Goal: Task Accomplishment & Management: Manage account settings

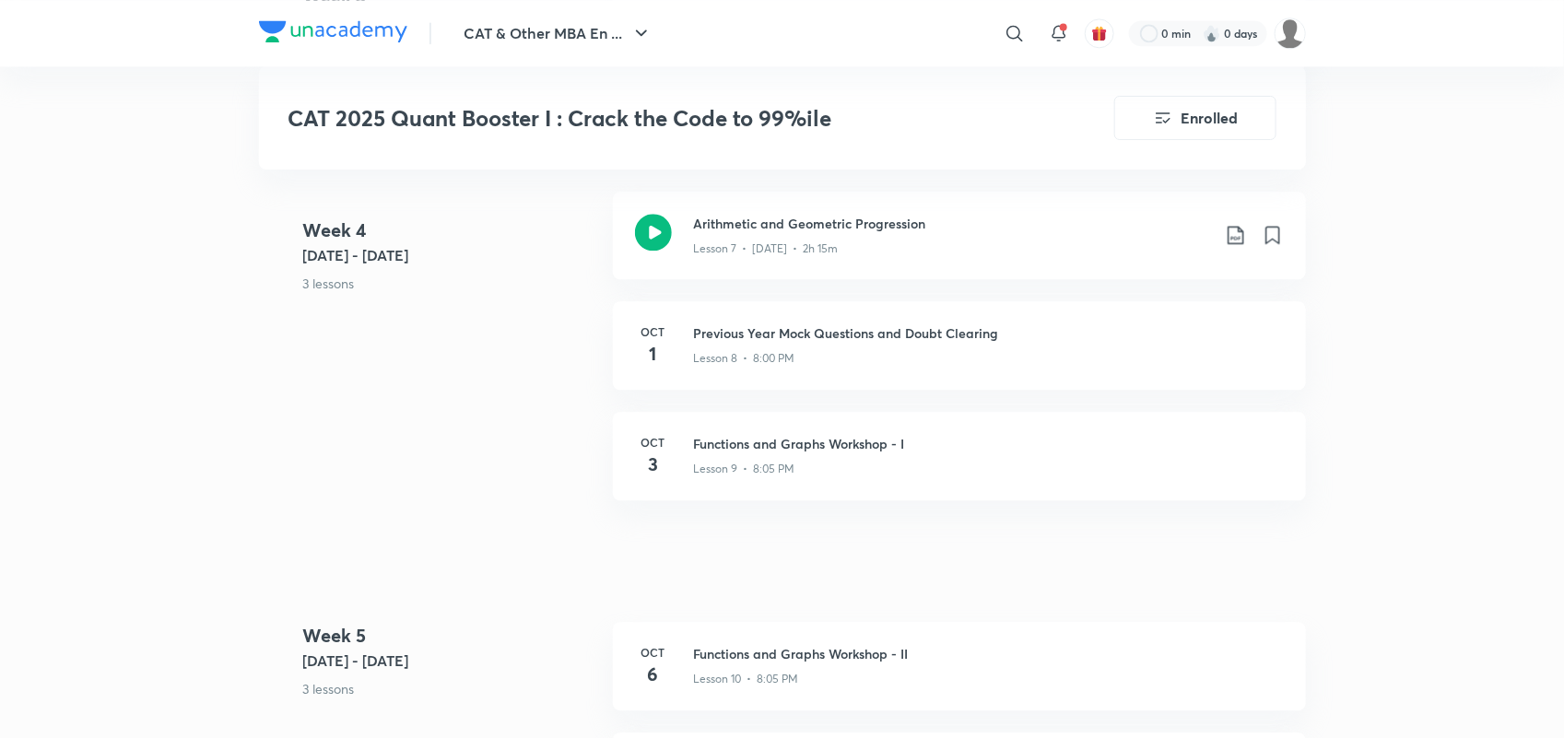
scroll to position [1886, 0]
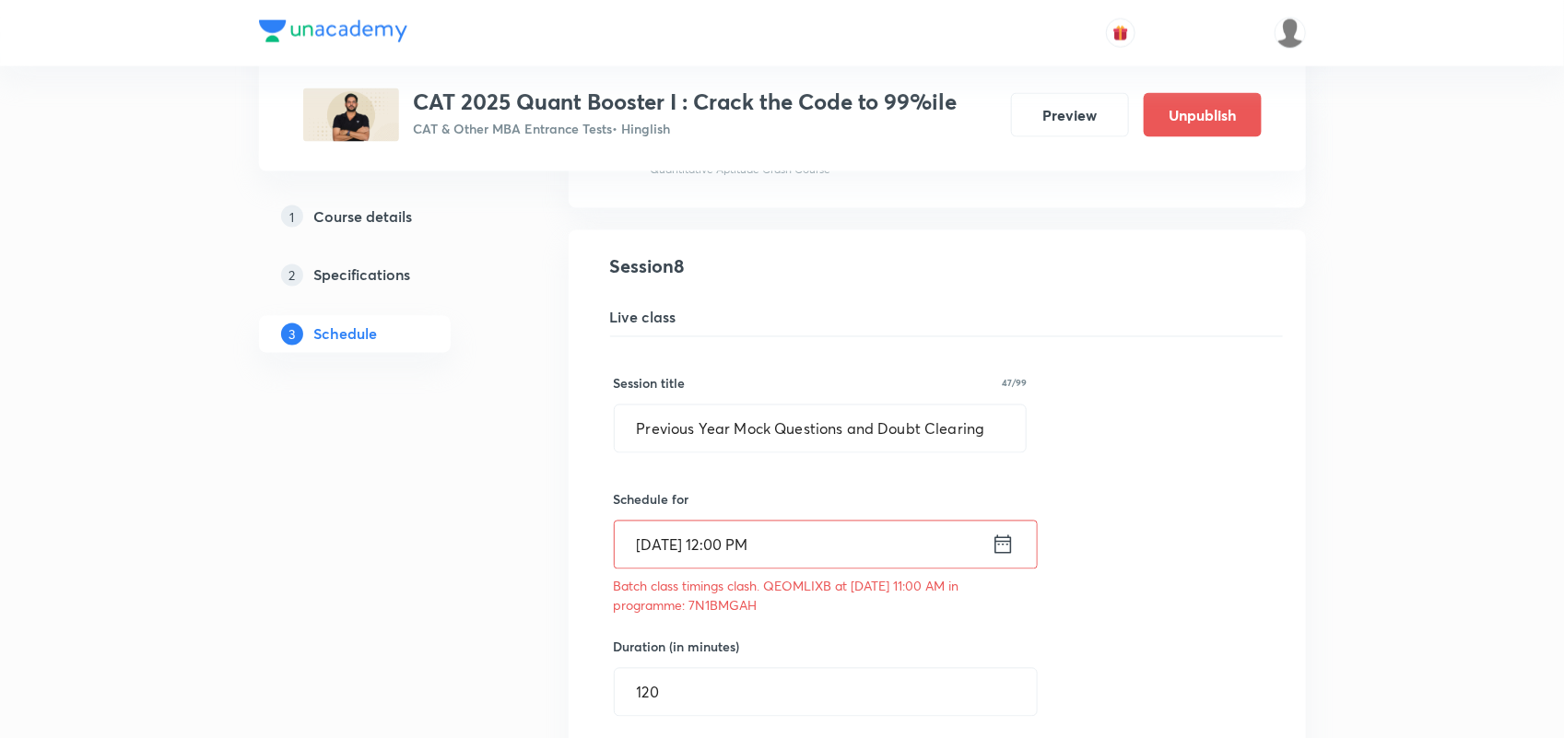
scroll to position [1293, 0]
click at [860, 545] on input "Oct 2, 2025, 12:00 PM" at bounding box center [803, 546] width 377 height 47
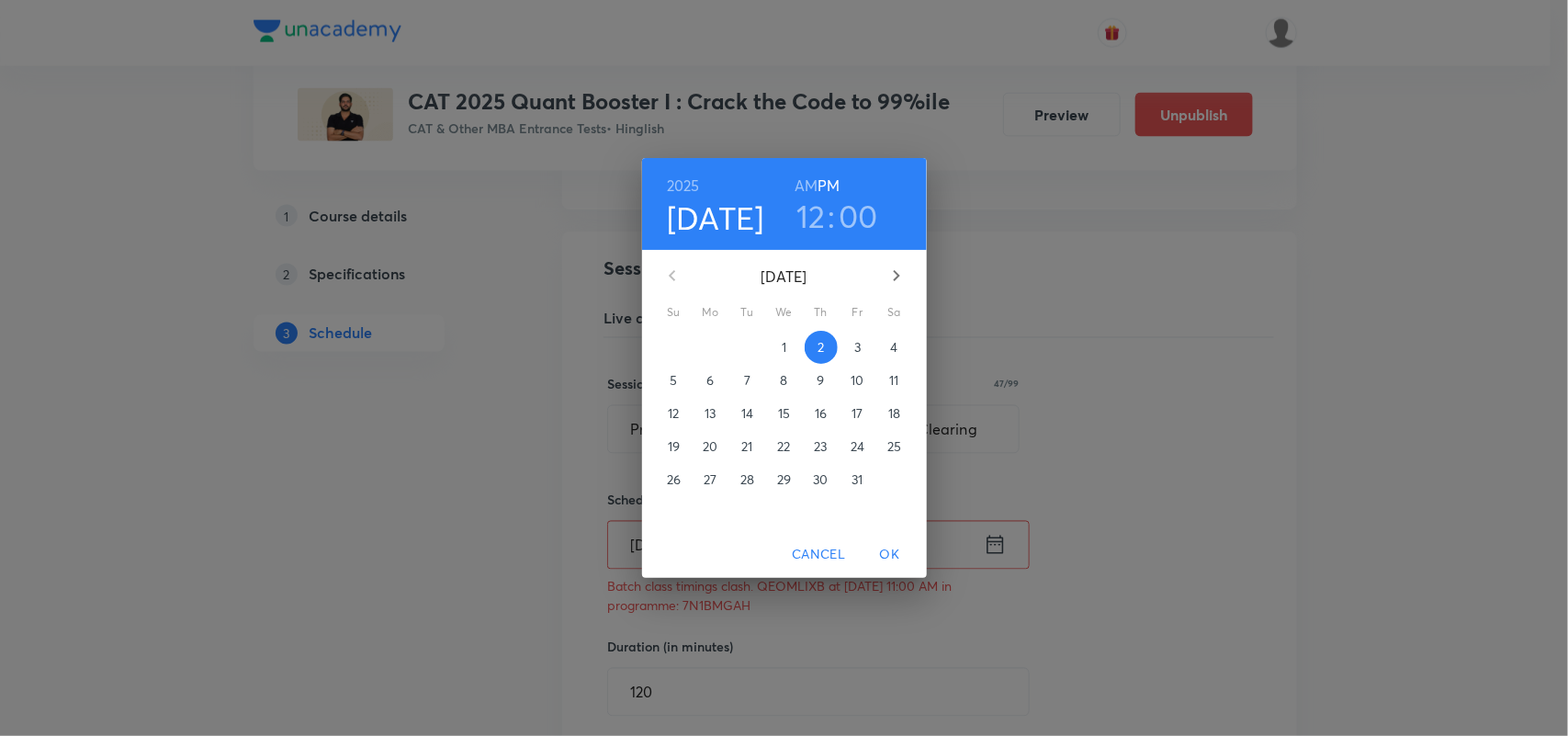
click at [818, 208] on h3 "12" at bounding box center [810, 215] width 29 height 39
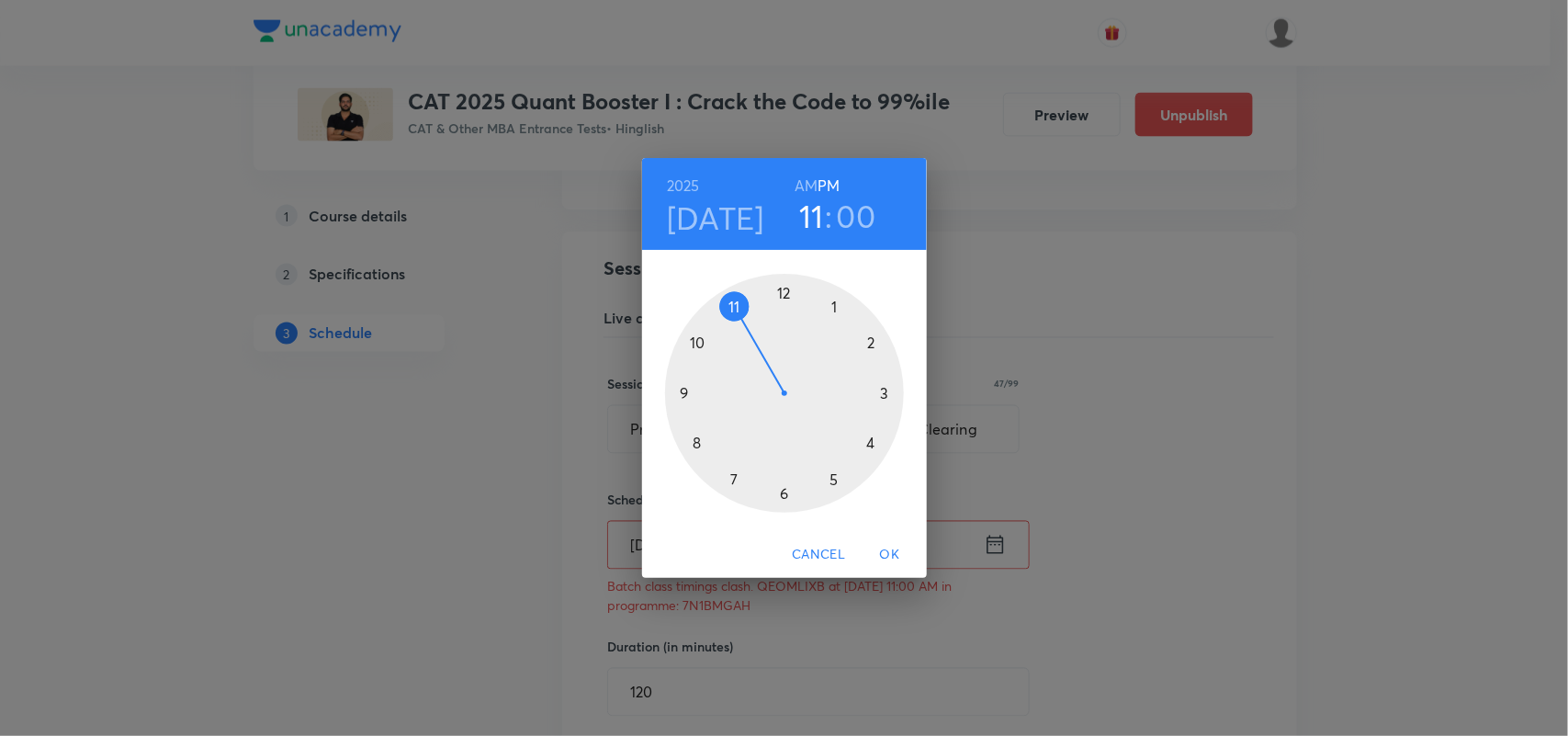
drag, startPoint x: 788, startPoint y: 299, endPoint x: 729, endPoint y: 313, distance: 60.6
click at [729, 313] on div at bounding box center [784, 394] width 239 height 239
click at [889, 552] on span "OK" at bounding box center [890, 554] width 44 height 23
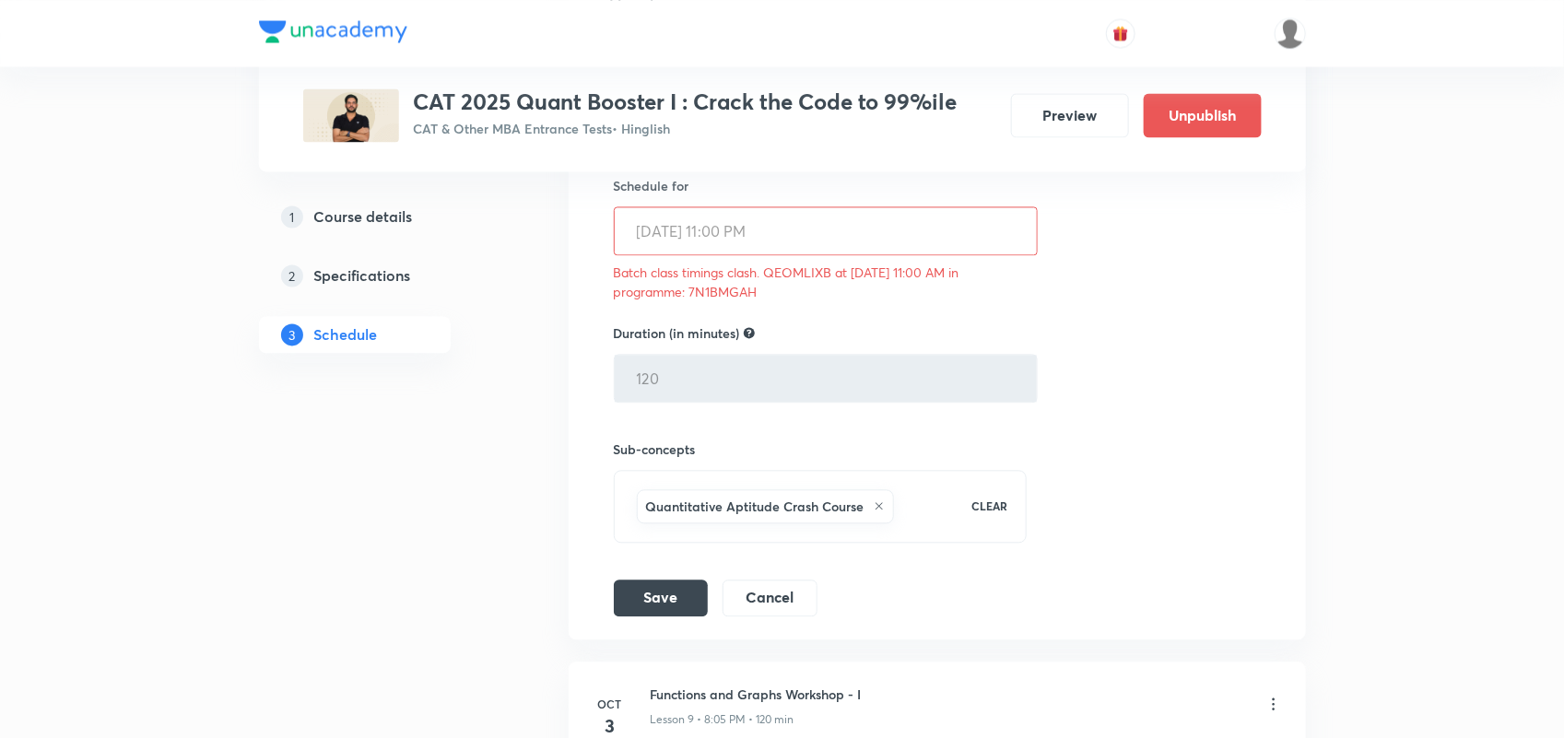
scroll to position [1613, 0]
click at [673, 594] on button "Save" at bounding box center [661, 592] width 94 height 37
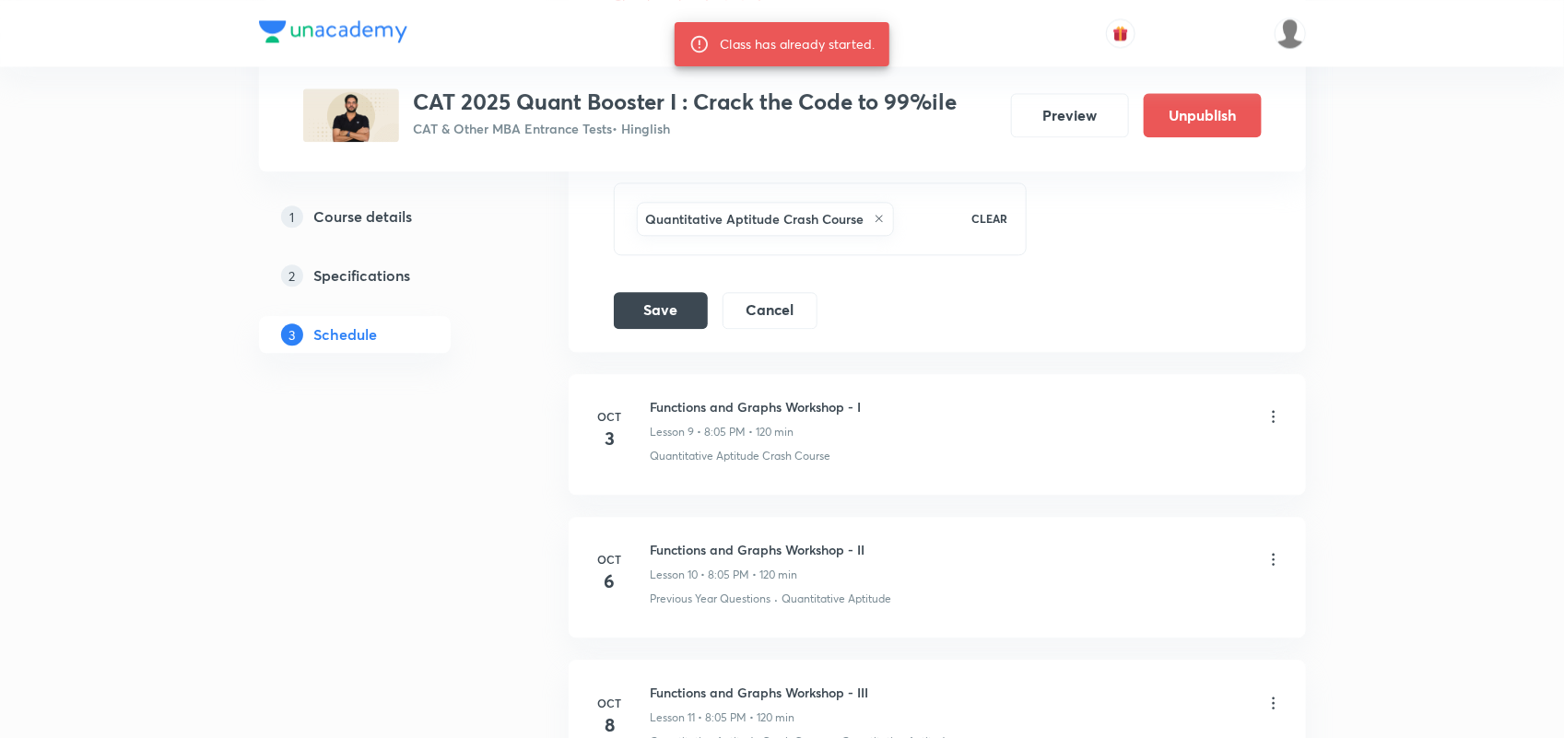
scroll to position [1960, 0]
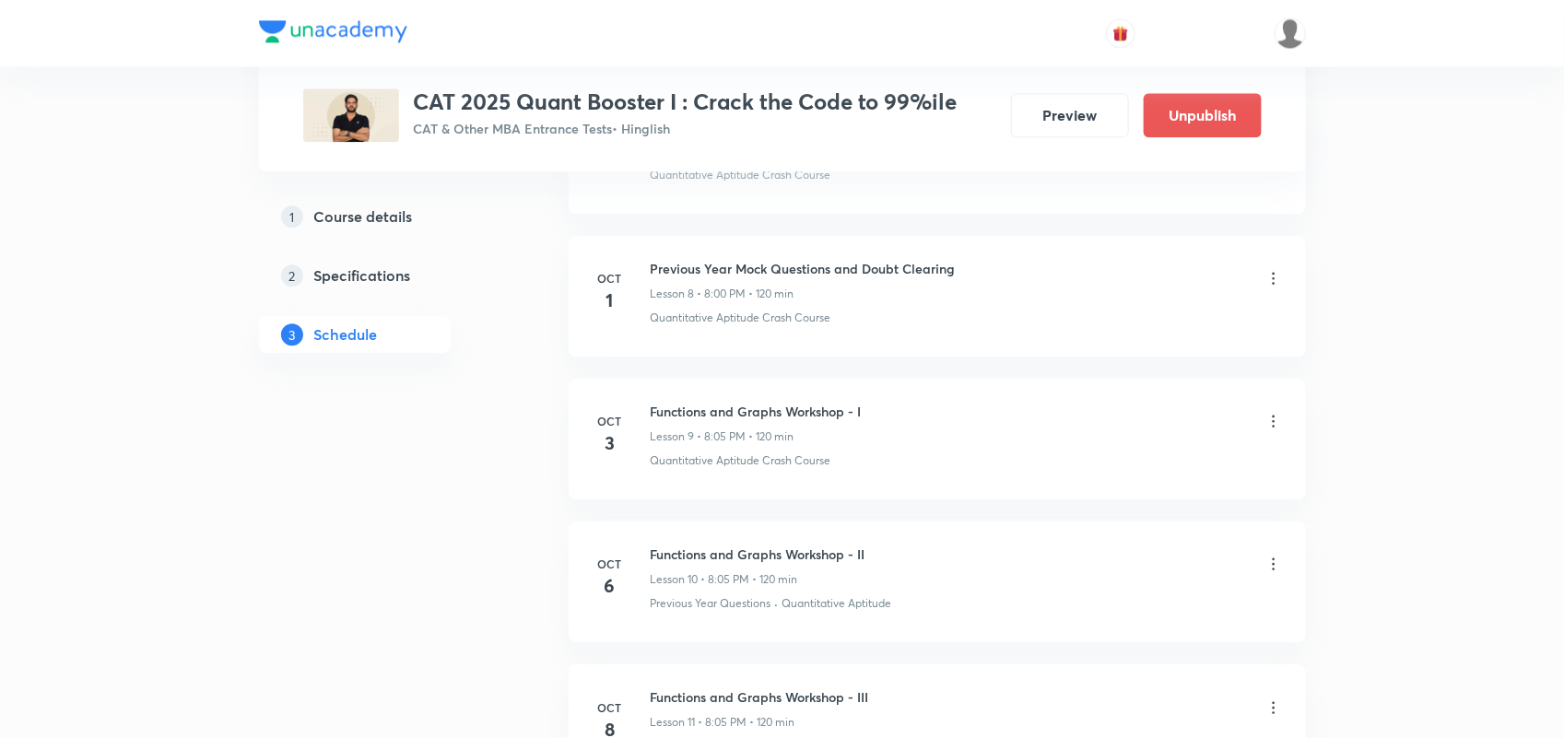
scroll to position [2001, 0]
drag, startPoint x: 651, startPoint y: 267, endPoint x: 986, endPoint y: 268, distance: 335.4
click at [986, 268] on div "Previous Year Mock Questions and Doubt Clearing Lesson 8 • 8:00 PM • 120 min" at bounding box center [967, 281] width 632 height 43
copy h6 "Previous Year Mock Questions and Doubt Clearing"
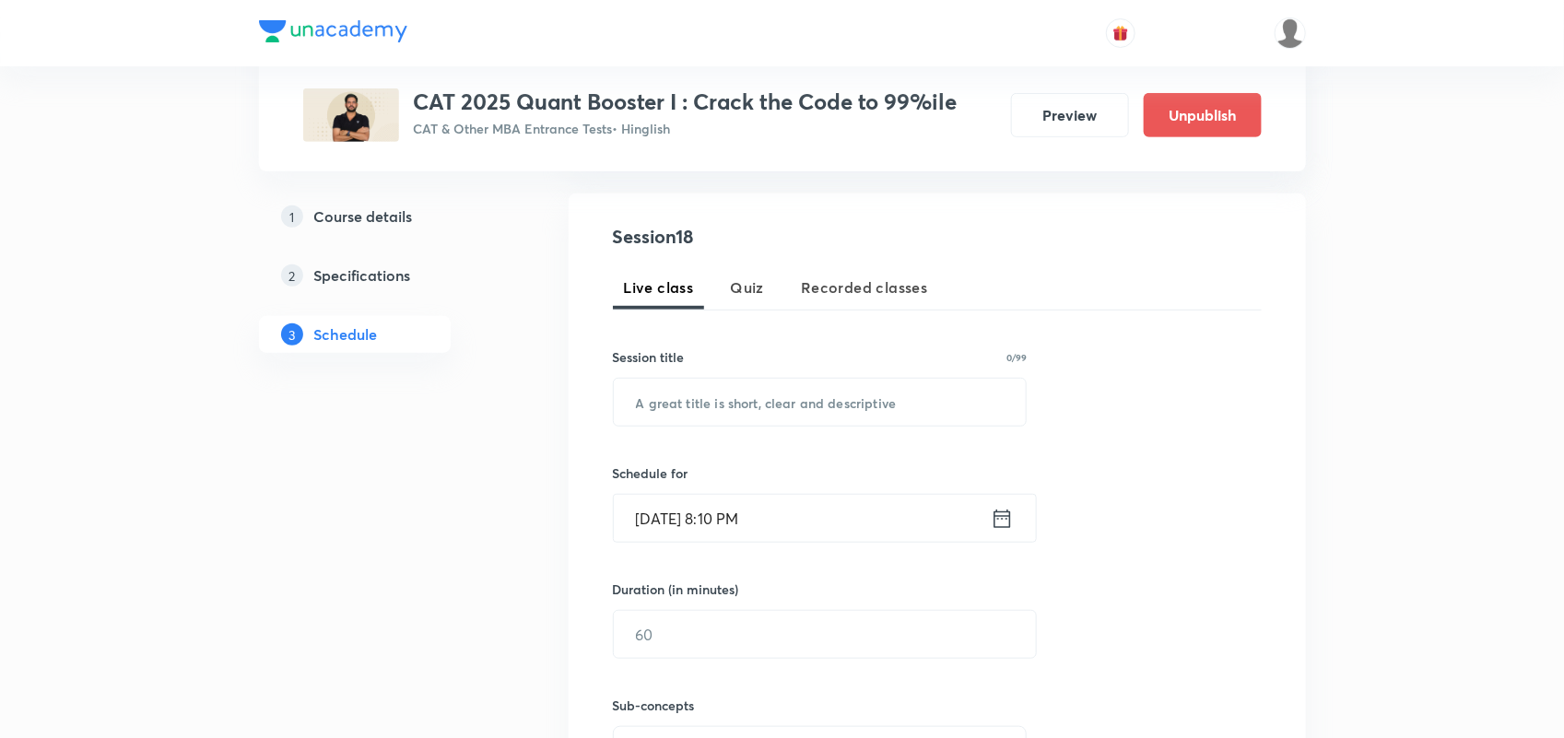
scroll to position [321, 0]
click at [763, 394] on input "text" at bounding box center [820, 404] width 413 height 47
paste input "Previous Year Mock Questions and Doubt Clearing"
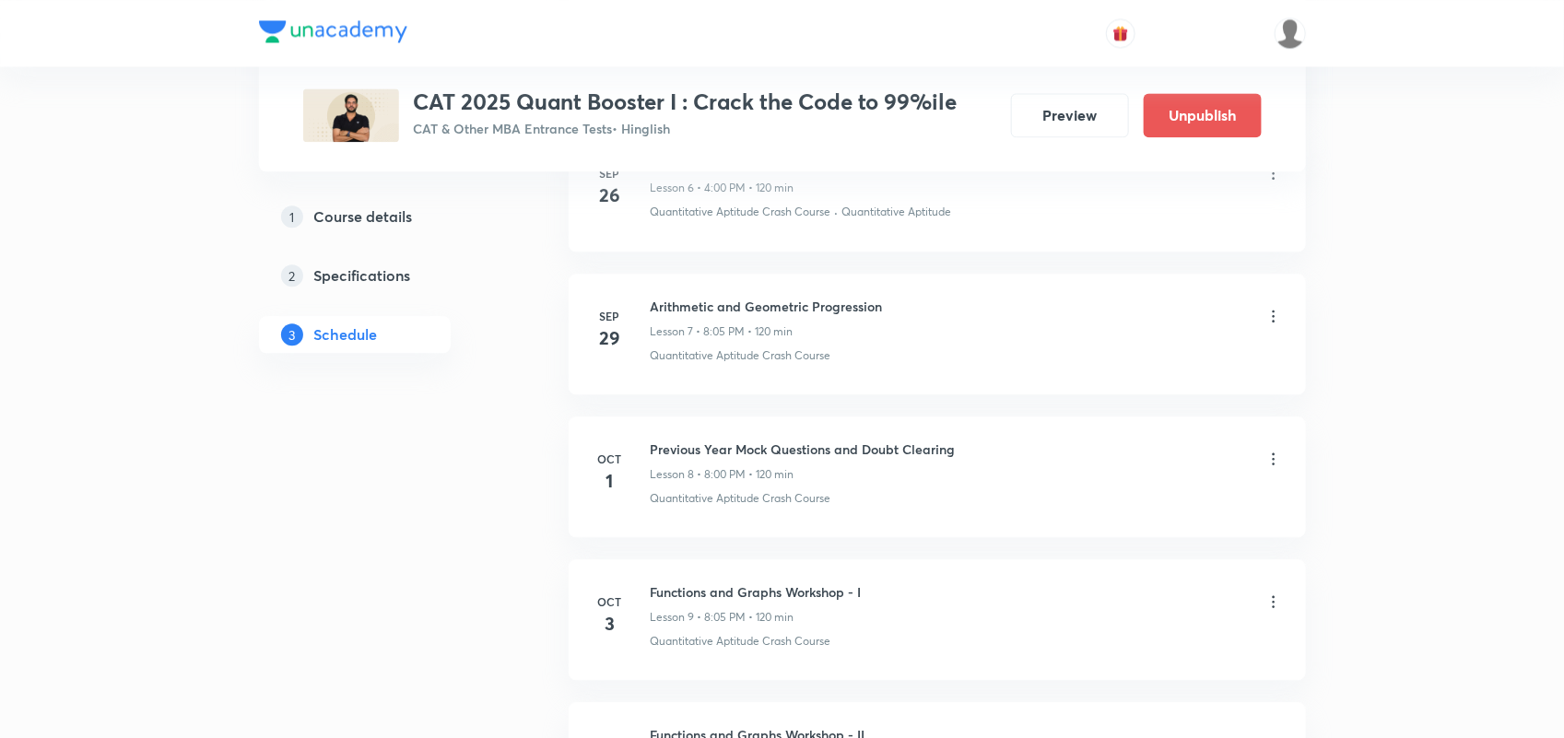
scroll to position [1823, 0]
type input "Previous Year Mock Questions and Doubt Clearing"
click at [1273, 458] on icon at bounding box center [1273, 458] width 18 height 18
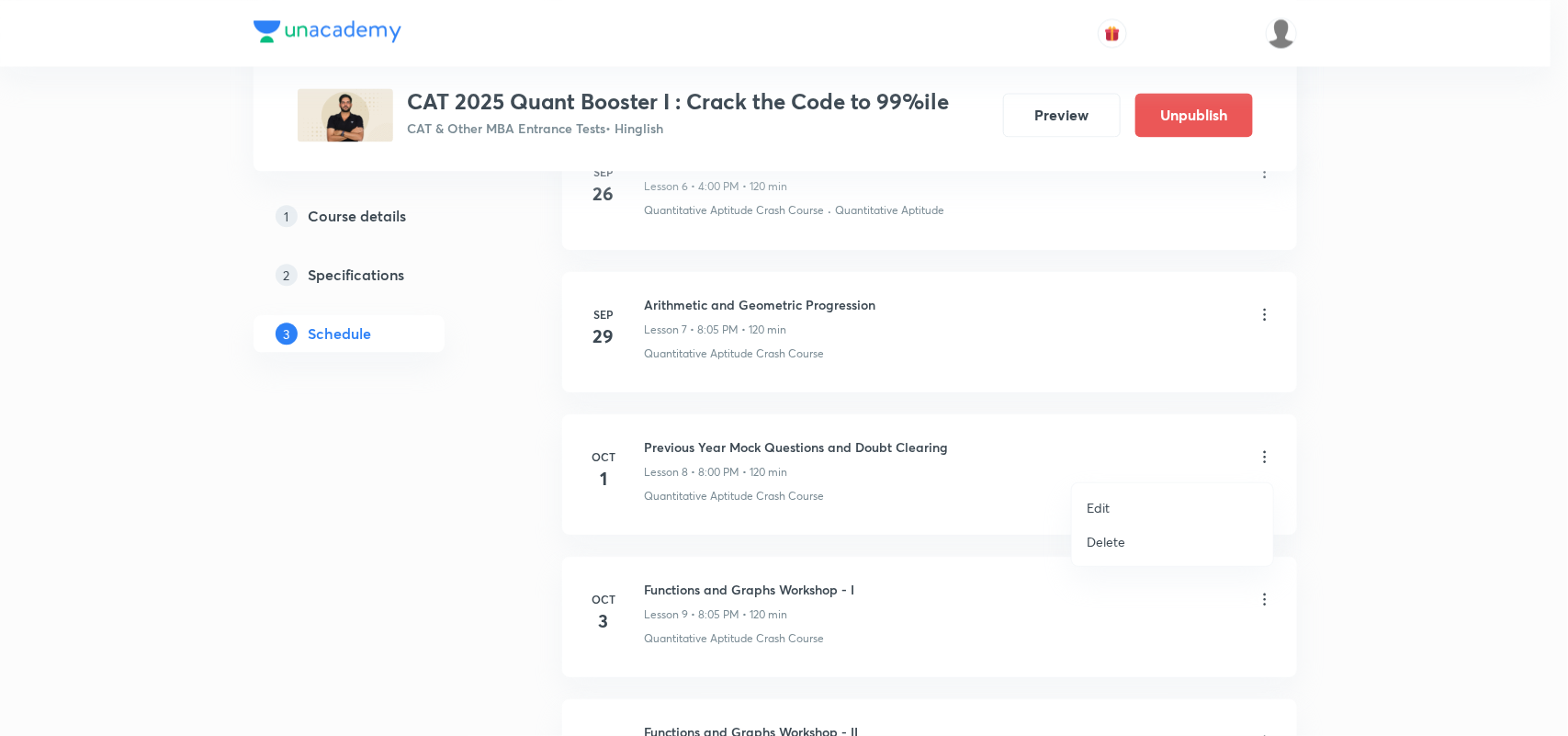
click at [1341, 457] on div at bounding box center [784, 368] width 1568 height 736
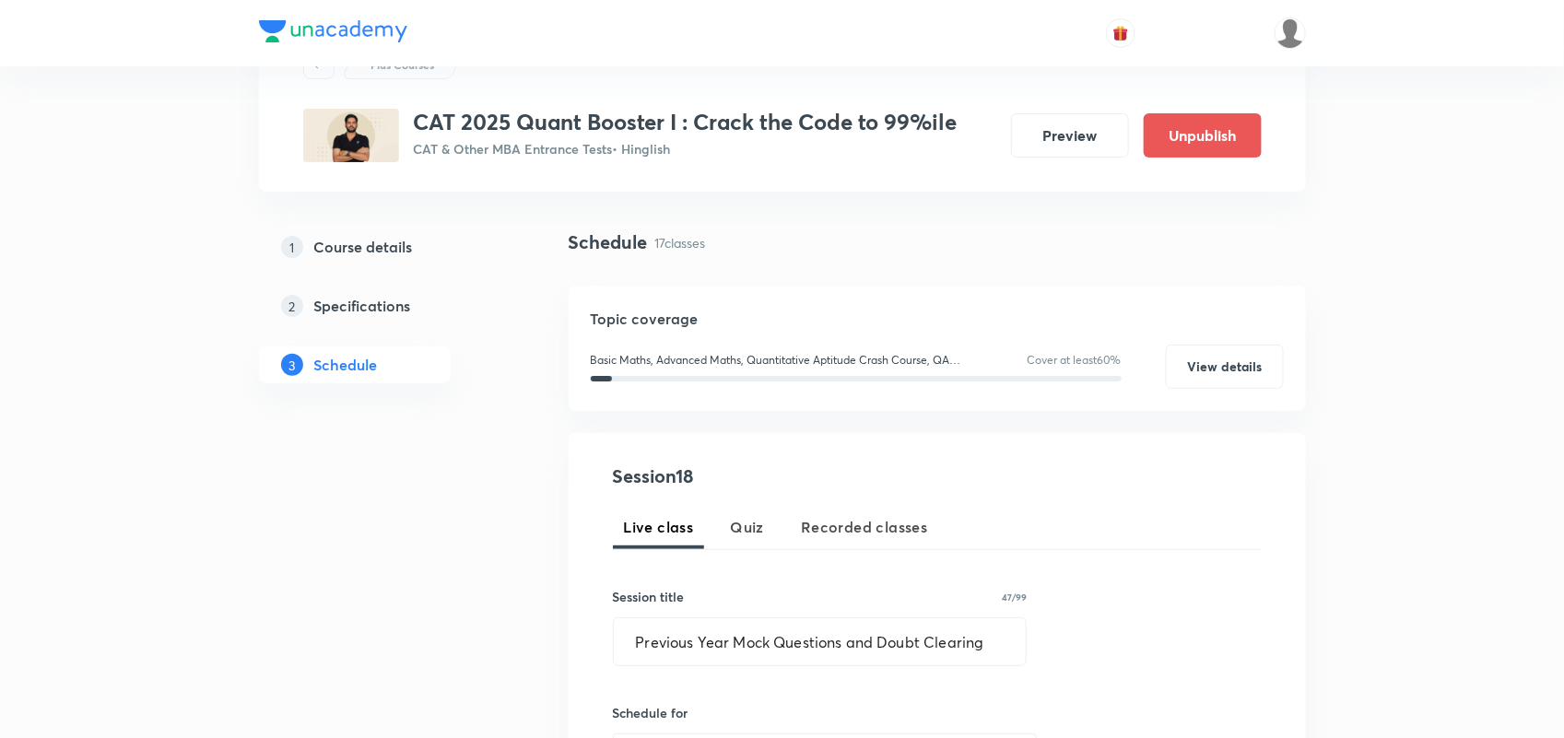
scroll to position [261, 0]
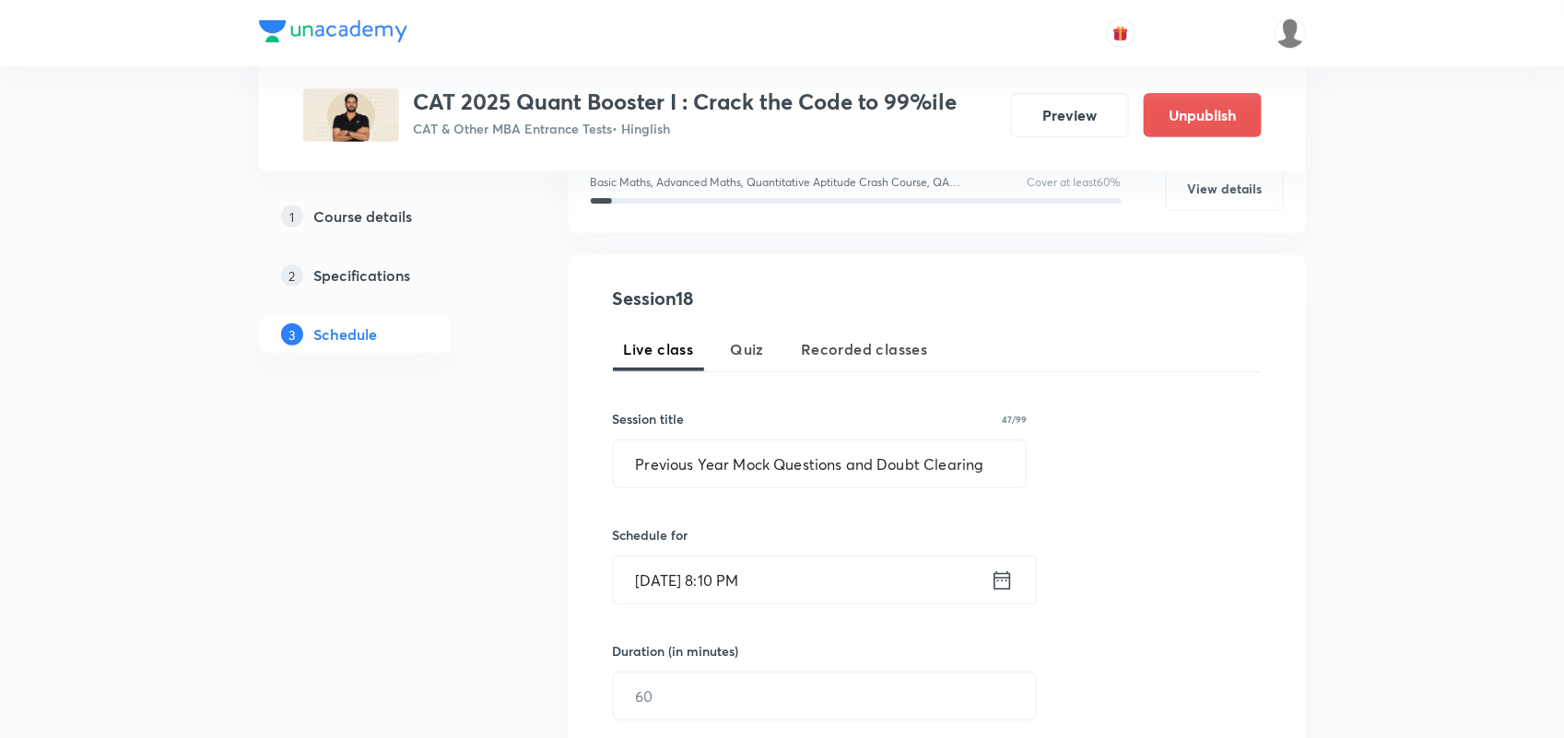
click at [1002, 577] on icon at bounding box center [1001, 579] width 17 height 18
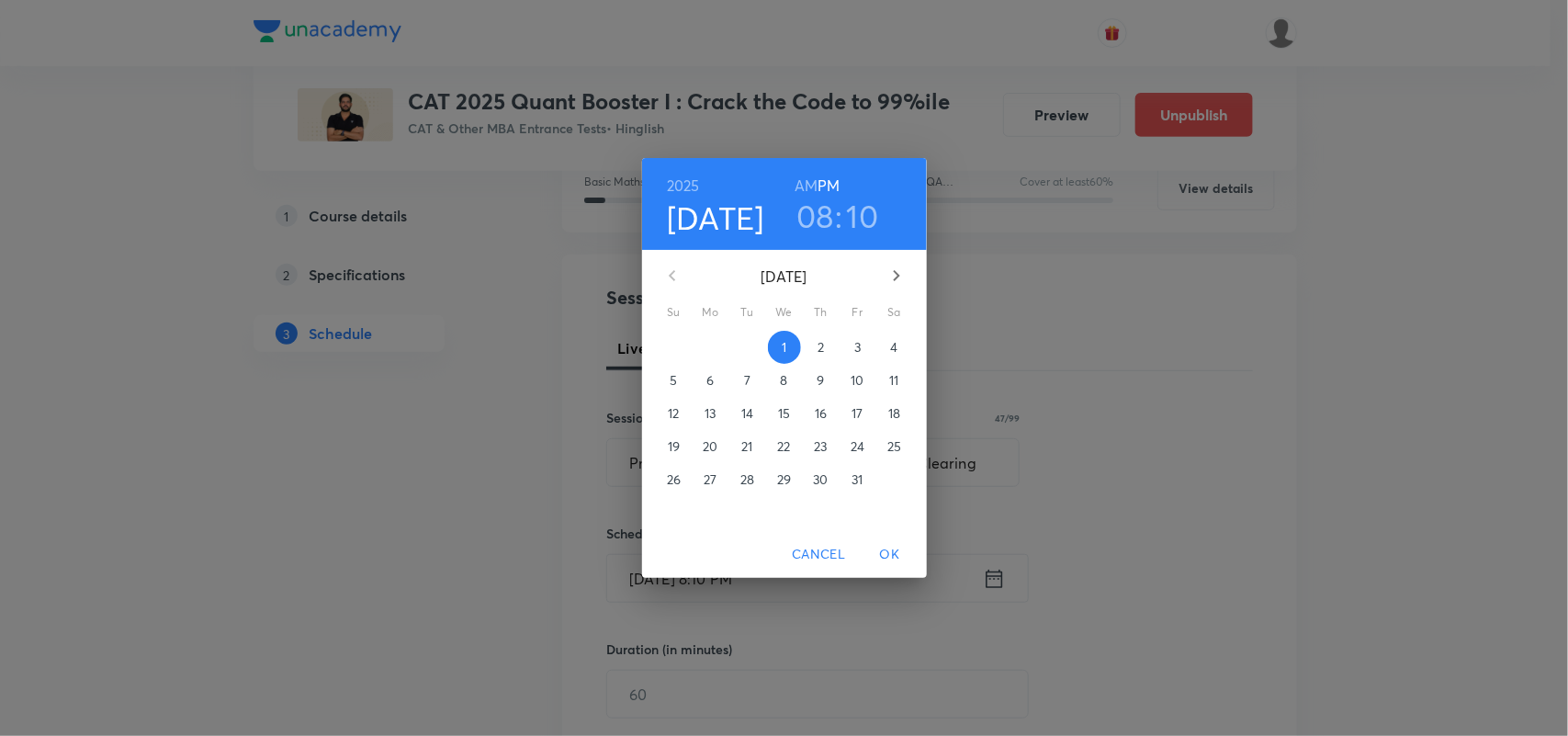
click at [824, 349] on span "2" at bounding box center [820, 347] width 33 height 18
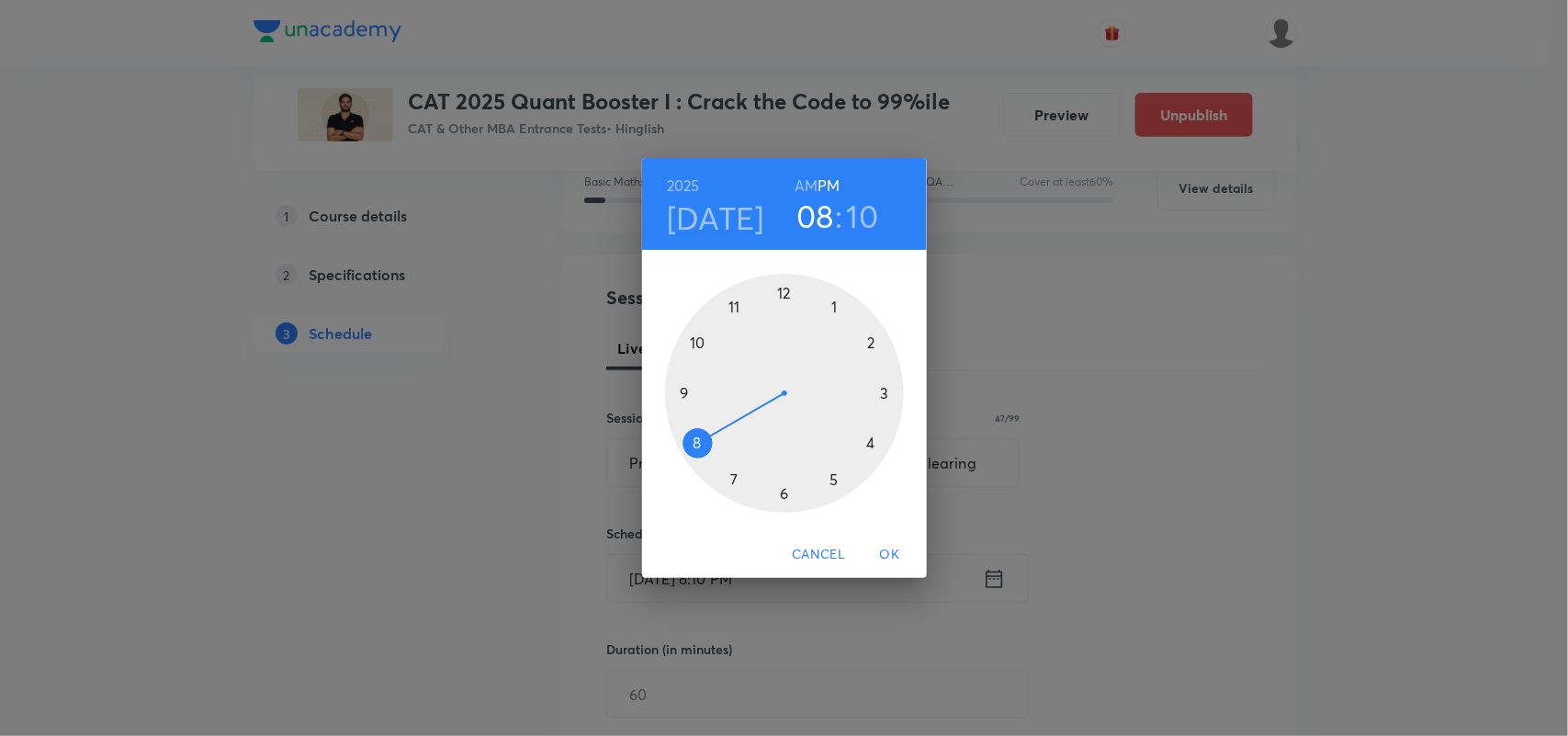
drag, startPoint x: 695, startPoint y: 448, endPoint x: 775, endPoint y: 397, distance: 94.9
click at [759, 402] on div at bounding box center [784, 394] width 239 height 239
drag, startPoint x: 779, startPoint y: 397, endPoint x: 787, endPoint y: 368, distance: 30.1
click at [787, 368] on div at bounding box center [784, 394] width 239 height 239
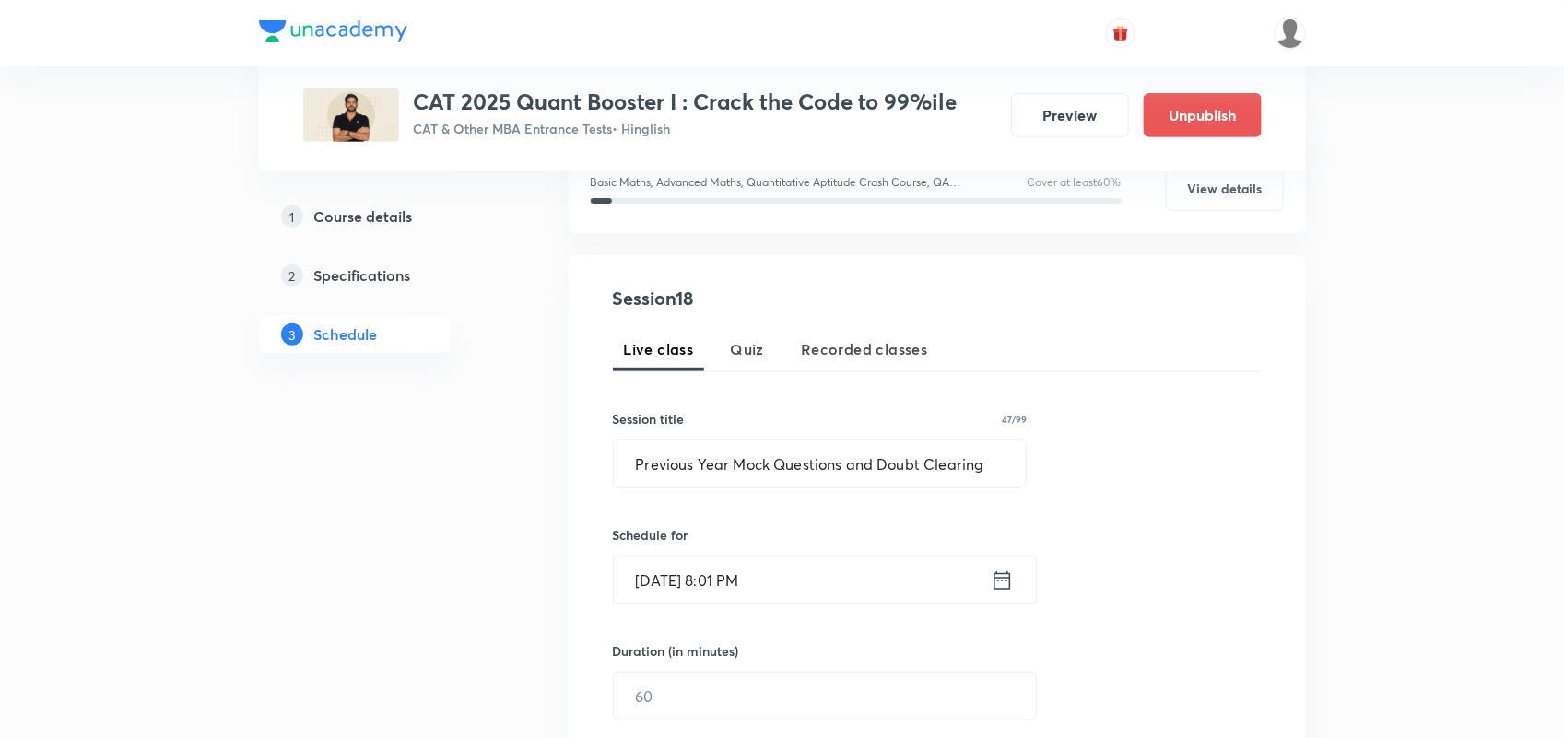
click at [1012, 585] on icon at bounding box center [1002, 581] width 23 height 26
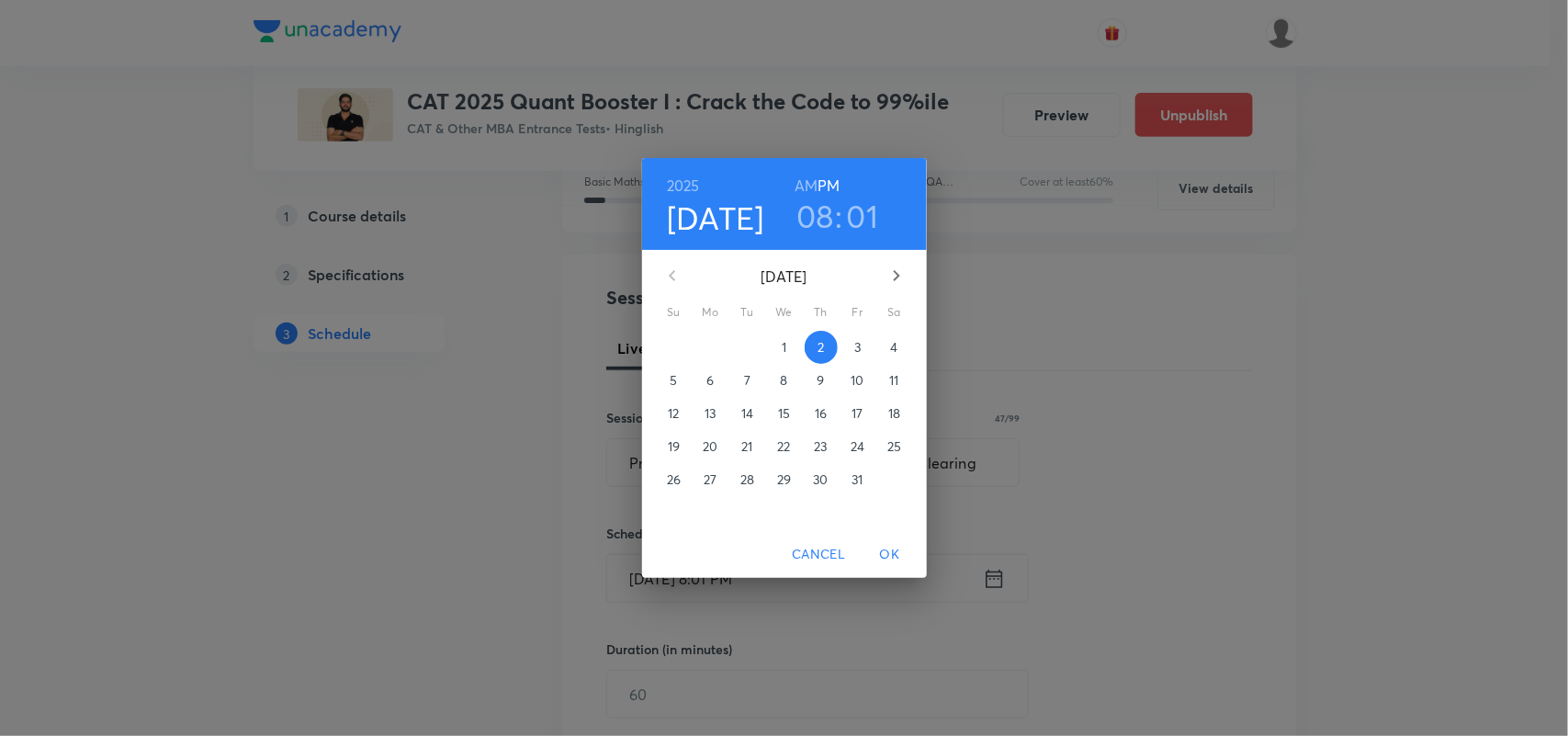
click at [824, 213] on h3 "08" at bounding box center [815, 215] width 38 height 39
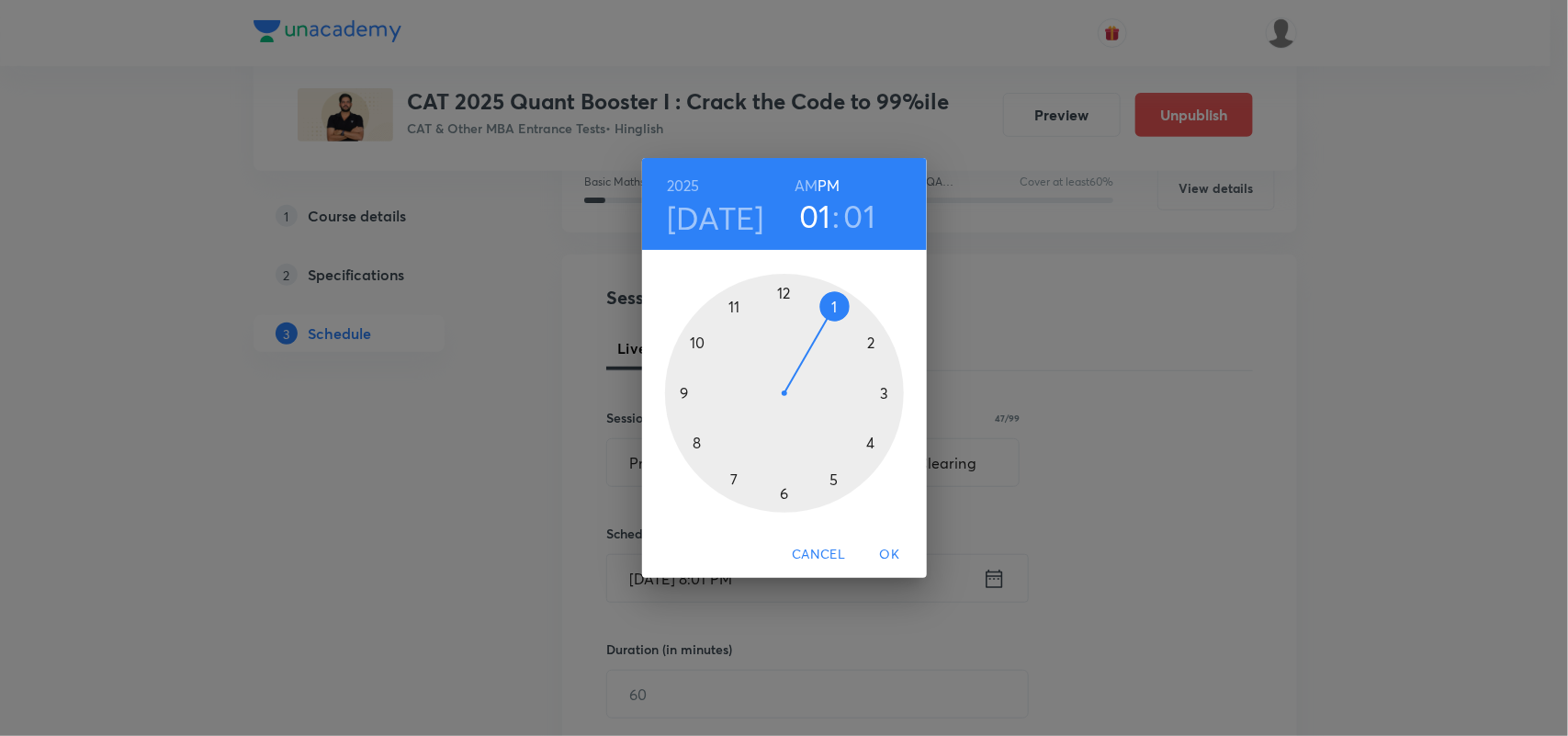
drag, startPoint x: 687, startPoint y: 444, endPoint x: 808, endPoint y: 347, distance: 155.1
click at [808, 347] on div at bounding box center [784, 394] width 239 height 239
click at [786, 298] on div at bounding box center [784, 394] width 239 height 239
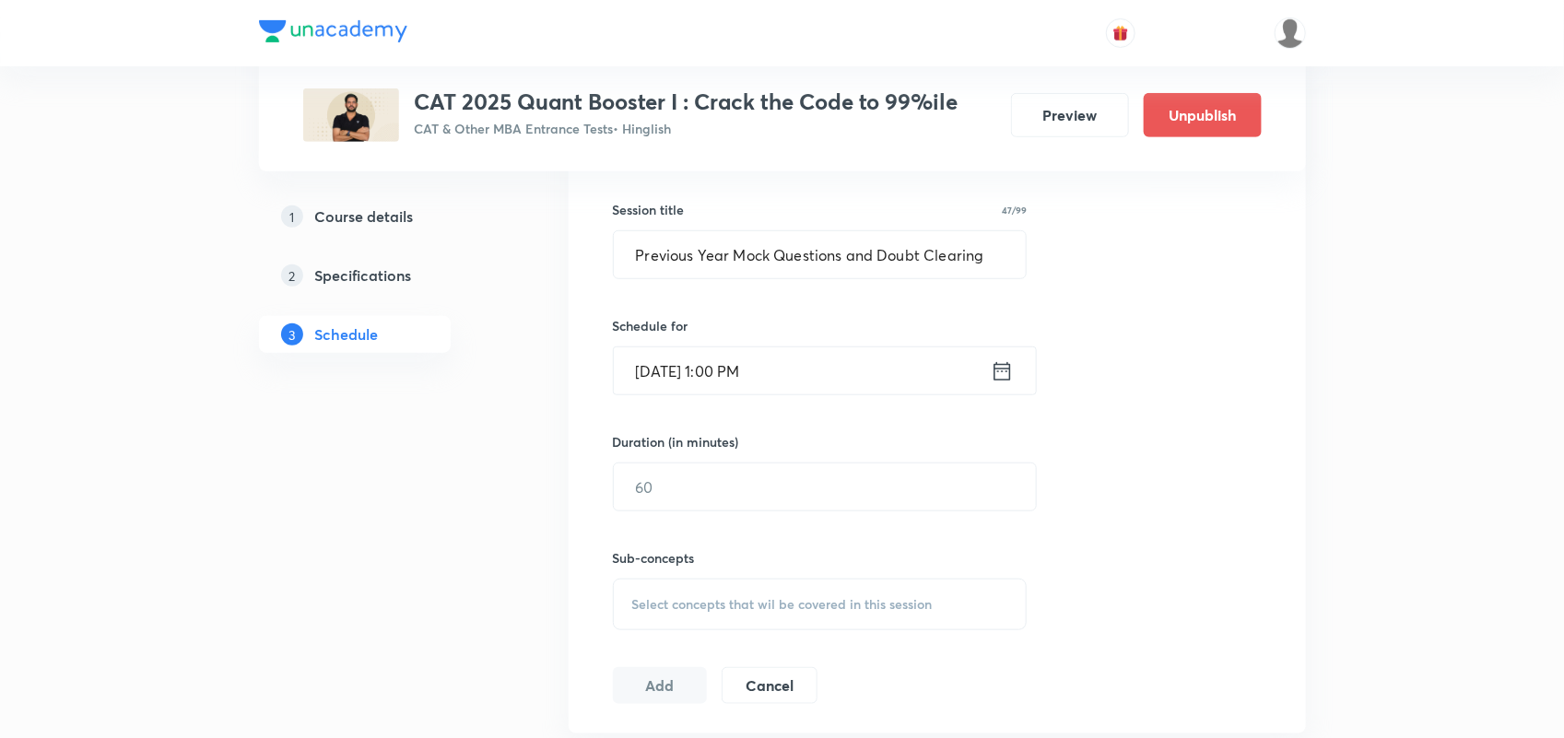
scroll to position [542, 0]
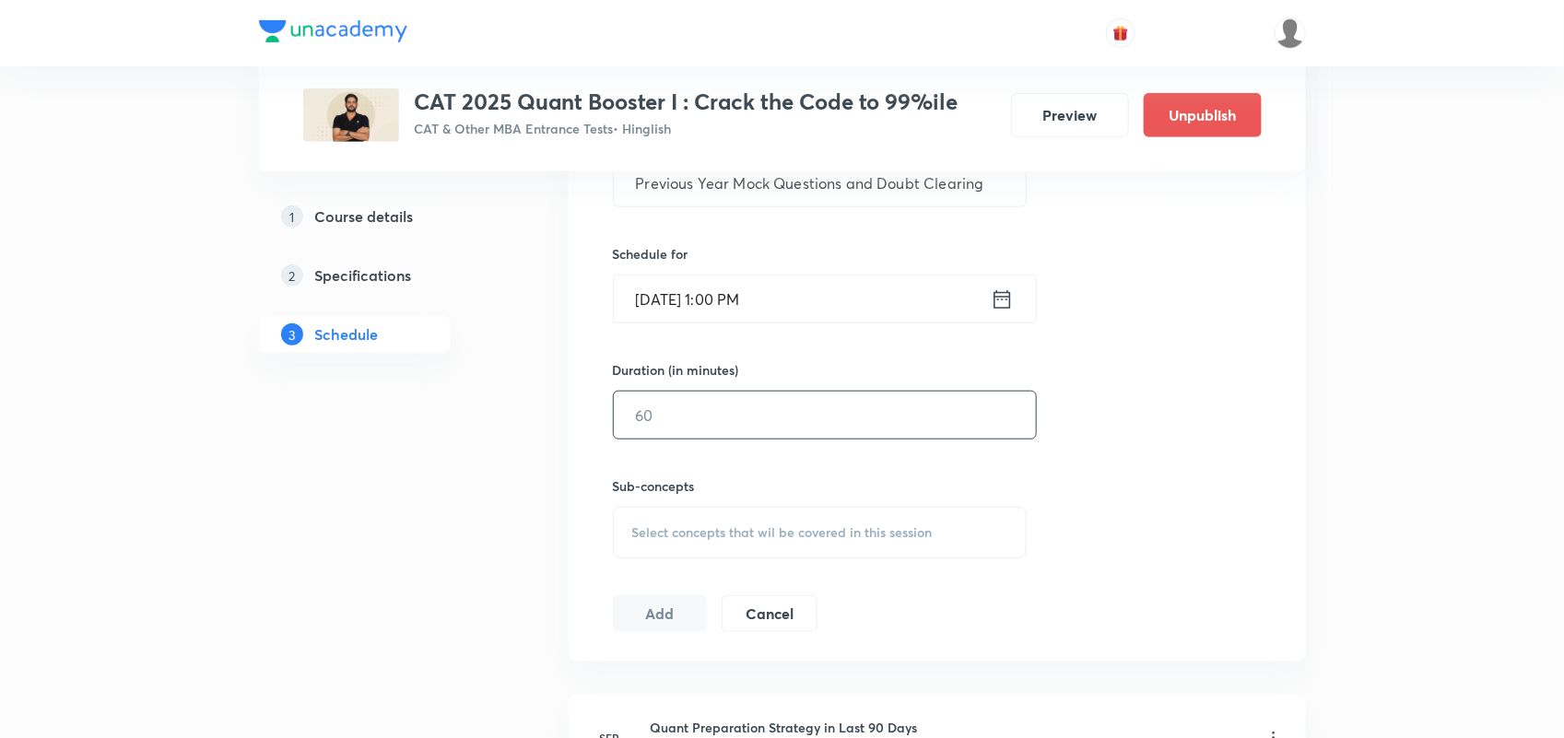
click at [700, 401] on input "text" at bounding box center [825, 415] width 422 height 47
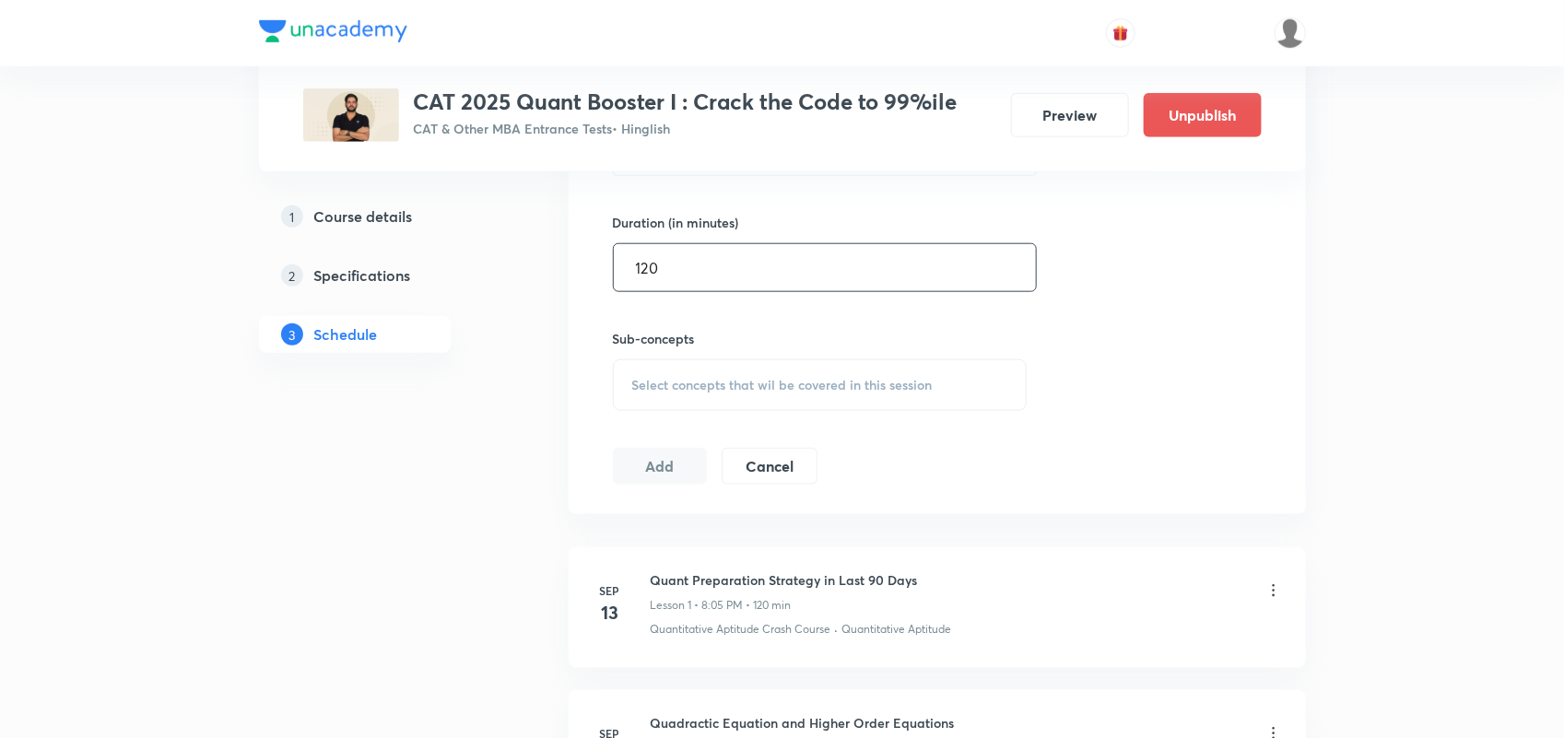
type input "120"
click at [701, 388] on span "Select concepts that wil be covered in this session" at bounding box center [782, 385] width 300 height 15
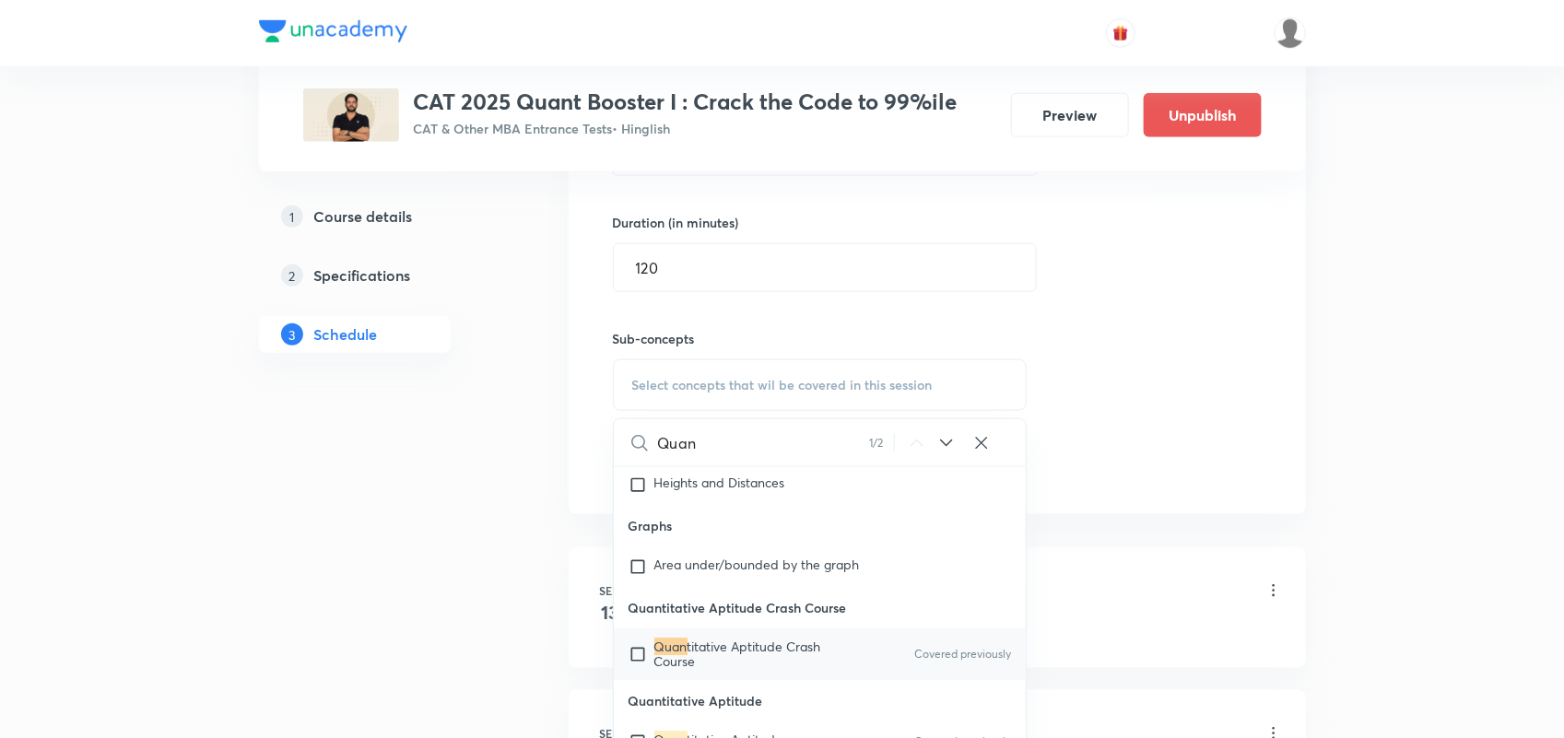
scroll to position [8923, 0]
type input "Quan"
click at [758, 668] on span "titative Aptitude Crash Course" at bounding box center [737, 652] width 167 height 32
checkbox input "true"
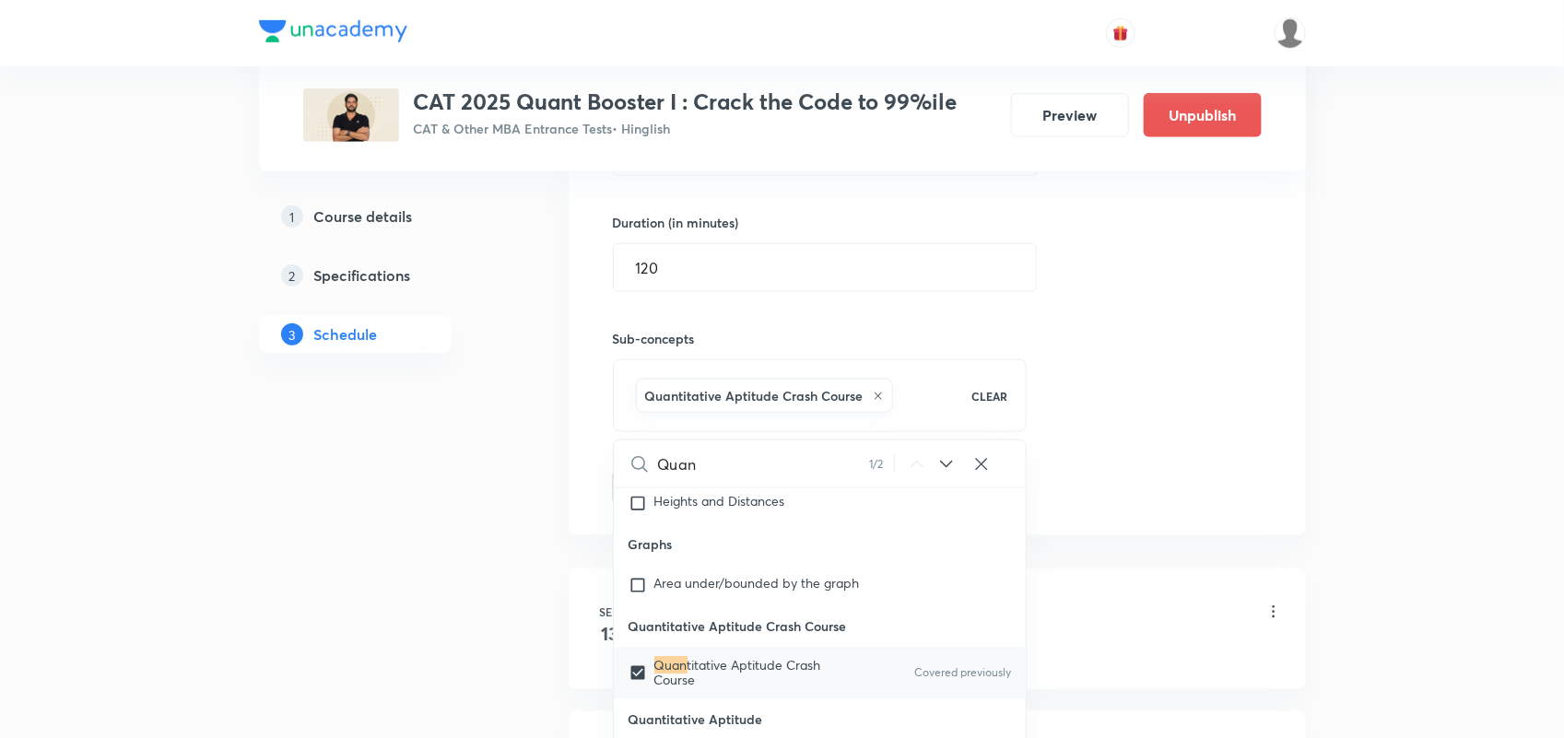
click at [1182, 452] on div "Session 18 Live class Quiz Recorded classes Session title 47/99 Previous Year M…" at bounding box center [937, 181] width 649 height 650
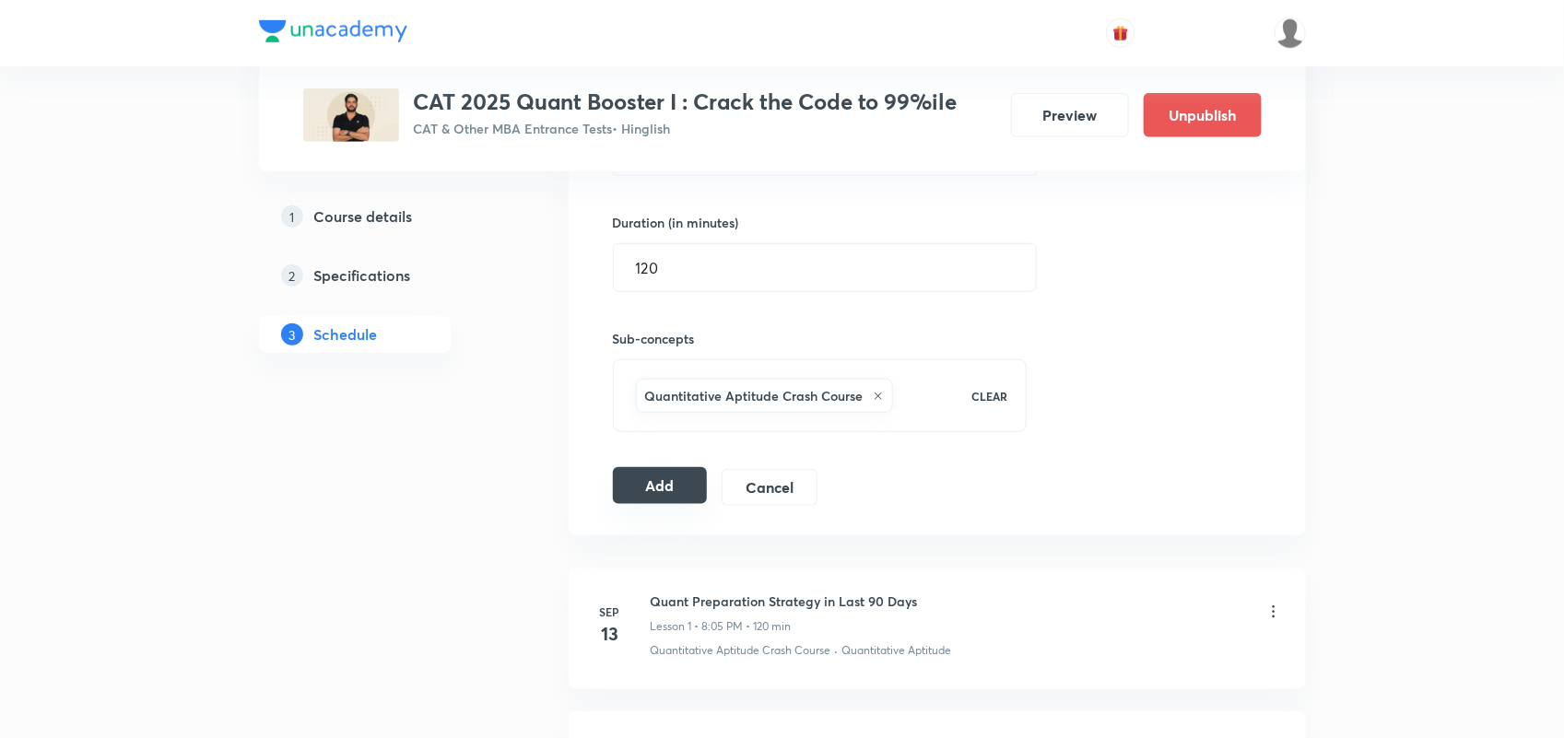
click at [652, 488] on button "Add" at bounding box center [660, 485] width 95 height 37
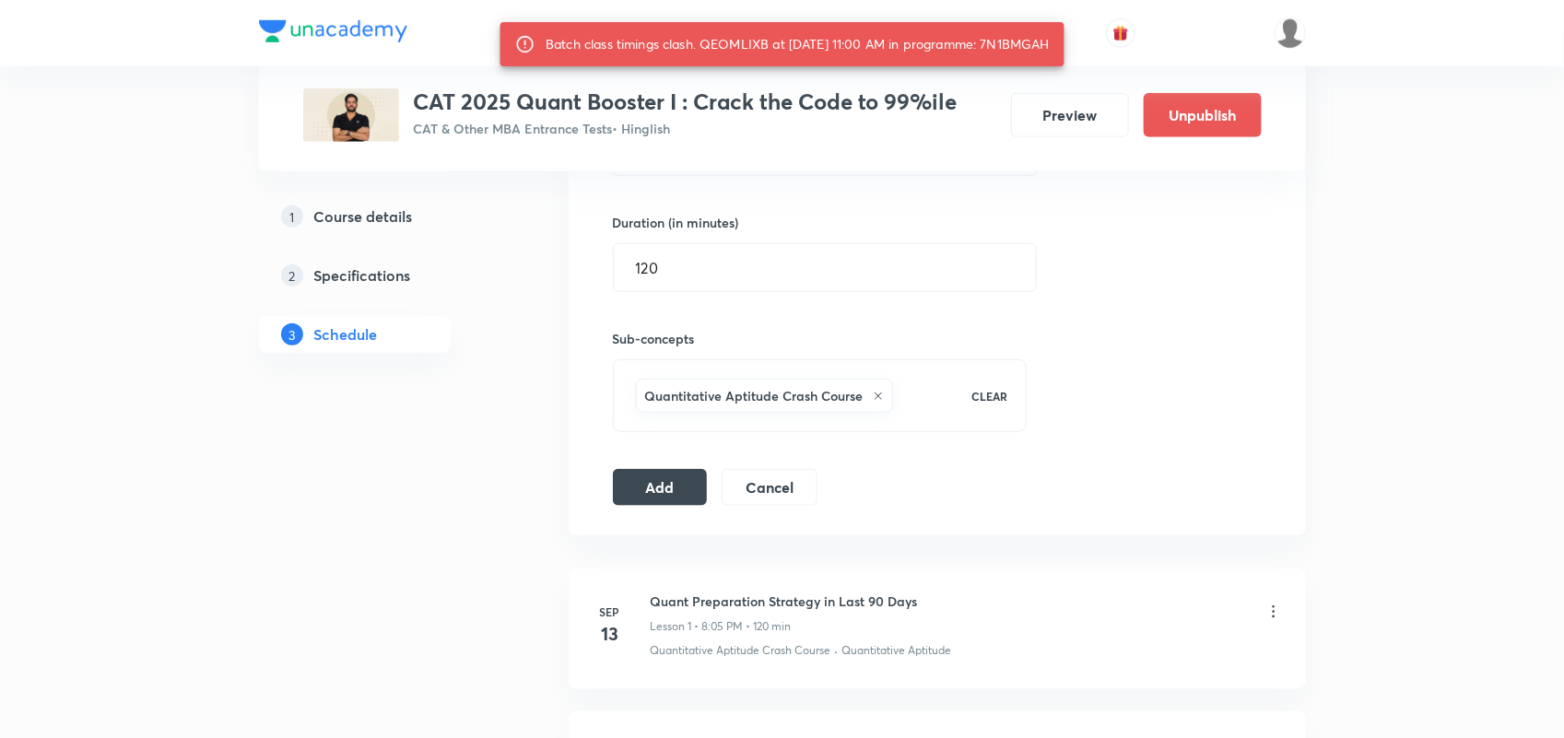
scroll to position [546, 0]
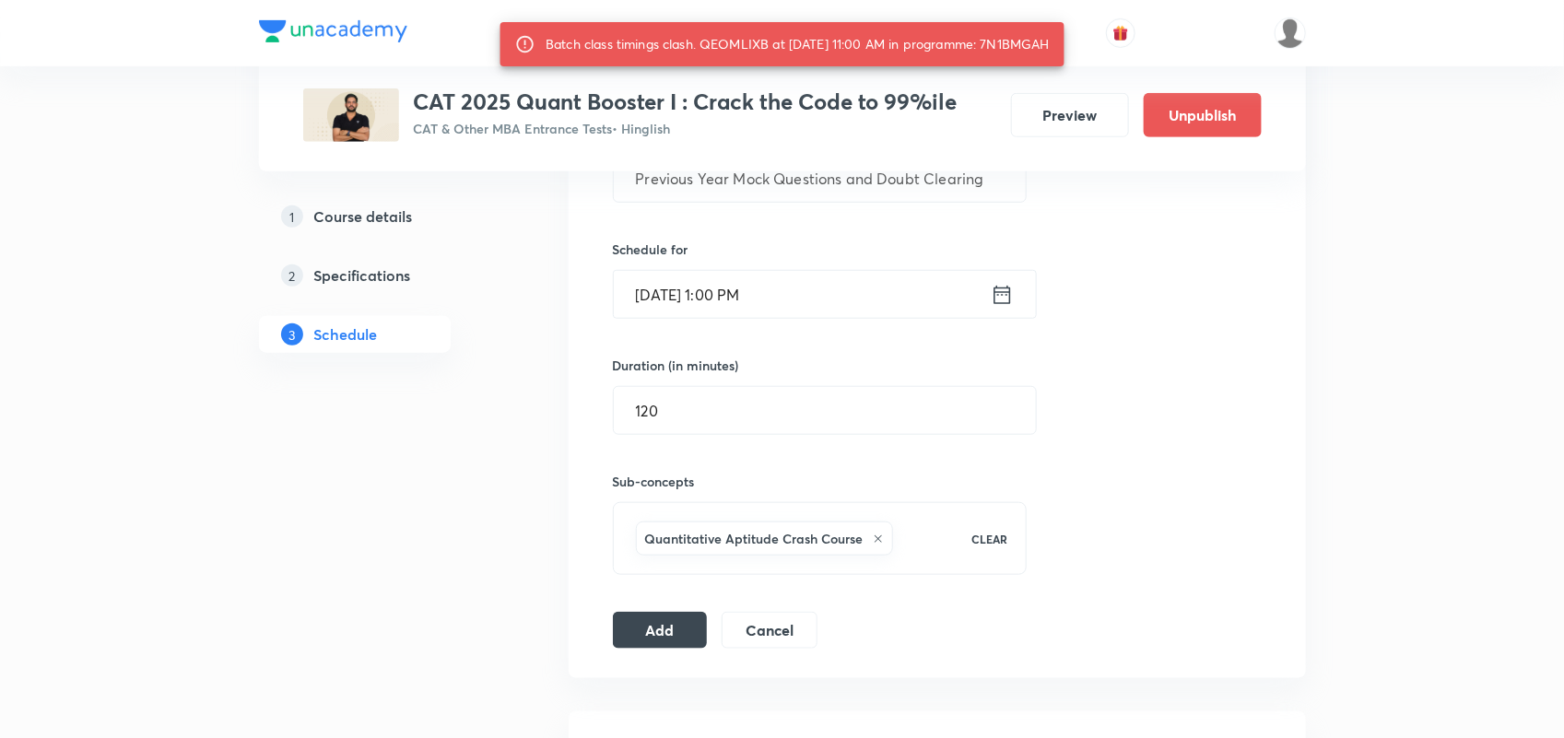
click at [897, 306] on input "Oct 2, 2025, 1:00 PM" at bounding box center [802, 294] width 377 height 47
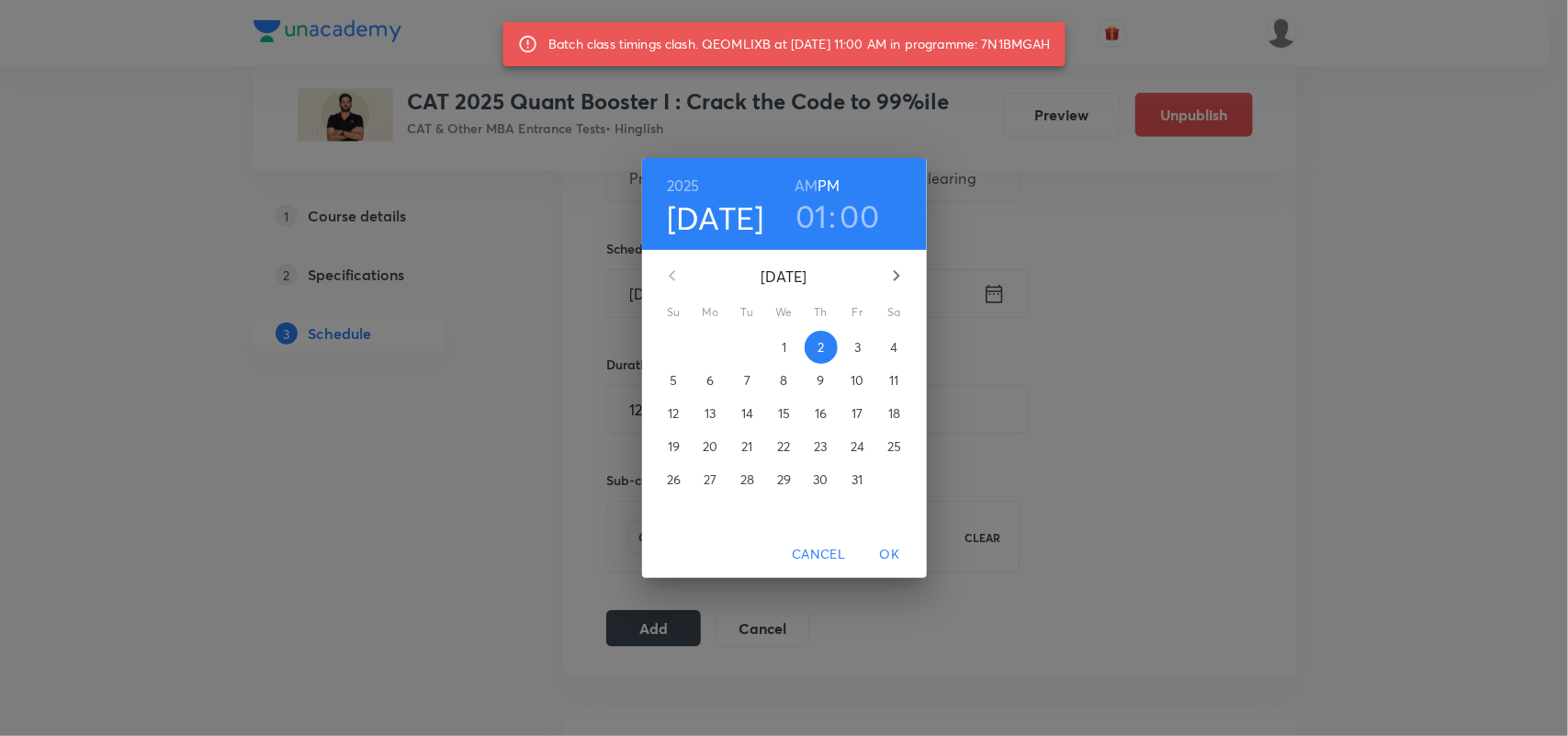
click at [852, 216] on h3 "00" at bounding box center [860, 215] width 40 height 39
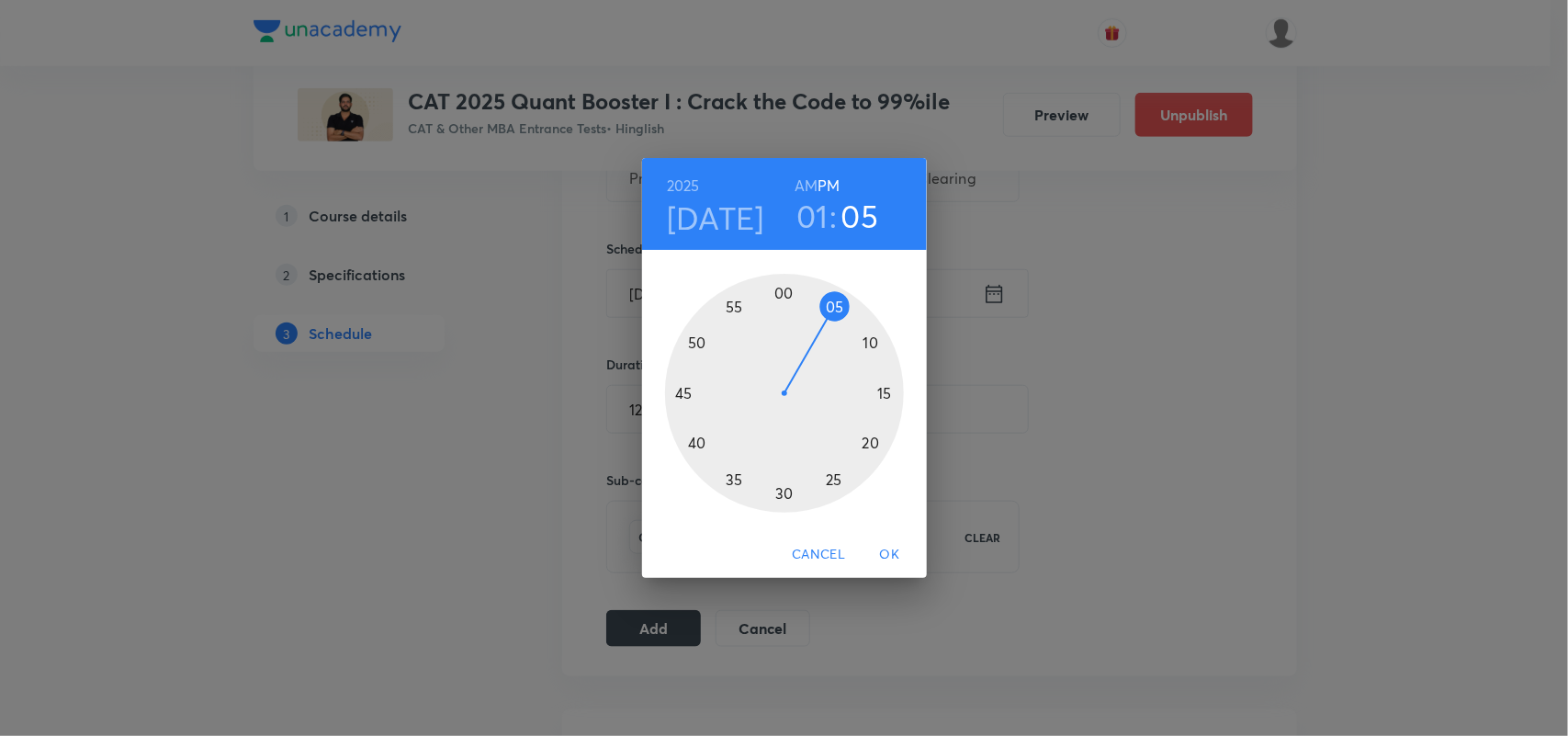
drag, startPoint x: 789, startPoint y: 295, endPoint x: 836, endPoint y: 309, distance: 49.0
click at [836, 309] on div at bounding box center [784, 394] width 239 height 239
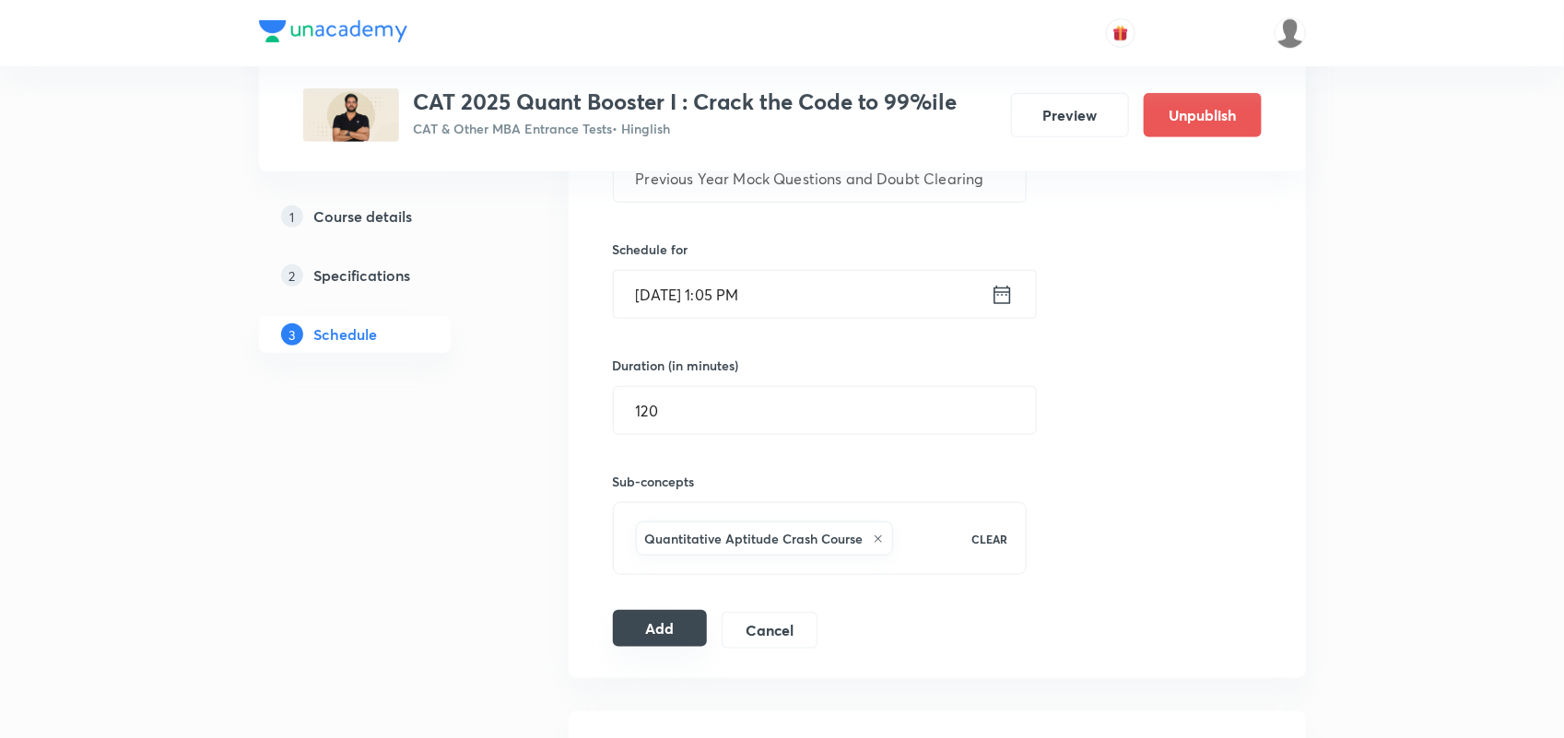
click at [648, 620] on button "Add" at bounding box center [660, 628] width 95 height 37
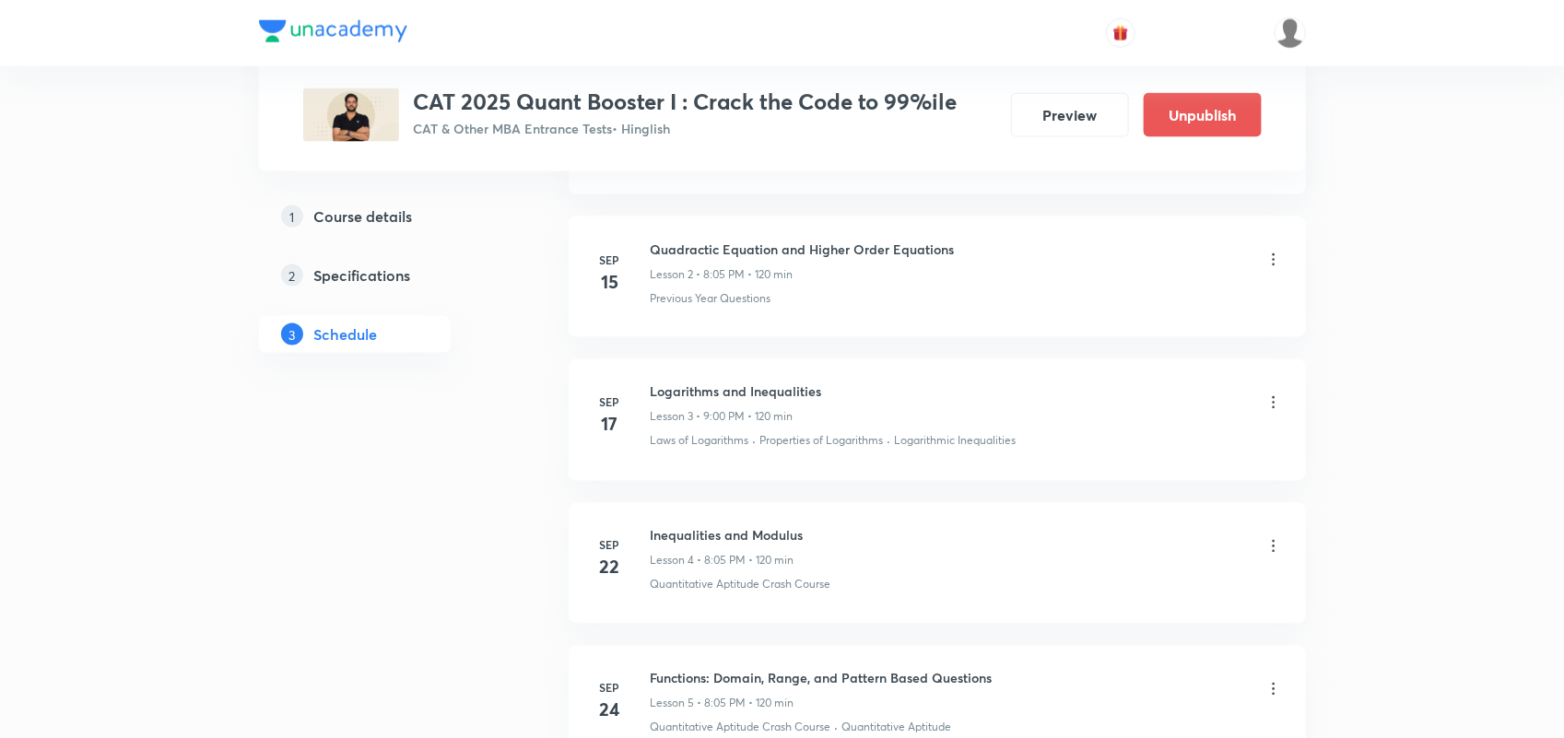
scroll to position [1182, 0]
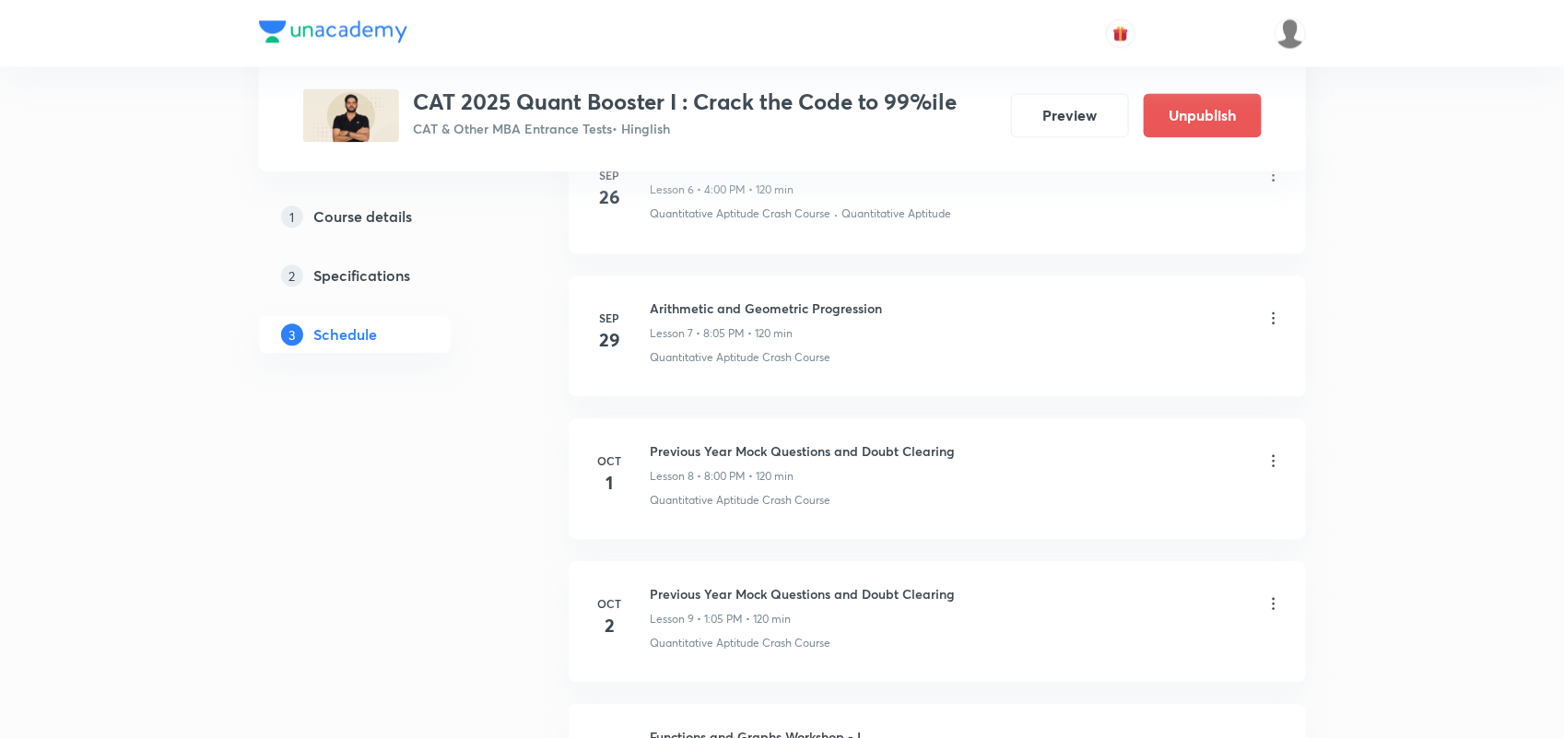
scroll to position [1818, 0]
click at [1277, 465] on icon at bounding box center [1273, 462] width 18 height 18
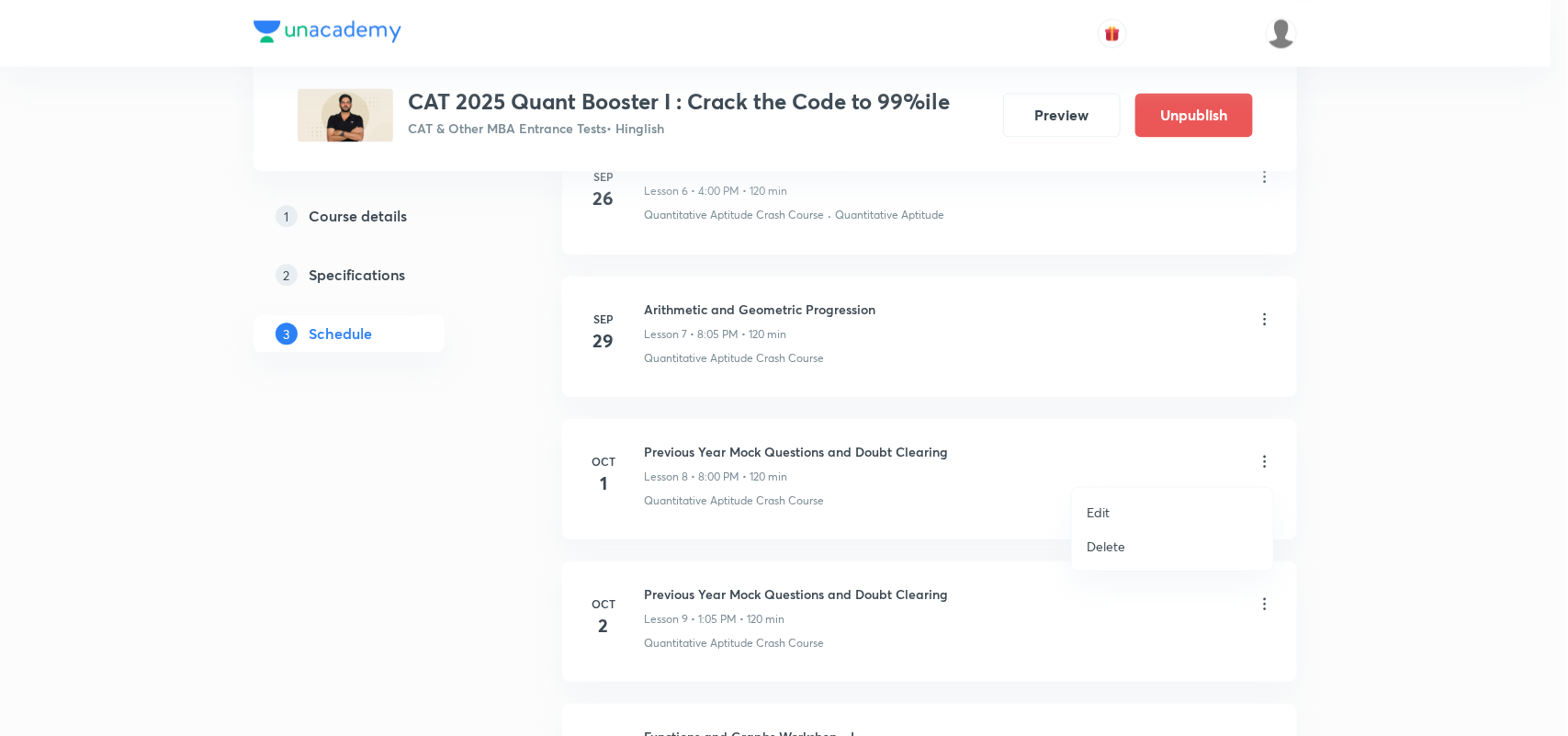
click at [1141, 543] on li "Delete" at bounding box center [1172, 547] width 201 height 34
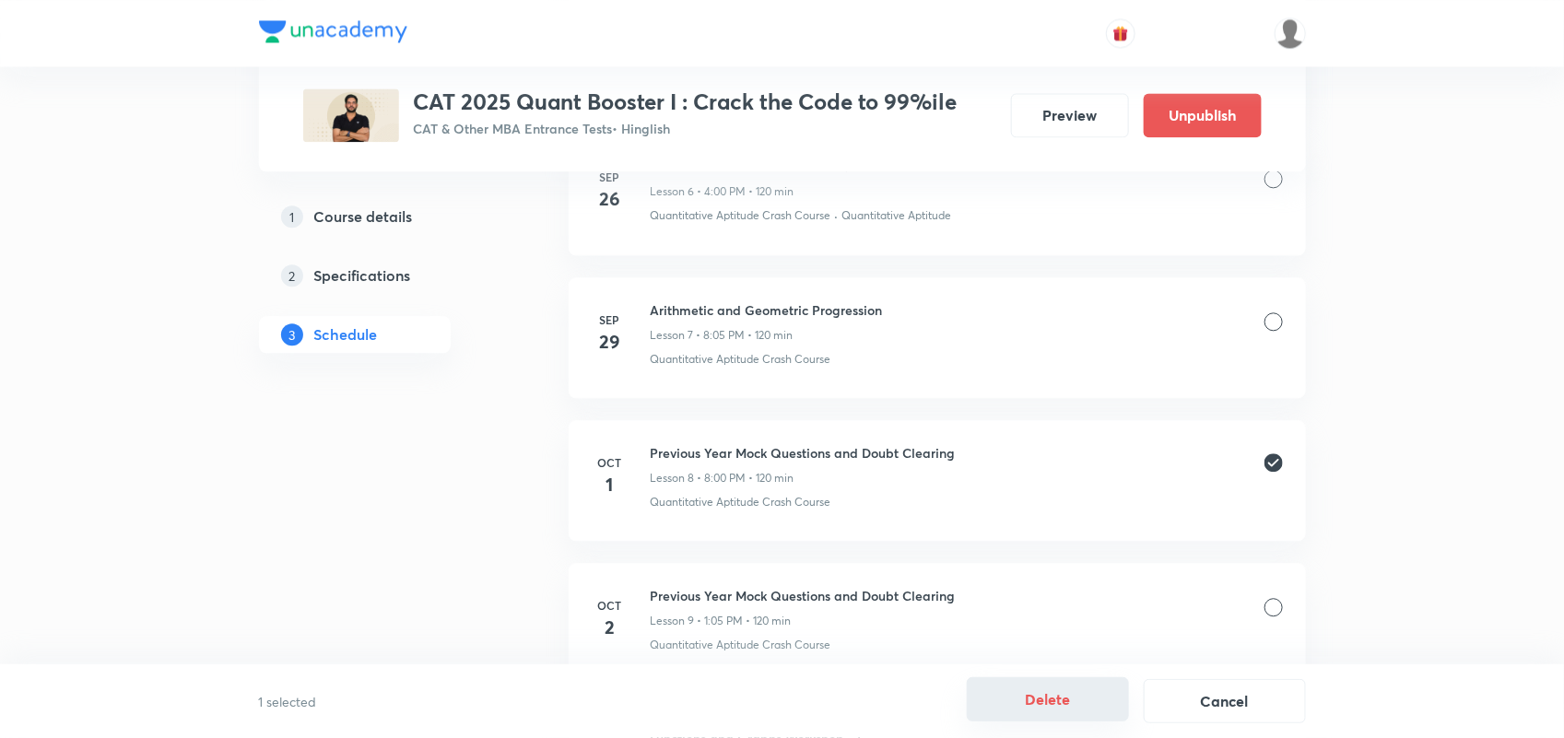
click at [1021, 707] on button "Delete" at bounding box center [1048, 699] width 162 height 44
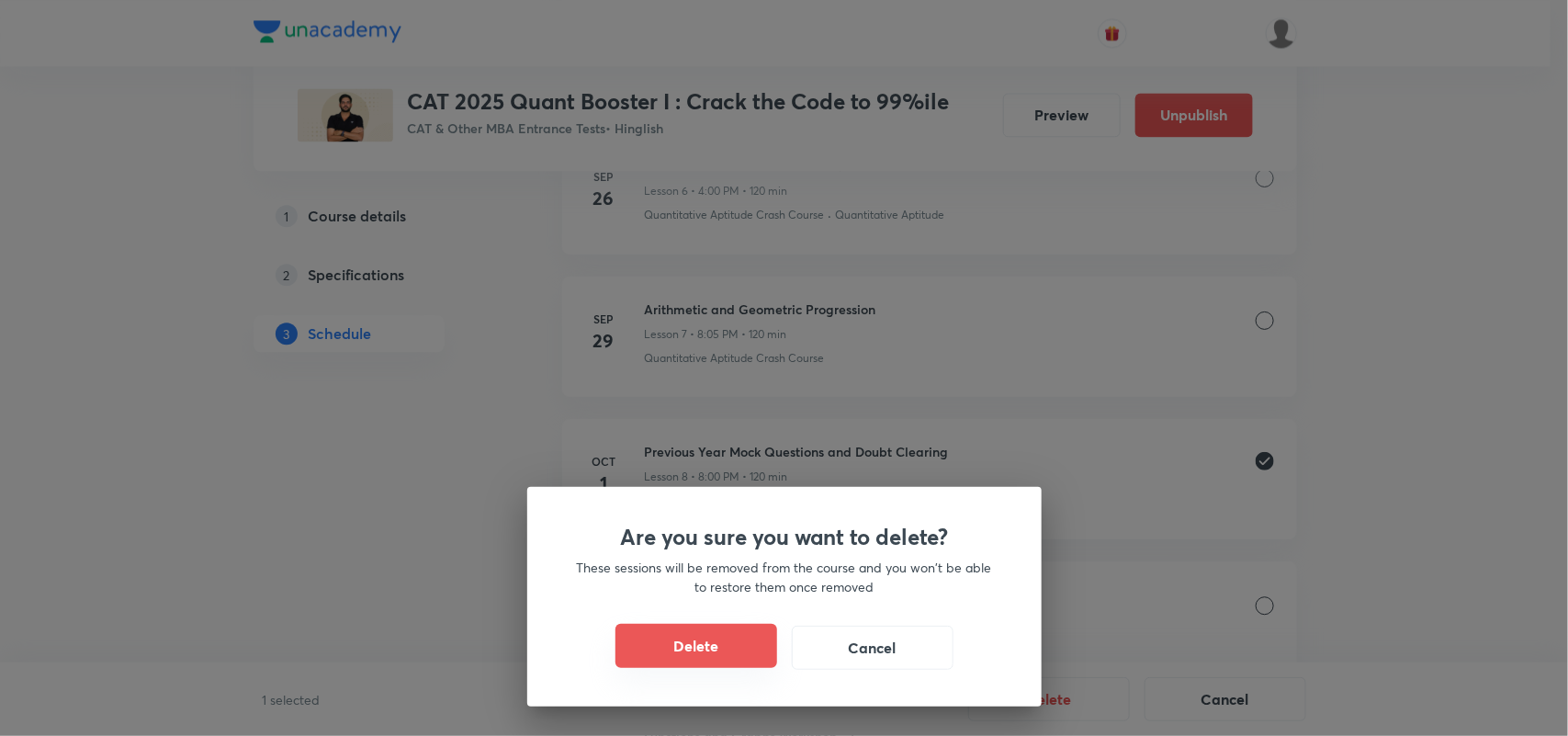
click at [703, 632] on button "Delete" at bounding box center [696, 646] width 161 height 44
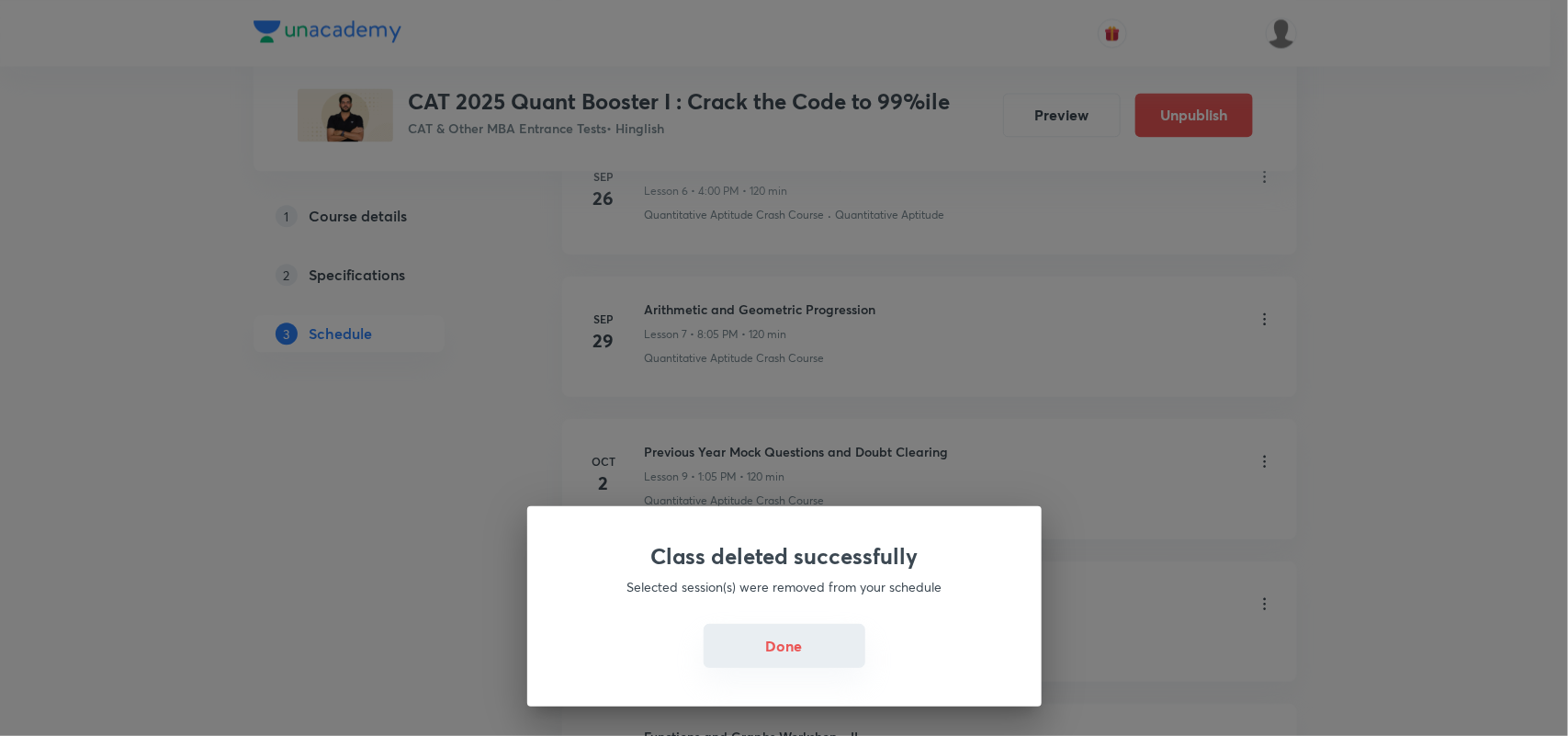
click at [801, 649] on button "Done" at bounding box center [784, 646] width 161 height 44
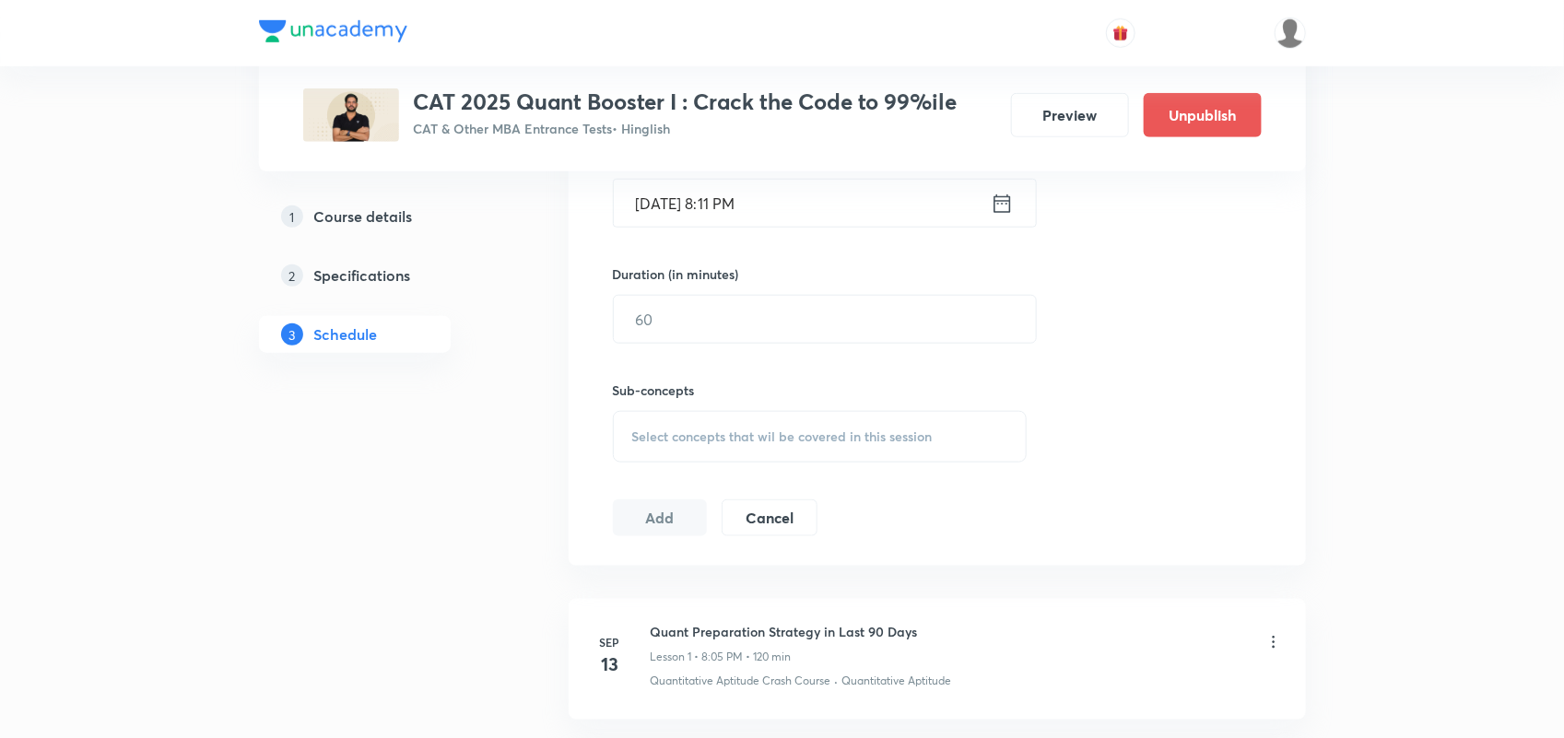
scroll to position [1150, 0]
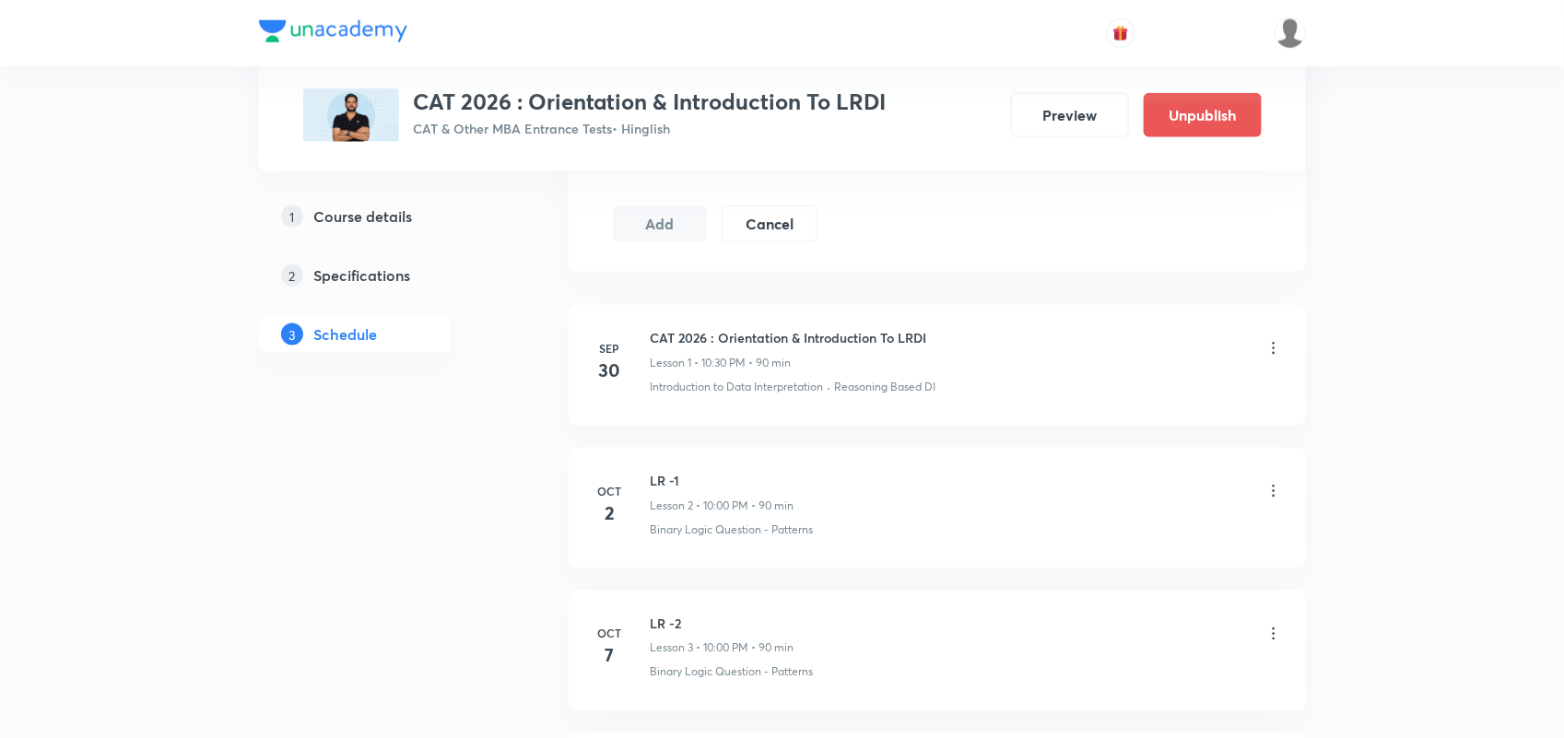
scroll to position [998, 0]
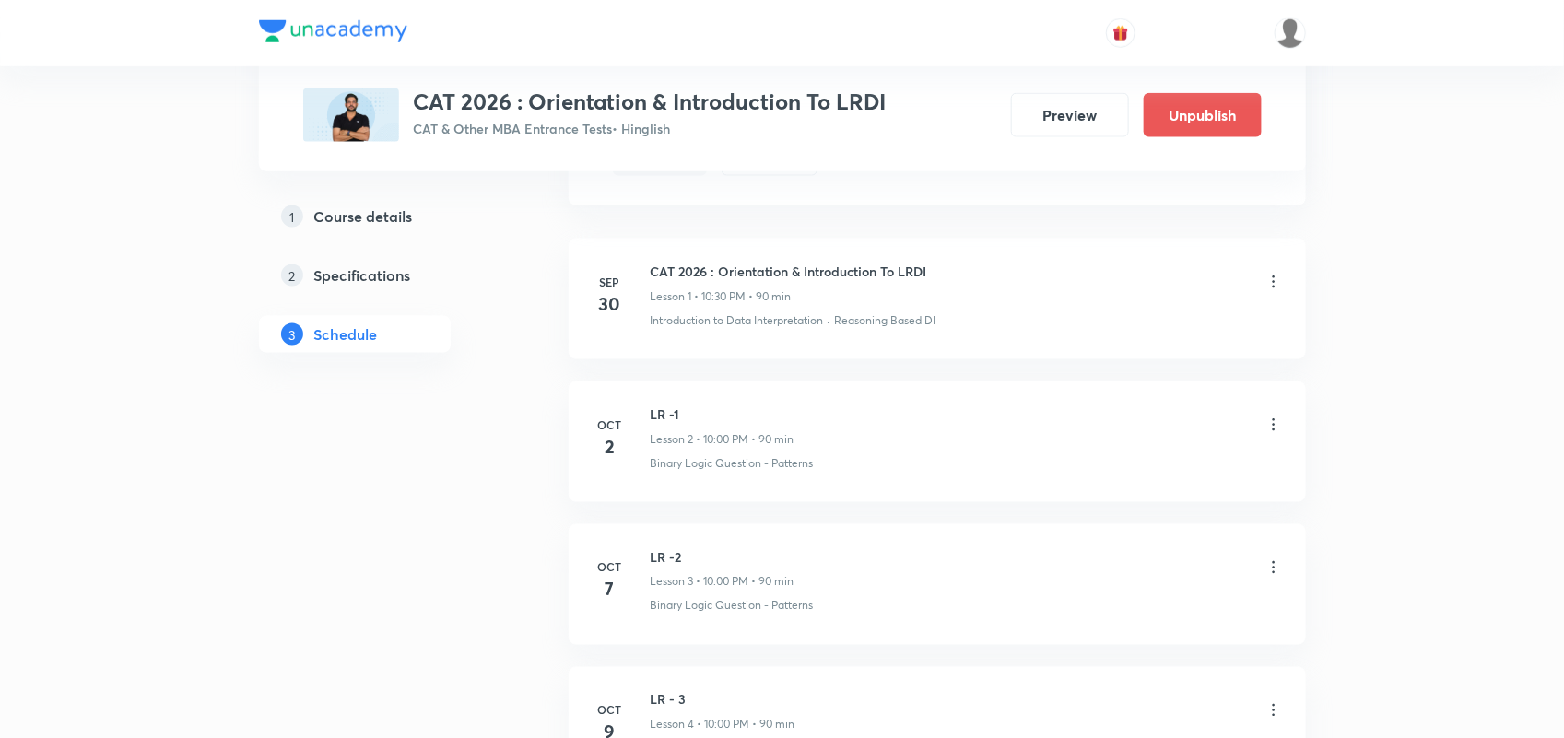
click at [273, 440] on div "1 Course details 2 Specifications 3 Schedule" at bounding box center [384, 121] width 251 height 1614
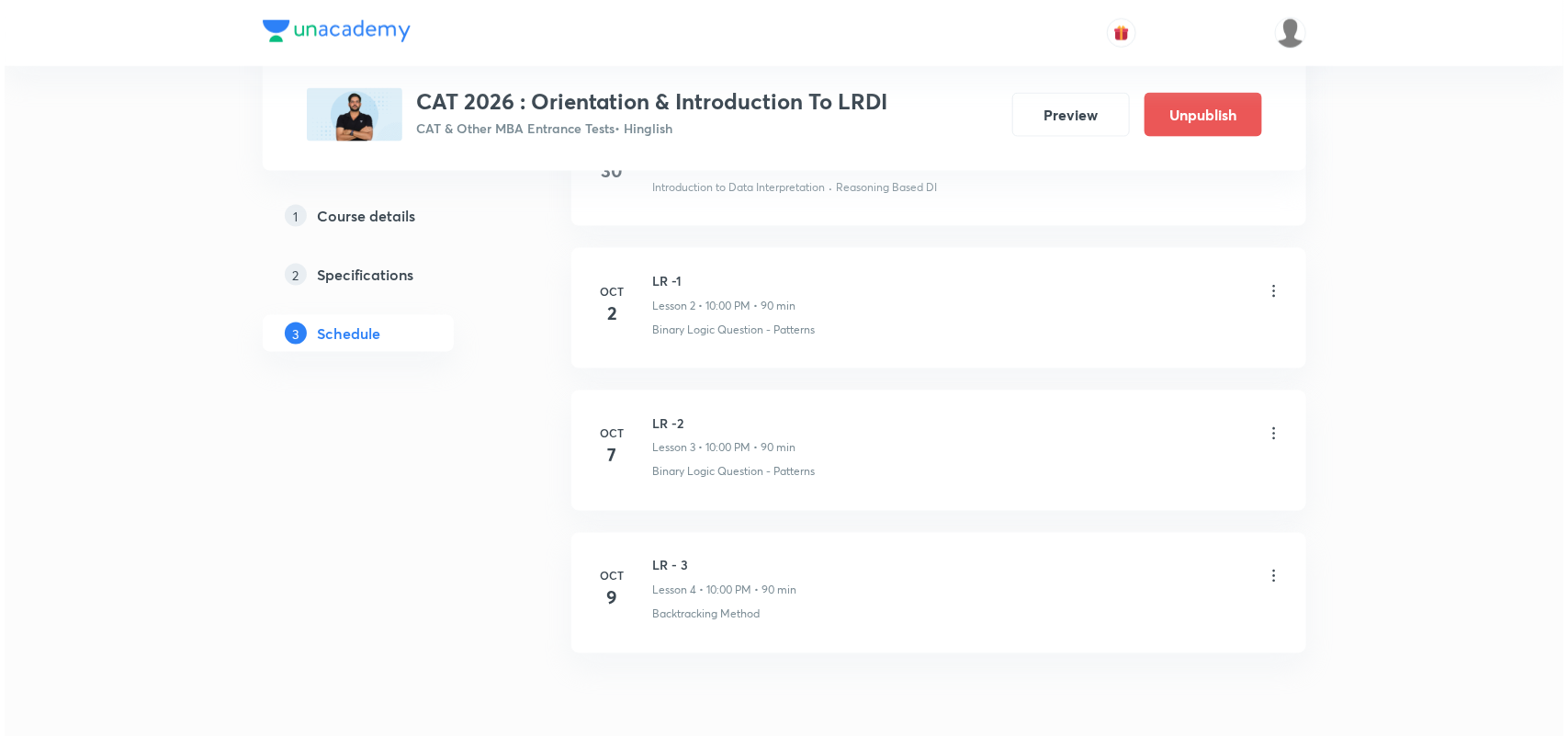
scroll to position [1129, 0]
click at [1272, 437] on icon at bounding box center [1269, 433] width 18 height 18
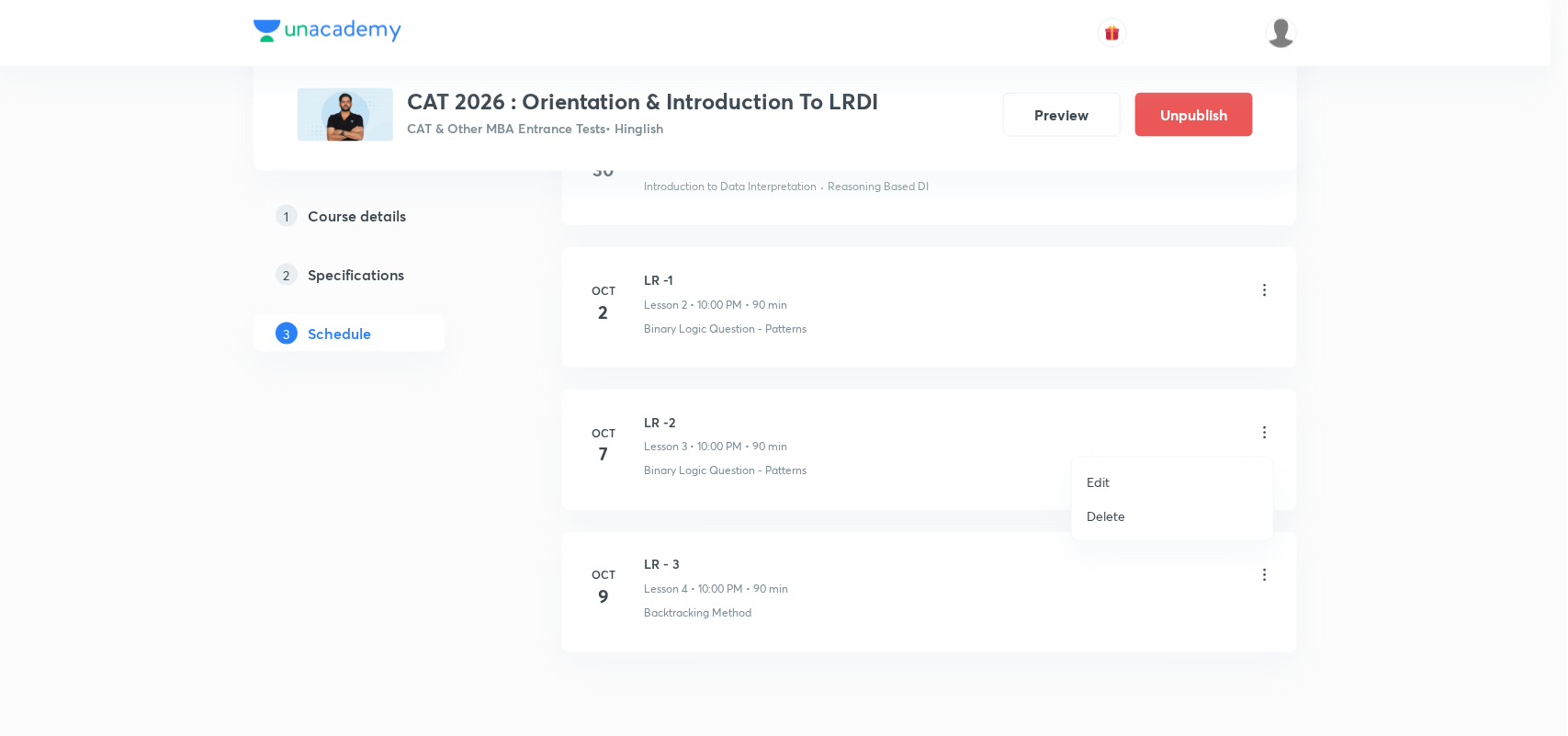
click at [1116, 479] on li "Edit" at bounding box center [1172, 482] width 201 height 34
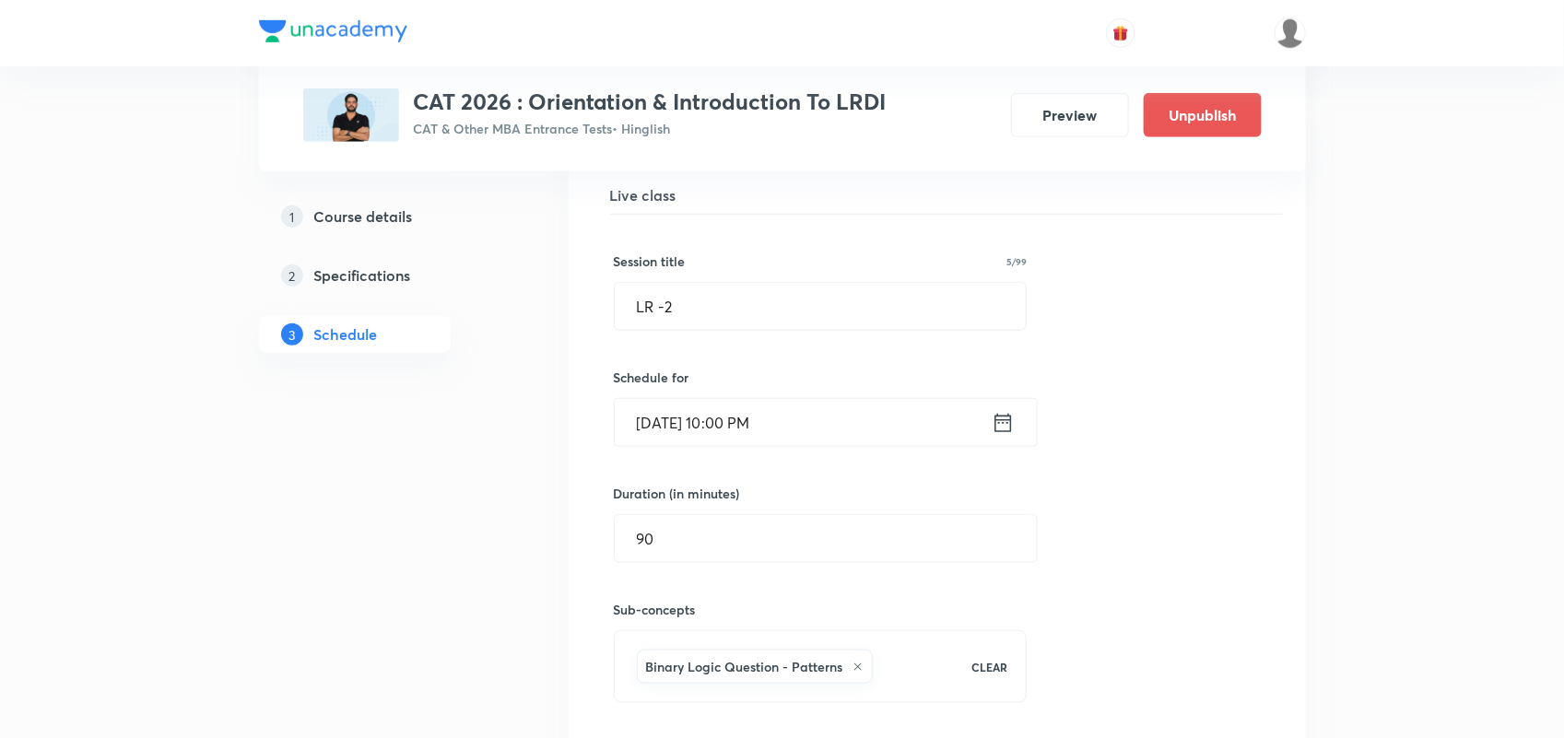
scroll to position [685, 0]
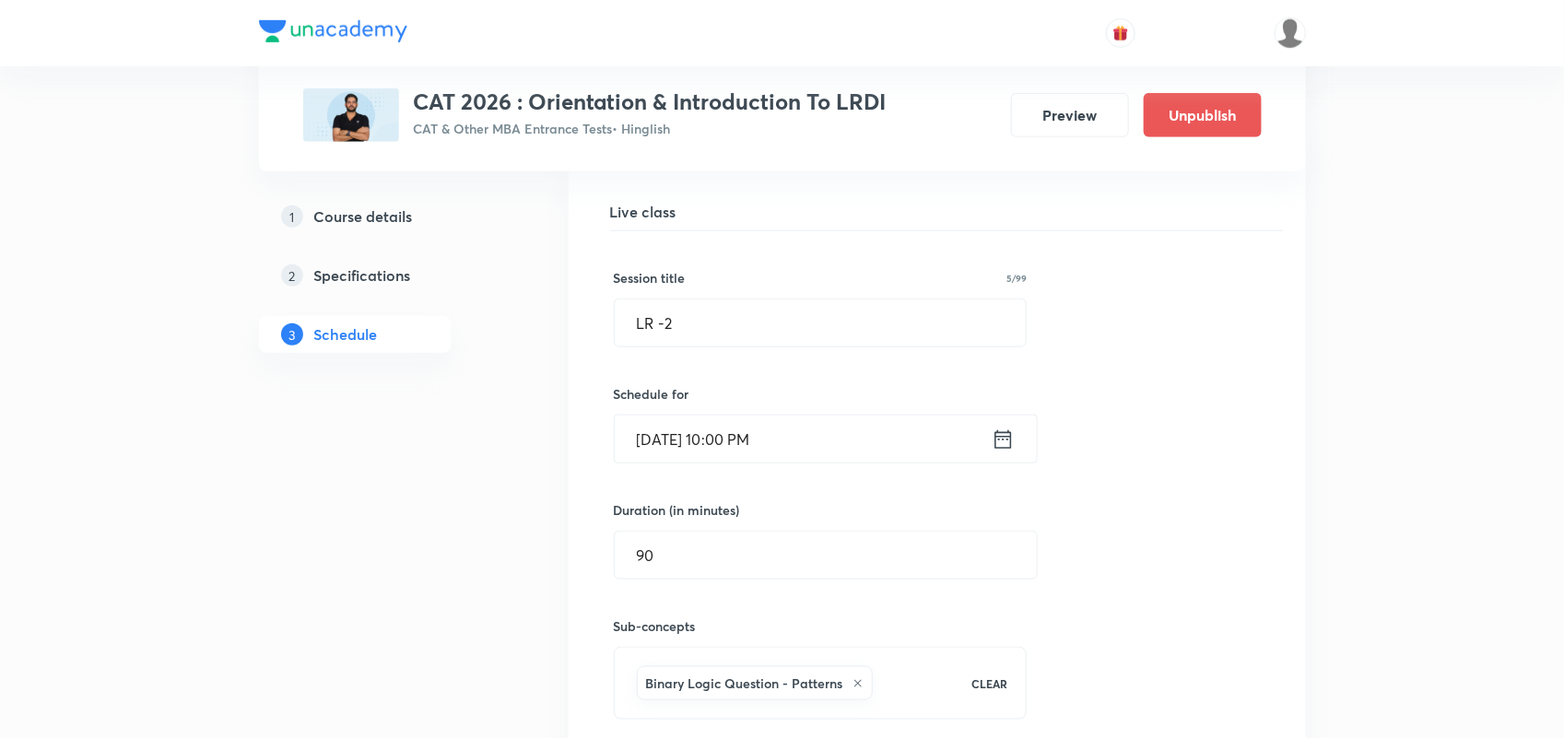
click at [1014, 444] on icon at bounding box center [1003, 440] width 23 height 26
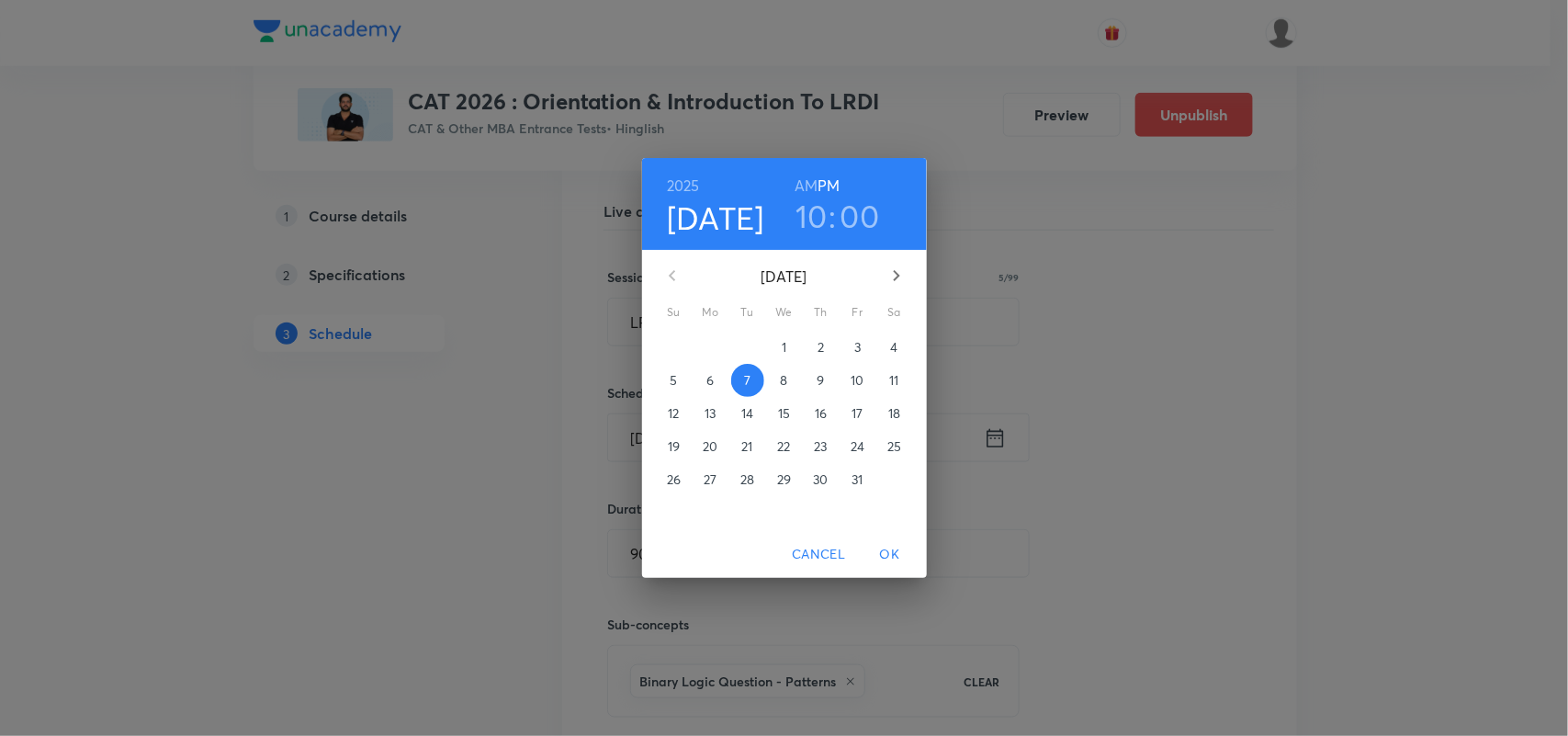
click at [783, 383] on p "8" at bounding box center [783, 380] width 7 height 18
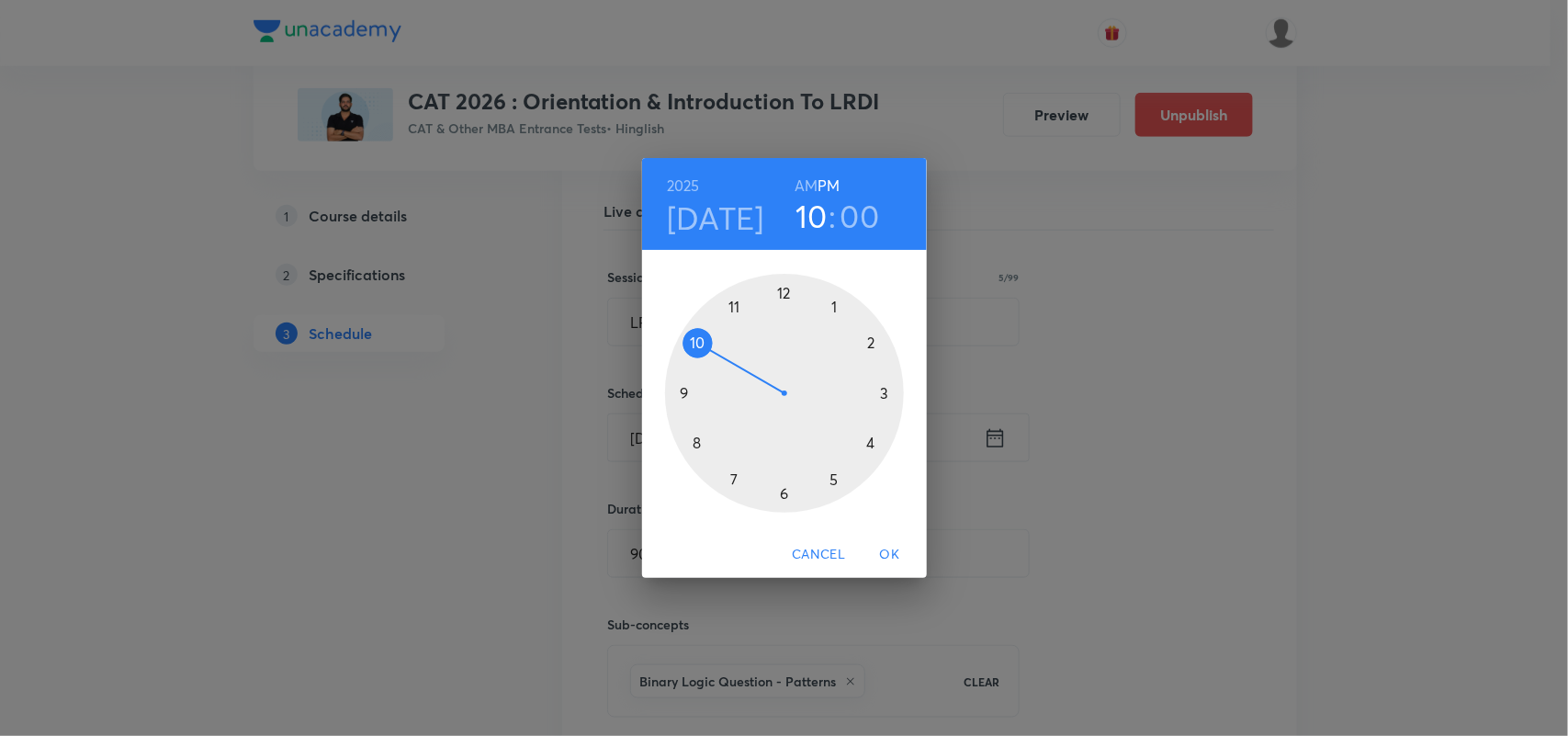
click at [883, 549] on span "OK" at bounding box center [890, 554] width 44 height 23
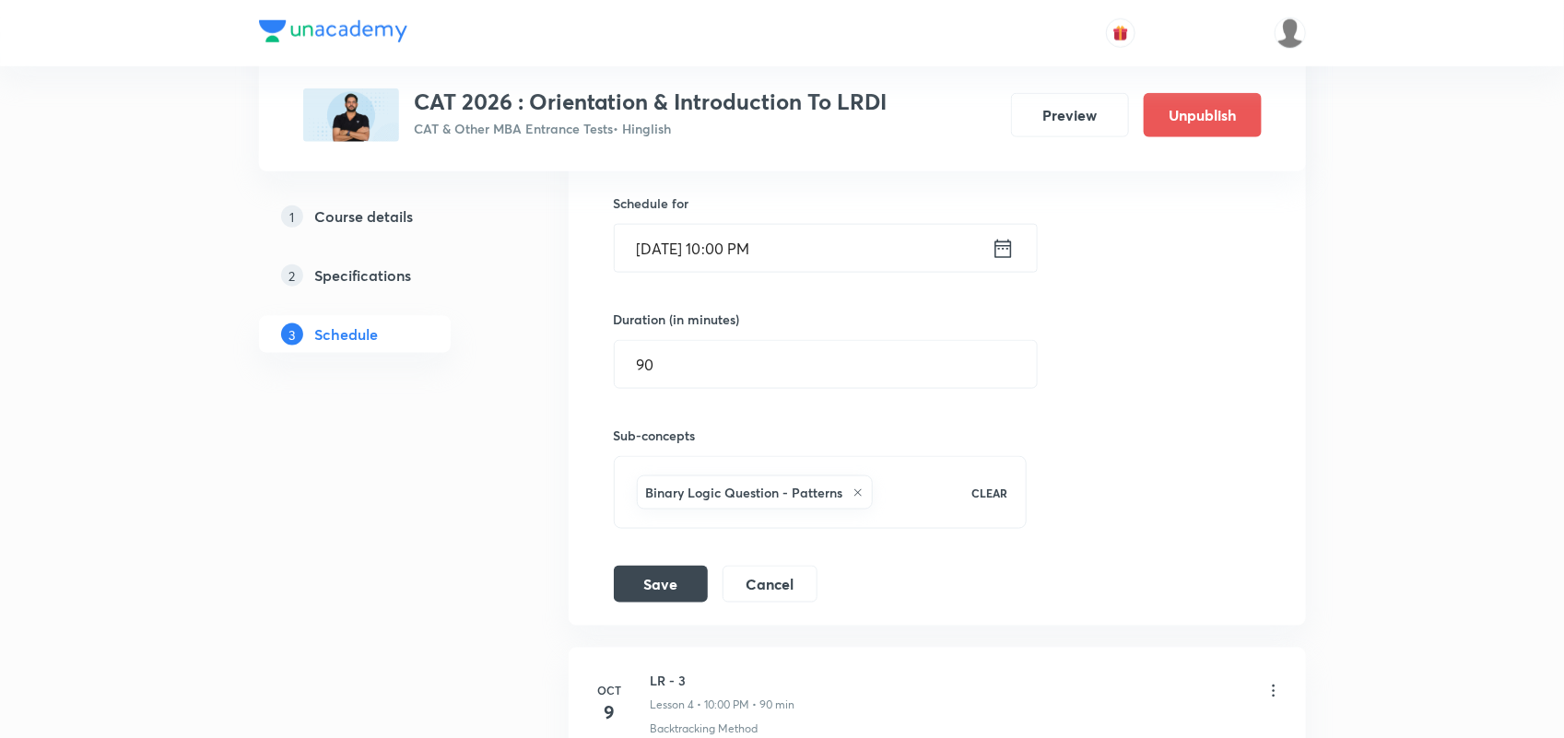
scroll to position [883, 0]
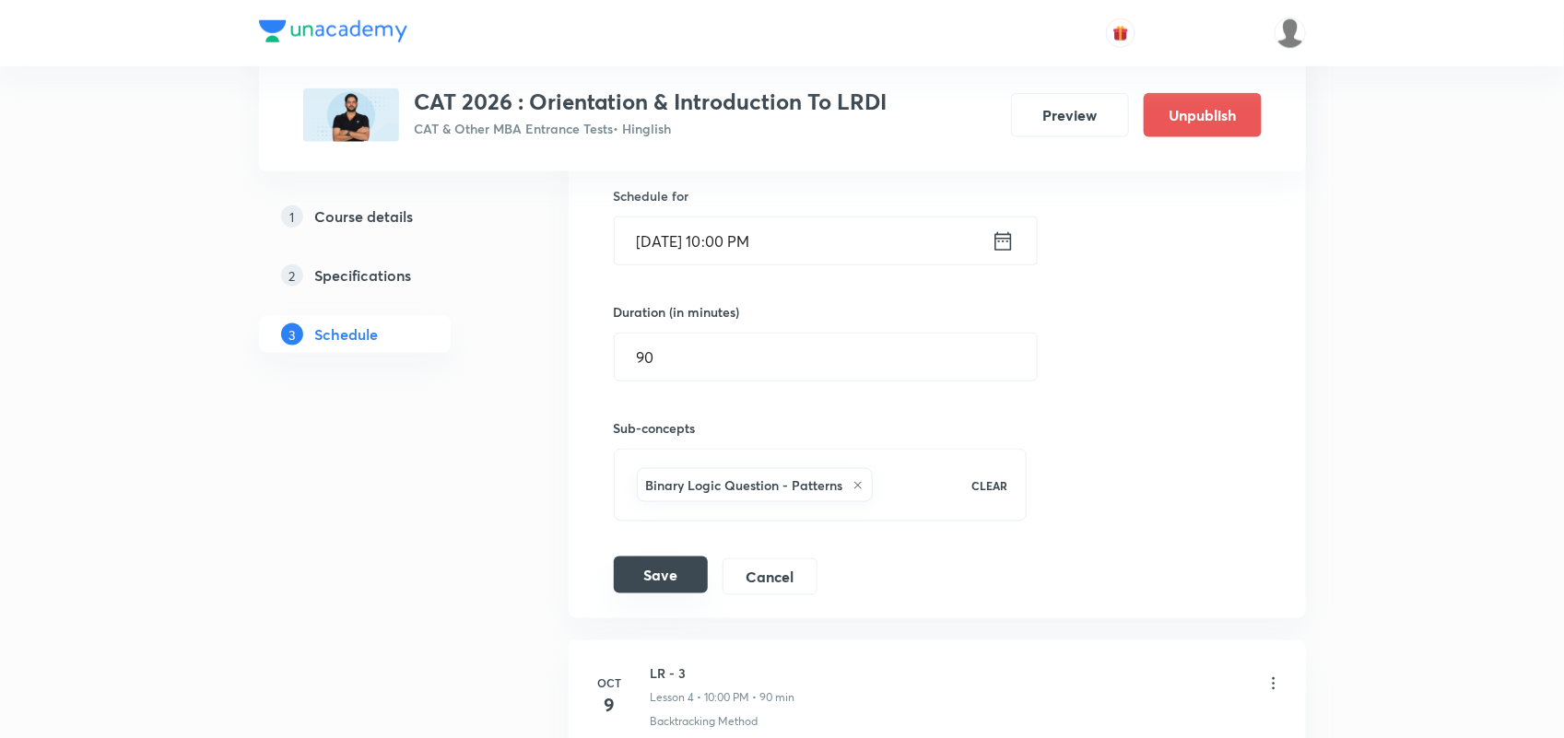
click at [663, 583] on button "Save" at bounding box center [661, 575] width 94 height 37
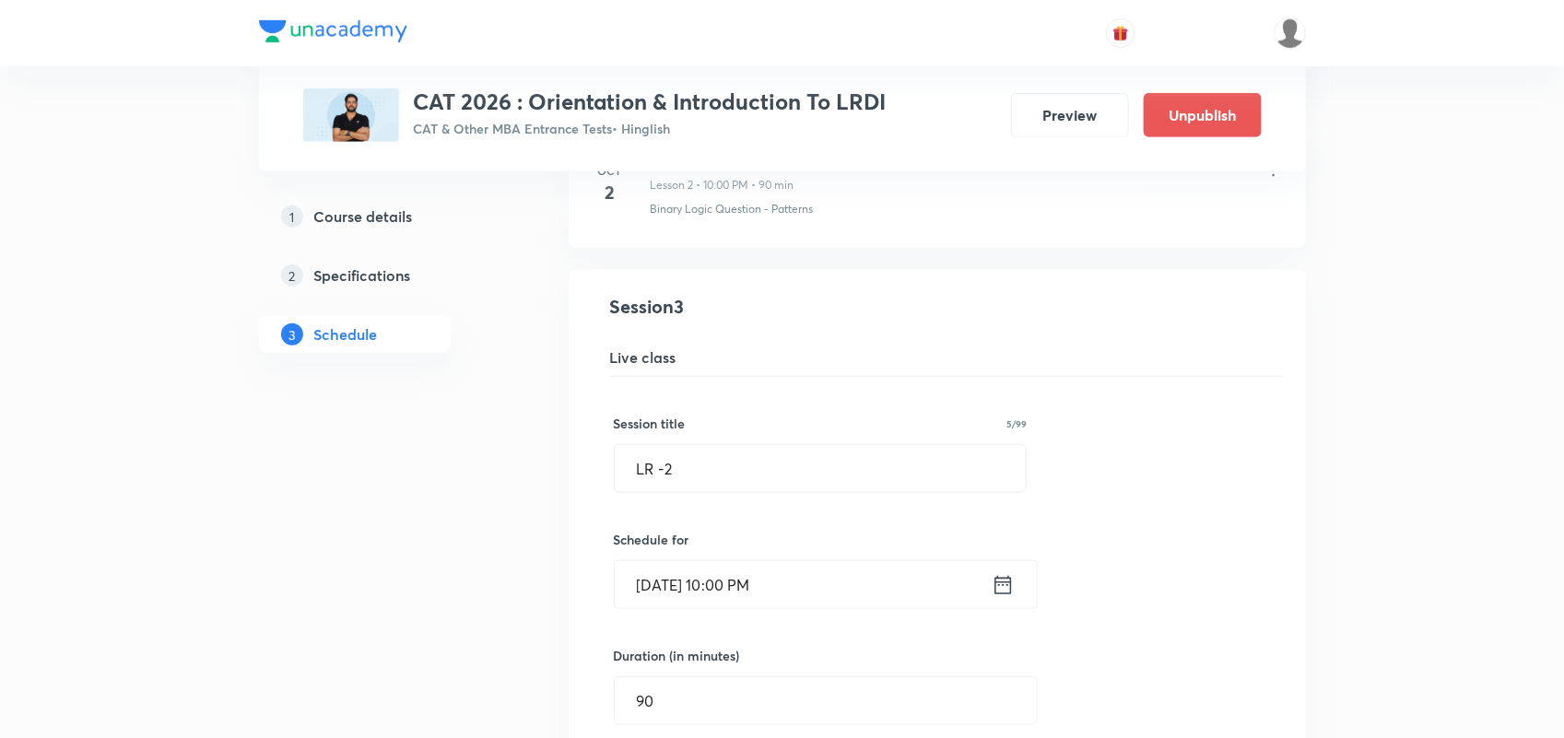
scroll to position [536, 0]
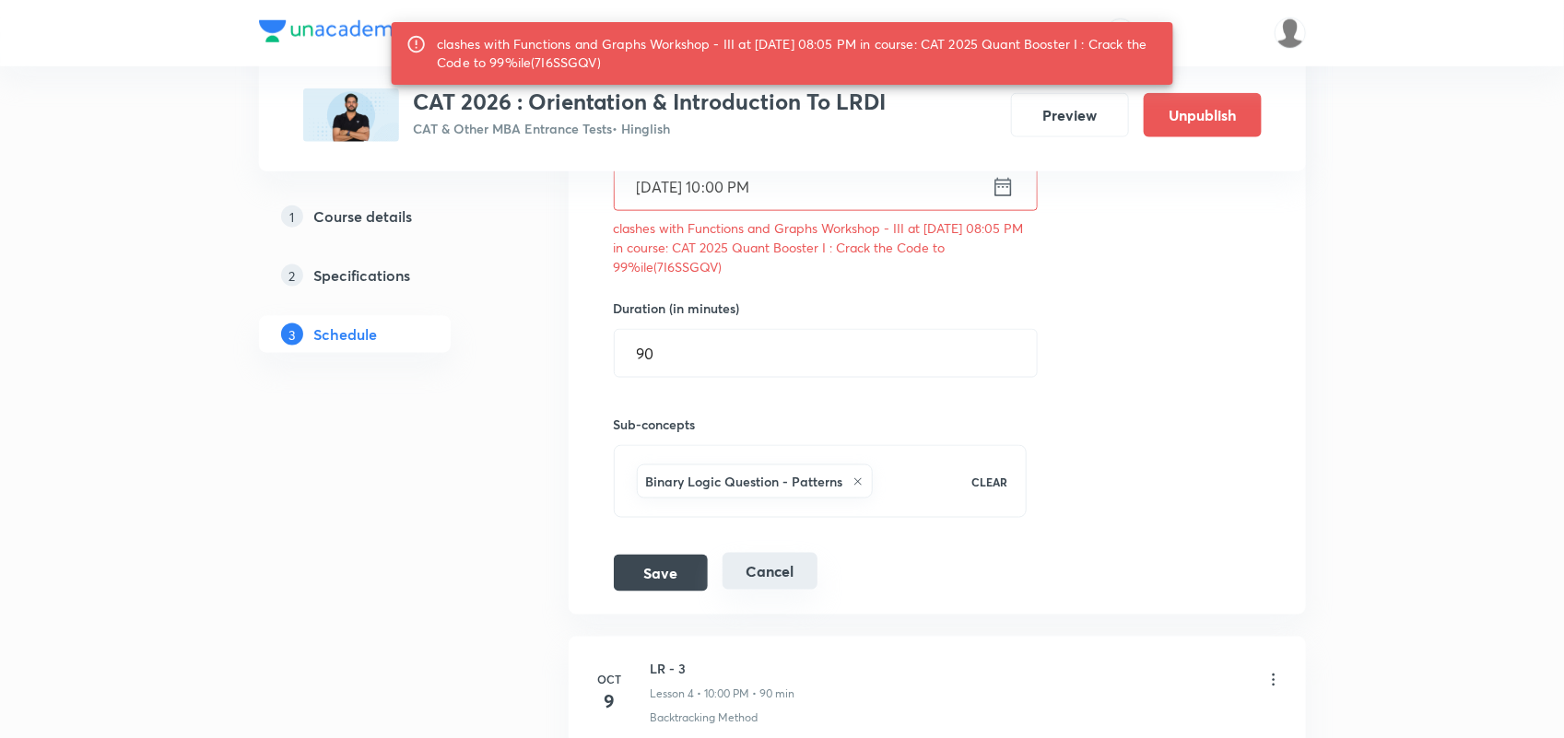
click at [757, 581] on button "Cancel" at bounding box center [769, 571] width 95 height 37
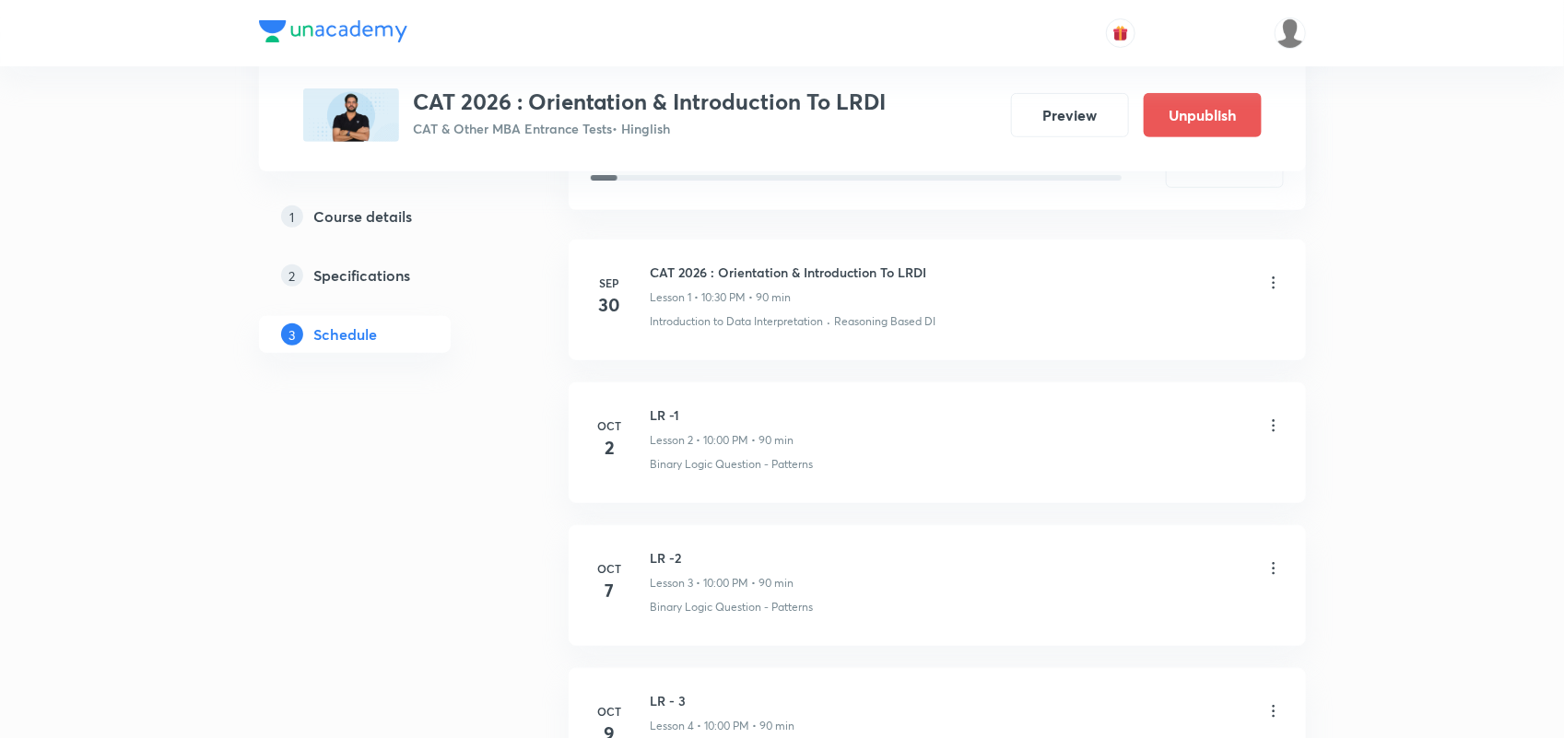
scroll to position [447, 0]
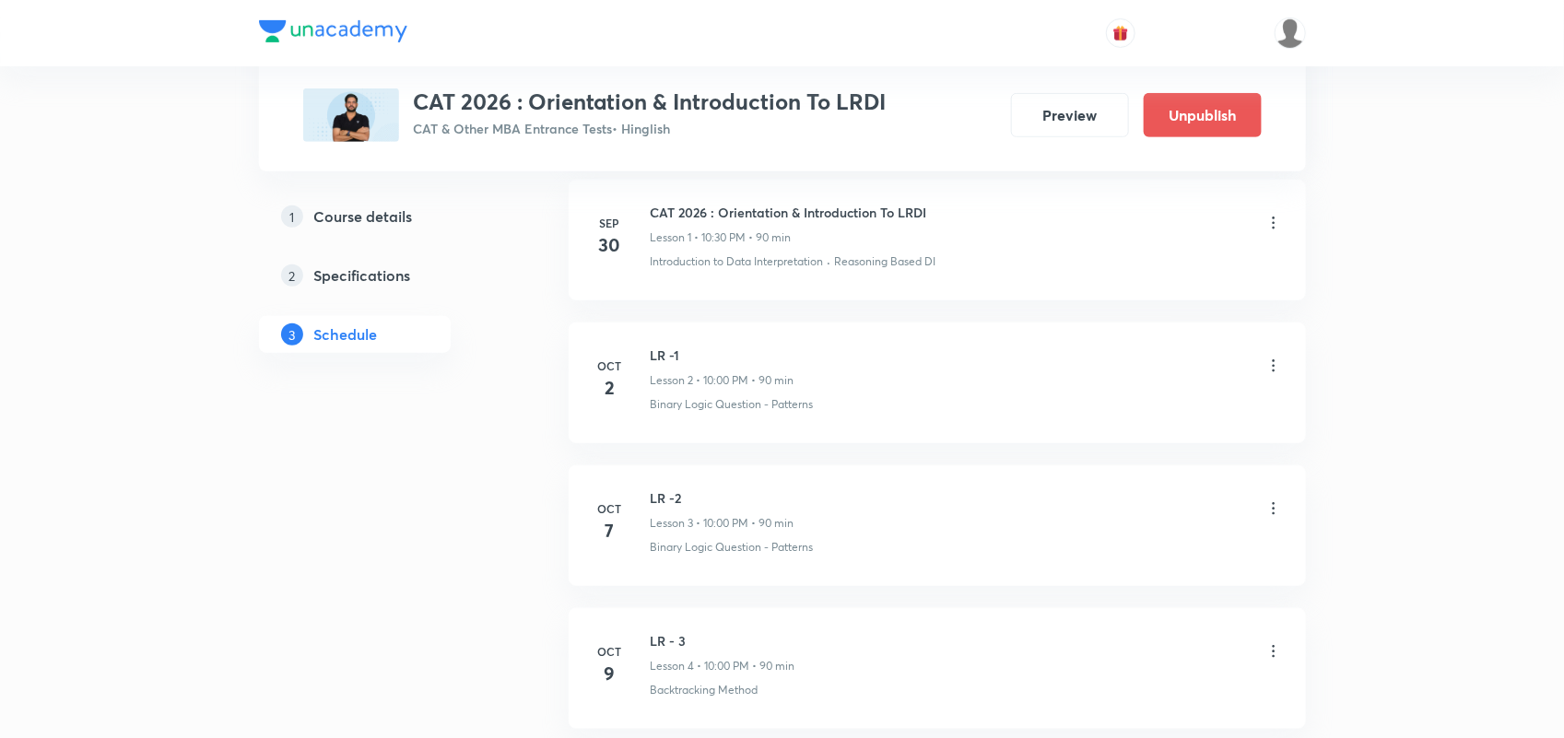
click at [1267, 362] on icon at bounding box center [1273, 366] width 18 height 18
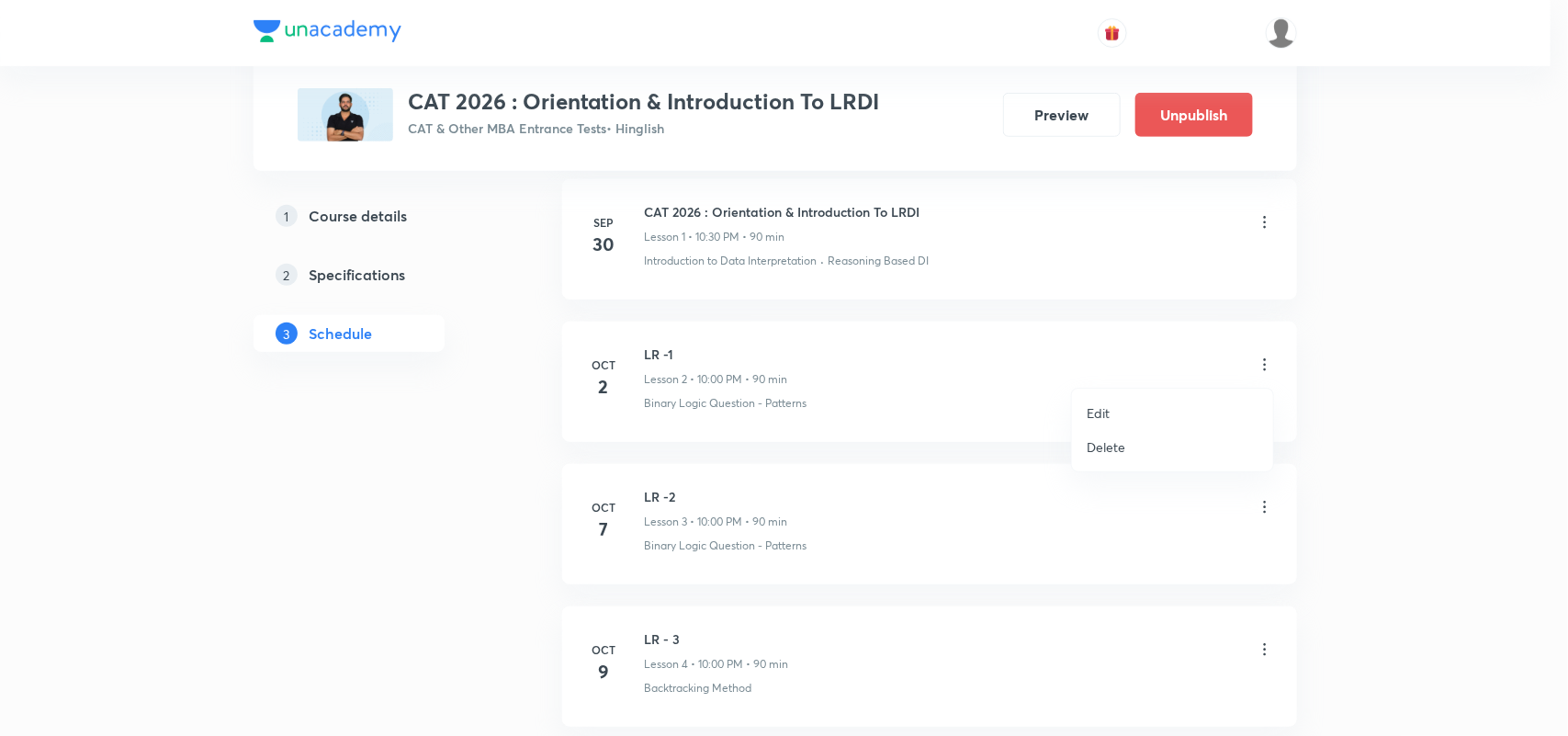
click at [1122, 416] on li "Edit" at bounding box center [1172, 413] width 201 height 34
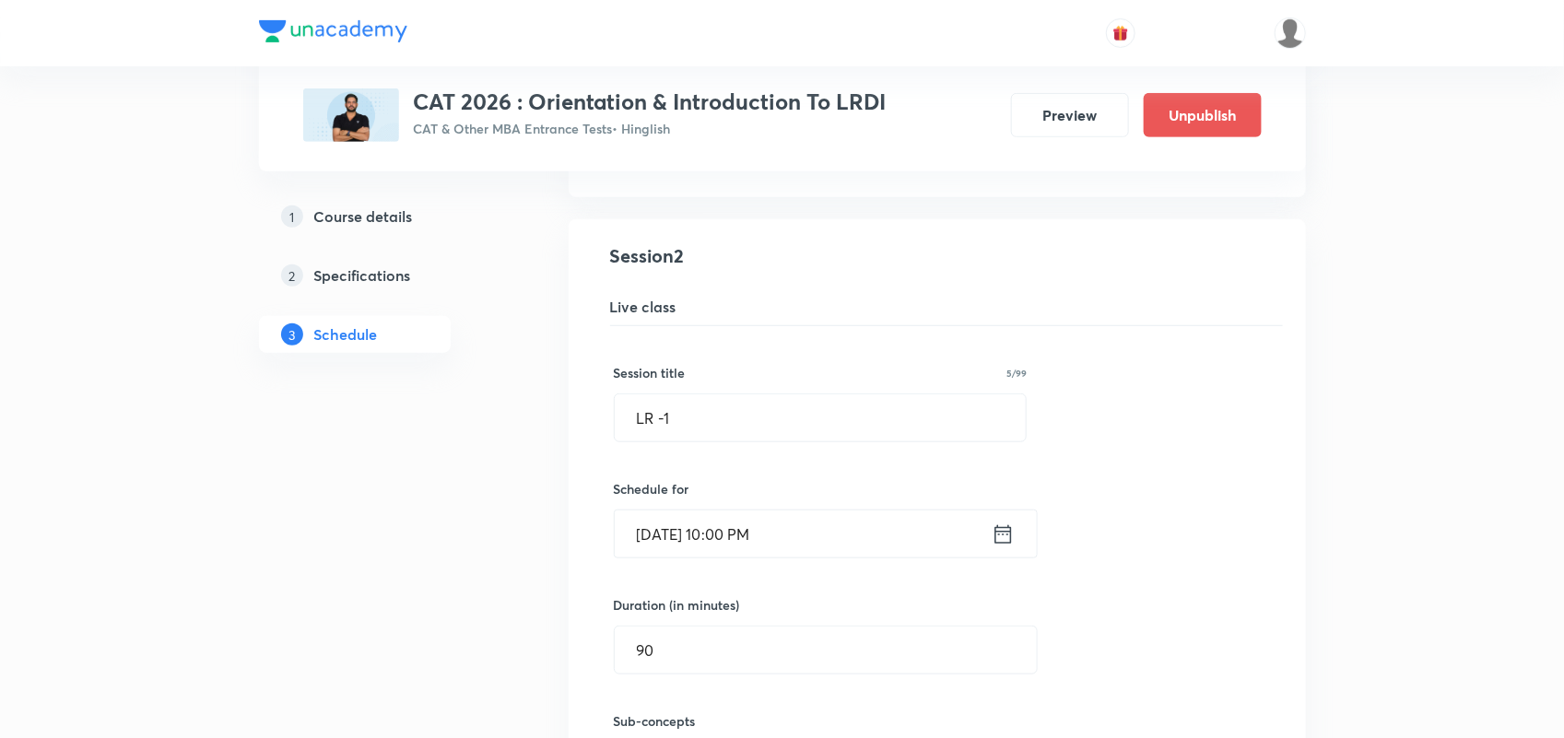
click at [1002, 540] on icon at bounding box center [1003, 535] width 23 height 26
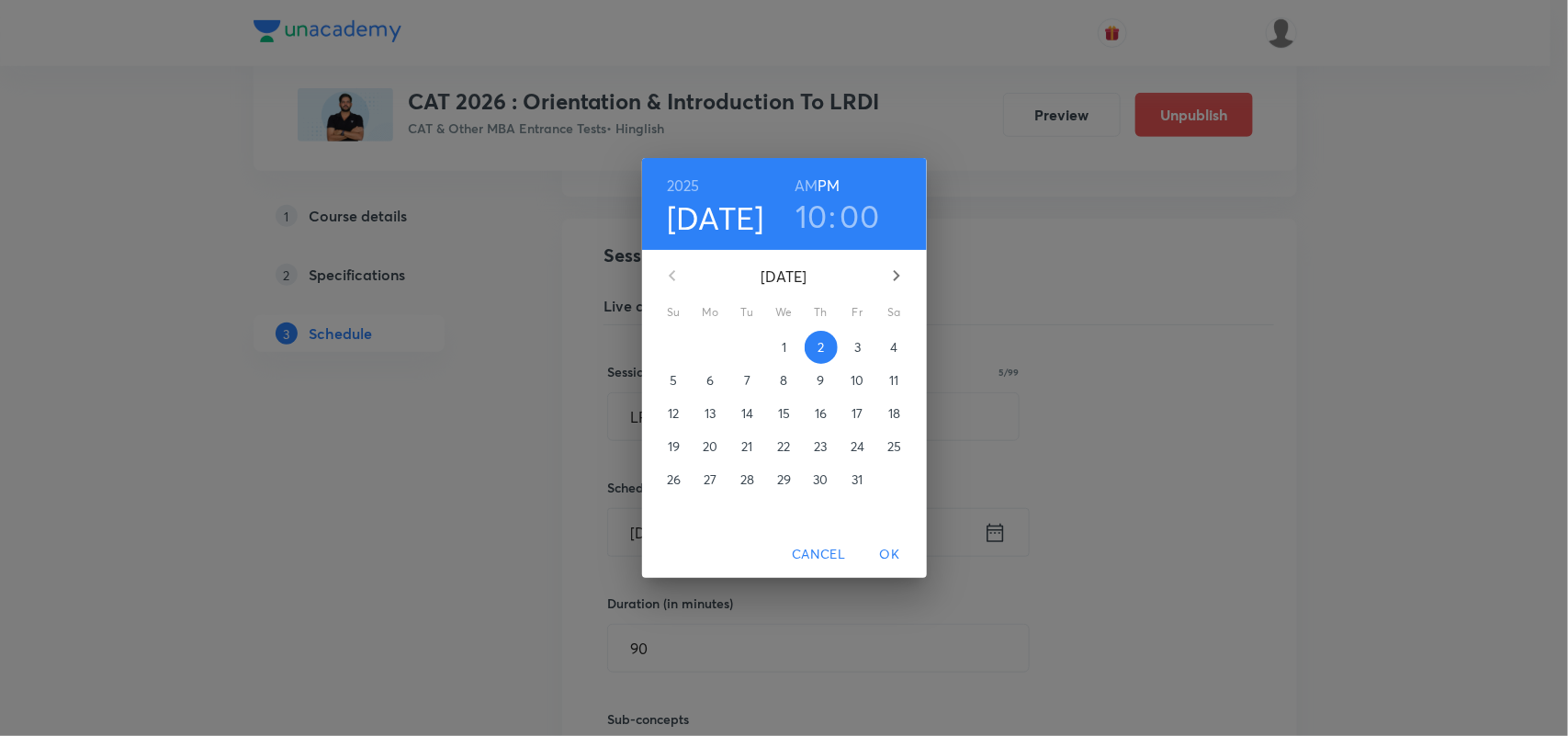
click at [863, 354] on span "3" at bounding box center [857, 347] width 33 height 18
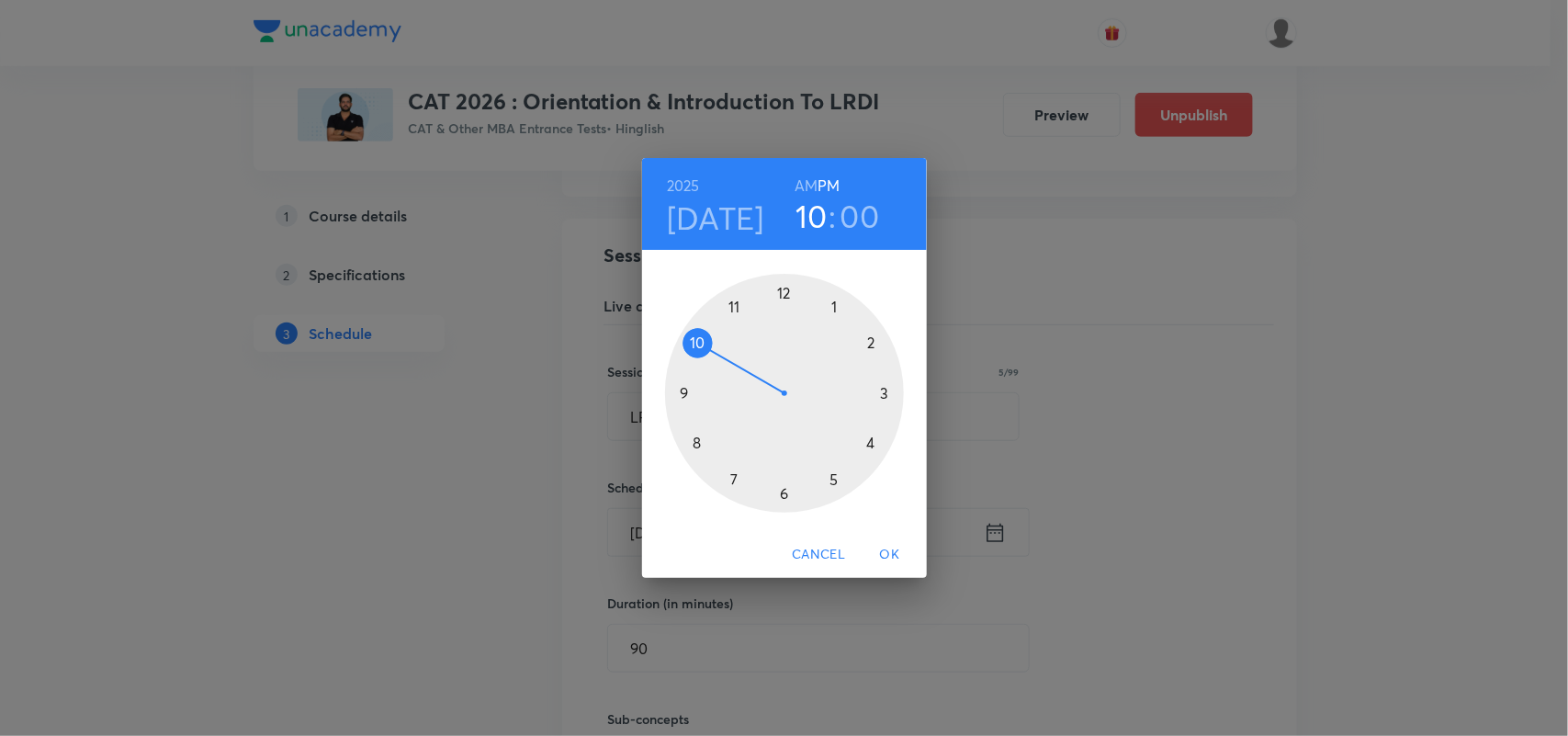
click at [889, 548] on span "OK" at bounding box center [890, 554] width 44 height 23
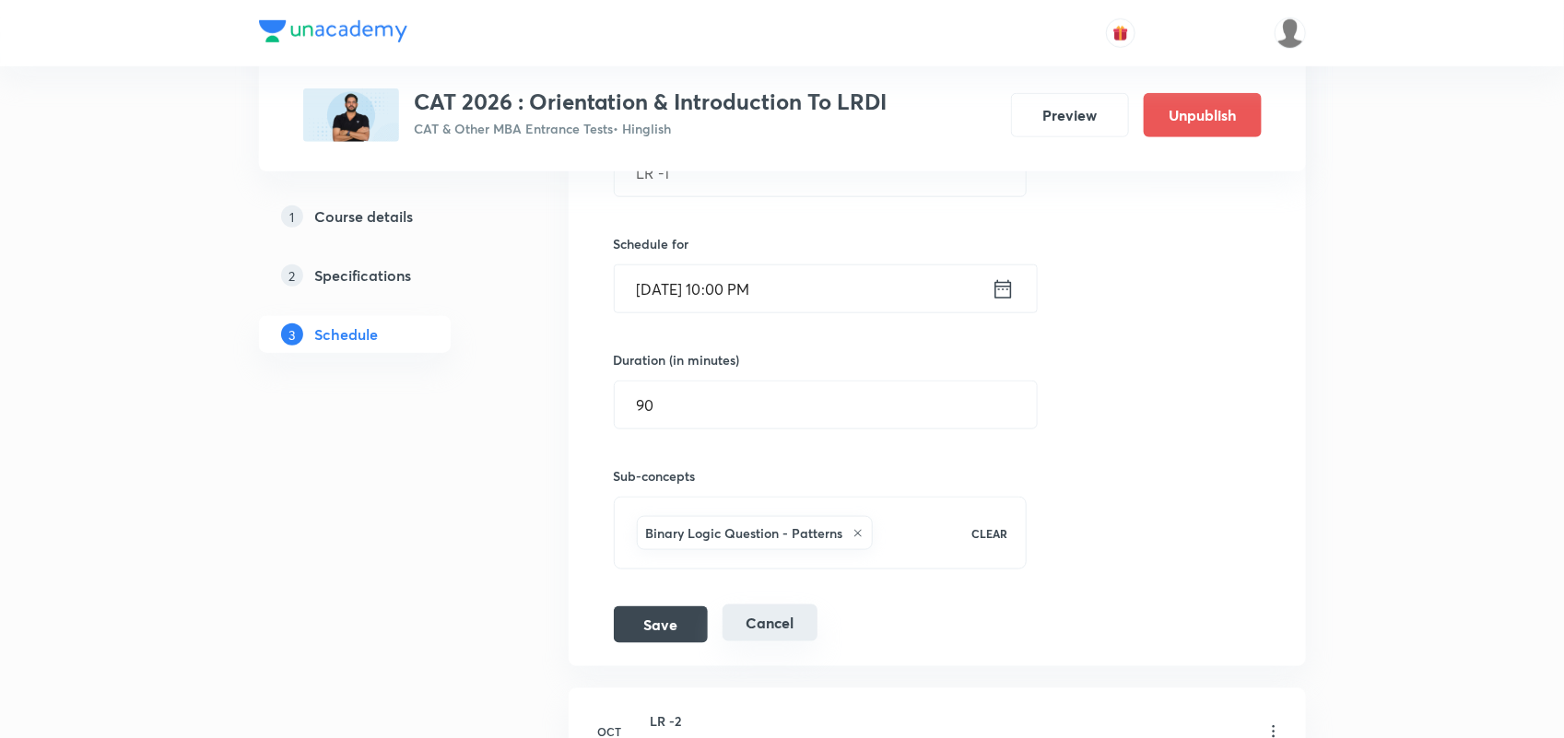
scroll to position [693, 0]
click at [645, 628] on button "Save" at bounding box center [661, 622] width 94 height 37
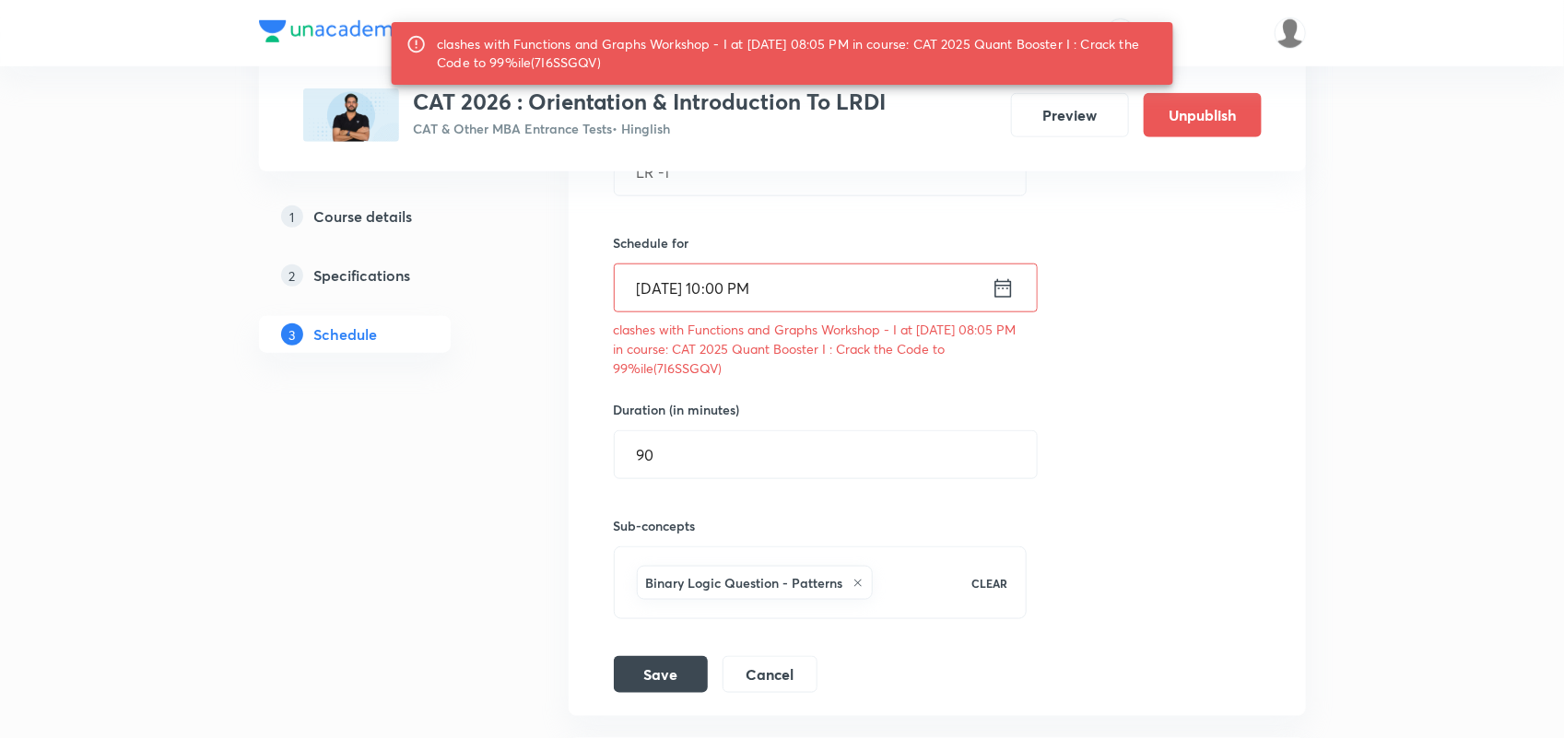
click at [1002, 287] on icon at bounding box center [1002, 288] width 17 height 18
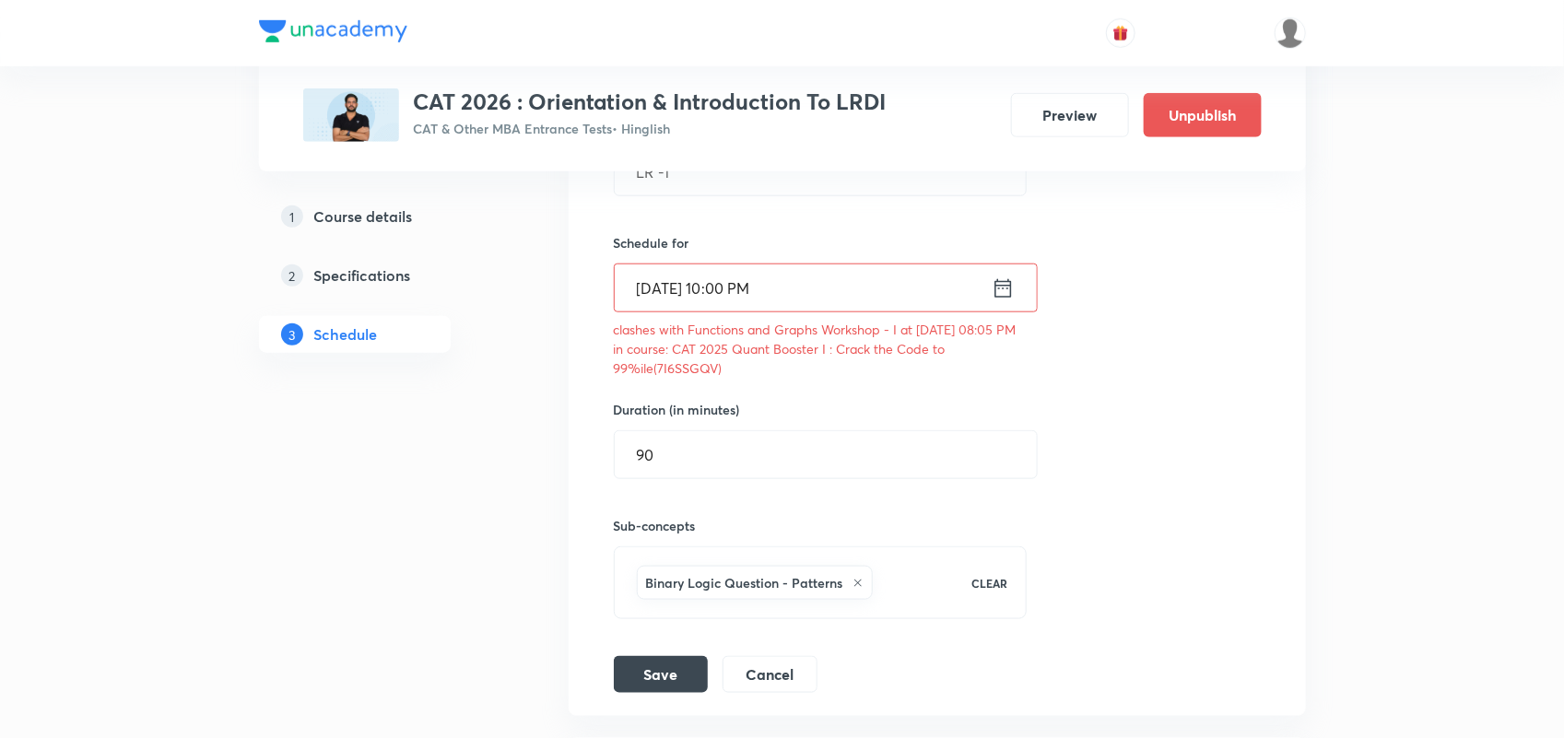
click at [869, 224] on div "Session title 5/99 LR -1 ​ Schedule for Oct 3, 2025, 10:00 PM ​ clashes with Fu…" at bounding box center [937, 386] width 647 height 613
click at [1006, 286] on icon at bounding box center [1003, 289] width 23 height 26
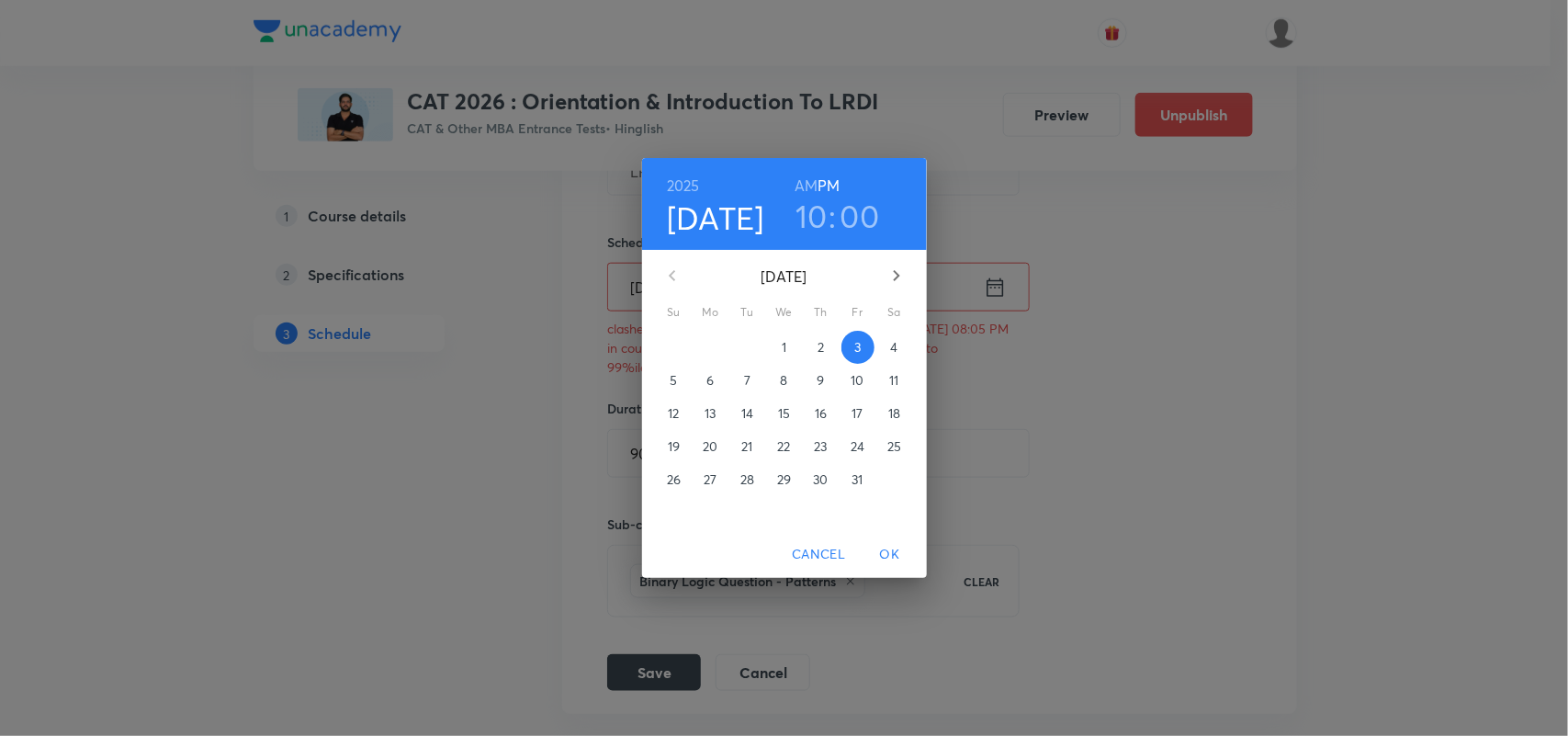
click at [866, 190] on div "2025 Oct 3 10 : 00 AM PM" at bounding box center [784, 203] width 255 height 63
click at [860, 214] on h3 "00" at bounding box center [860, 215] width 40 height 39
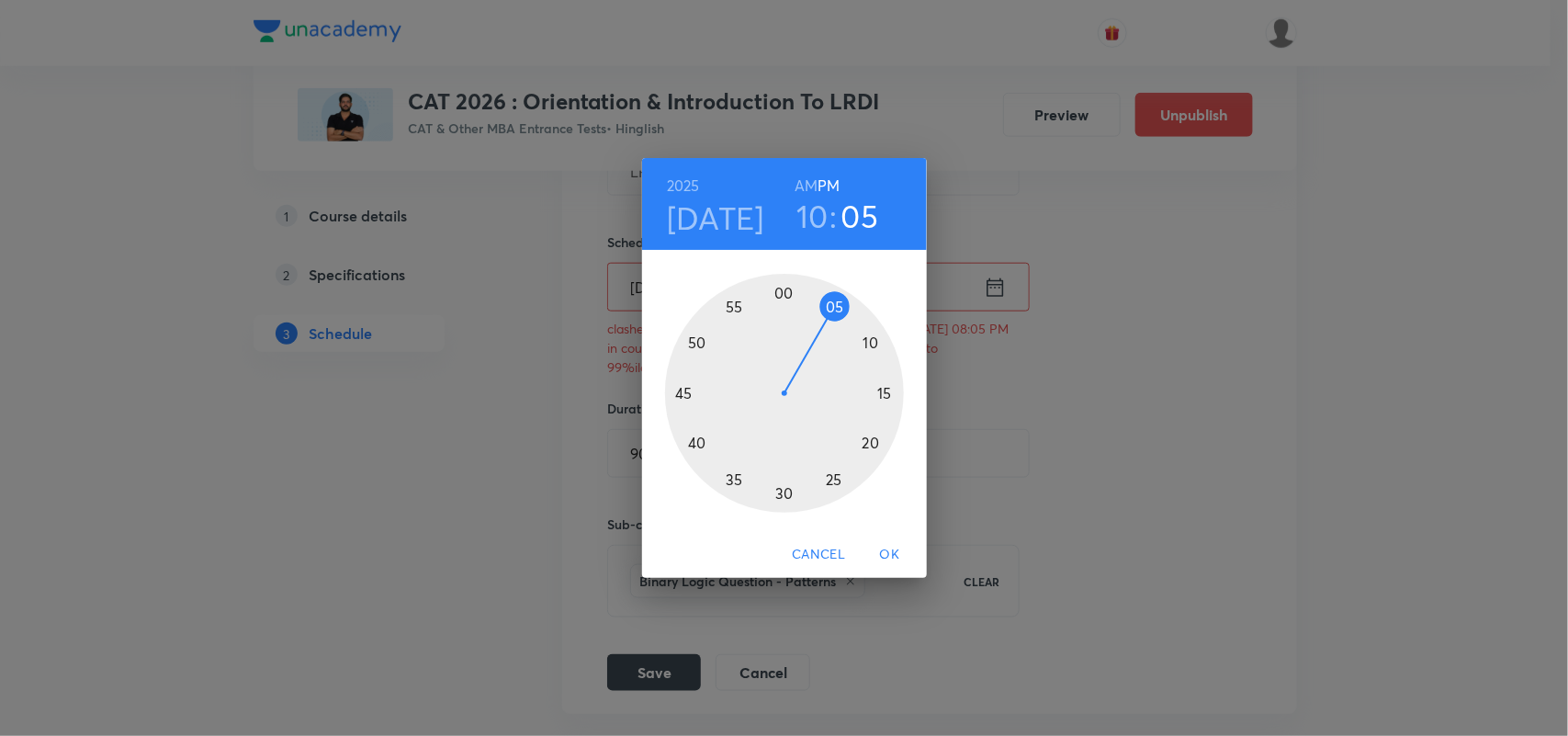
drag, startPoint x: 787, startPoint y: 290, endPoint x: 836, endPoint y: 305, distance: 51.2
click at [836, 305] on div at bounding box center [784, 394] width 239 height 239
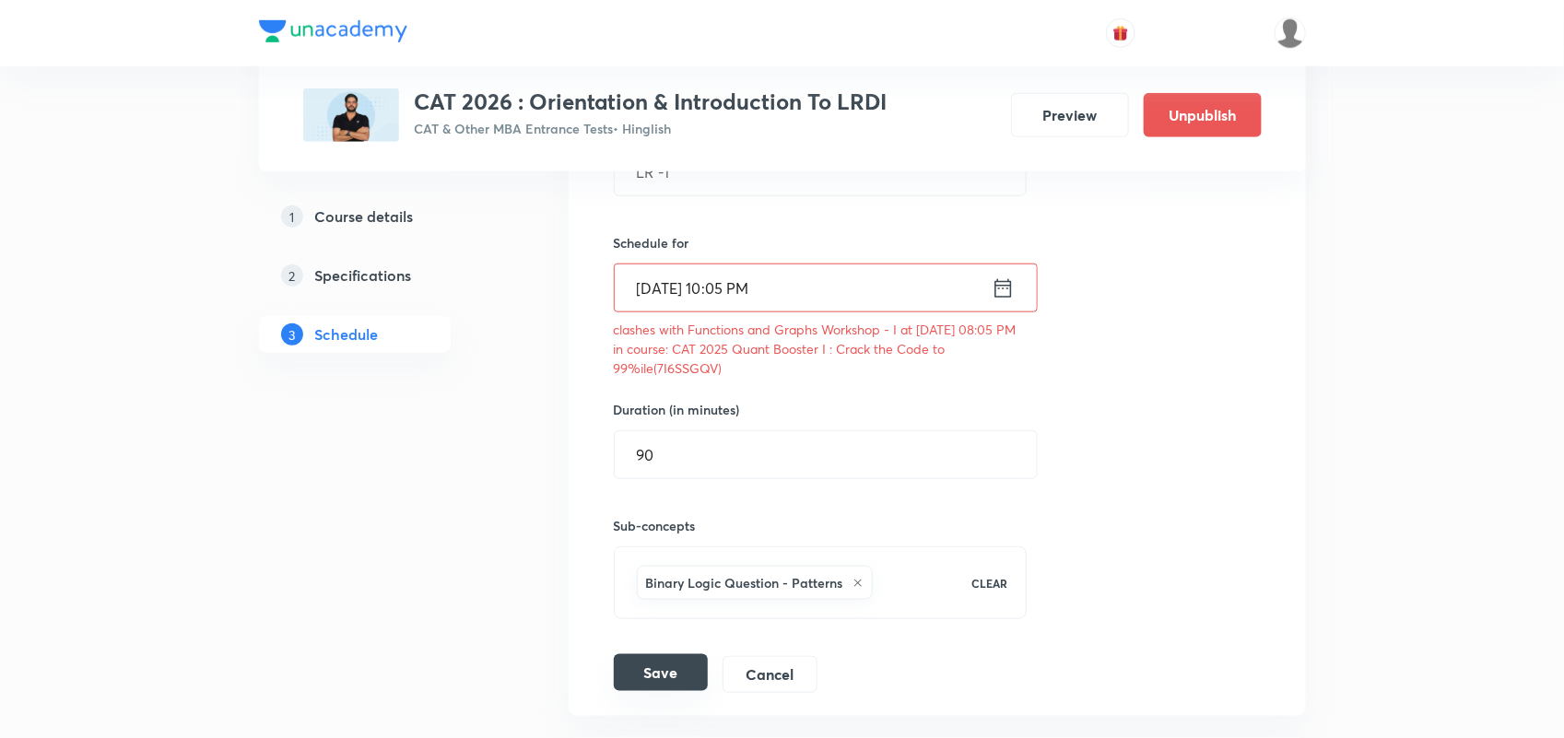
click at [637, 689] on button "Save" at bounding box center [661, 672] width 94 height 37
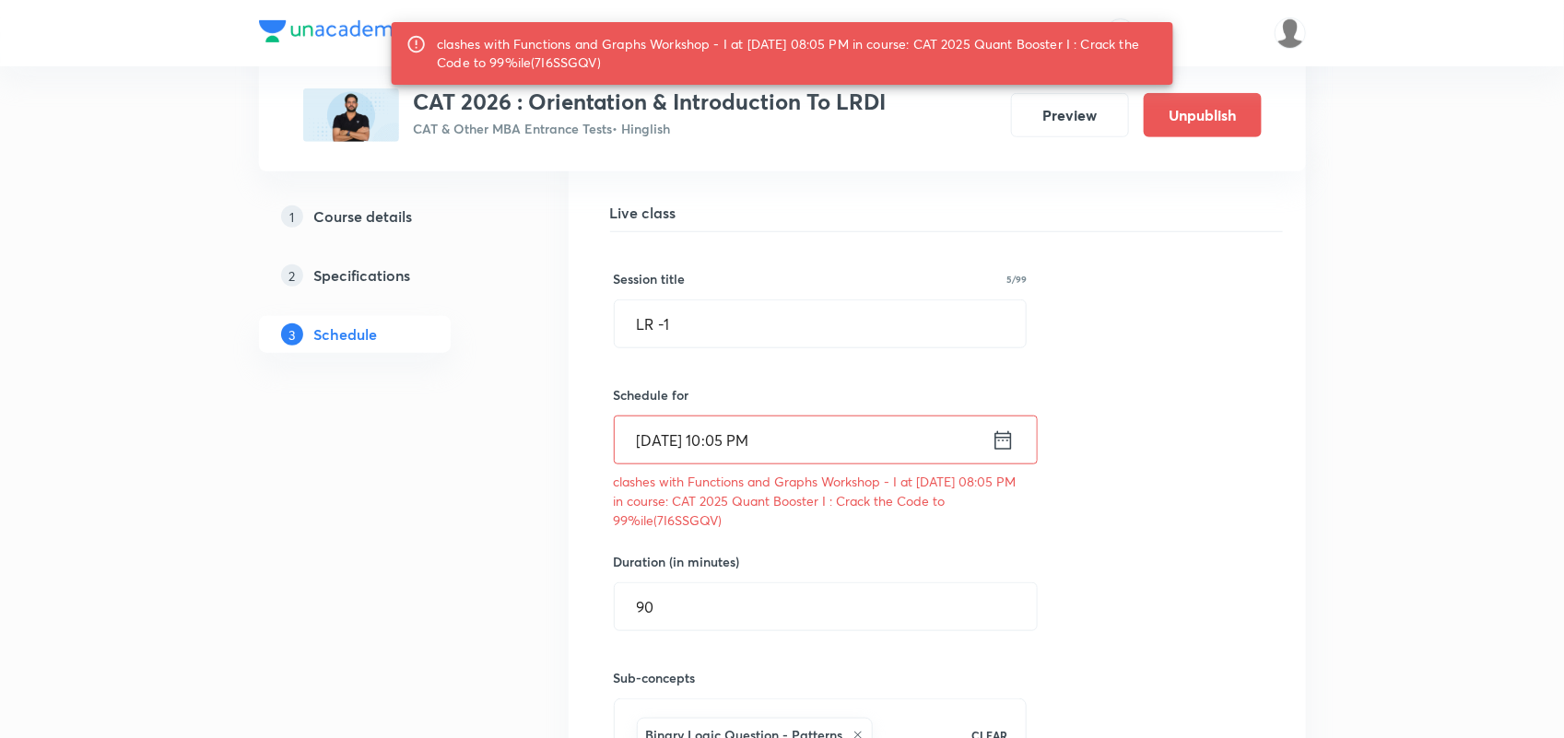
scroll to position [536, 0]
click at [1011, 443] on icon at bounding box center [1003, 445] width 23 height 26
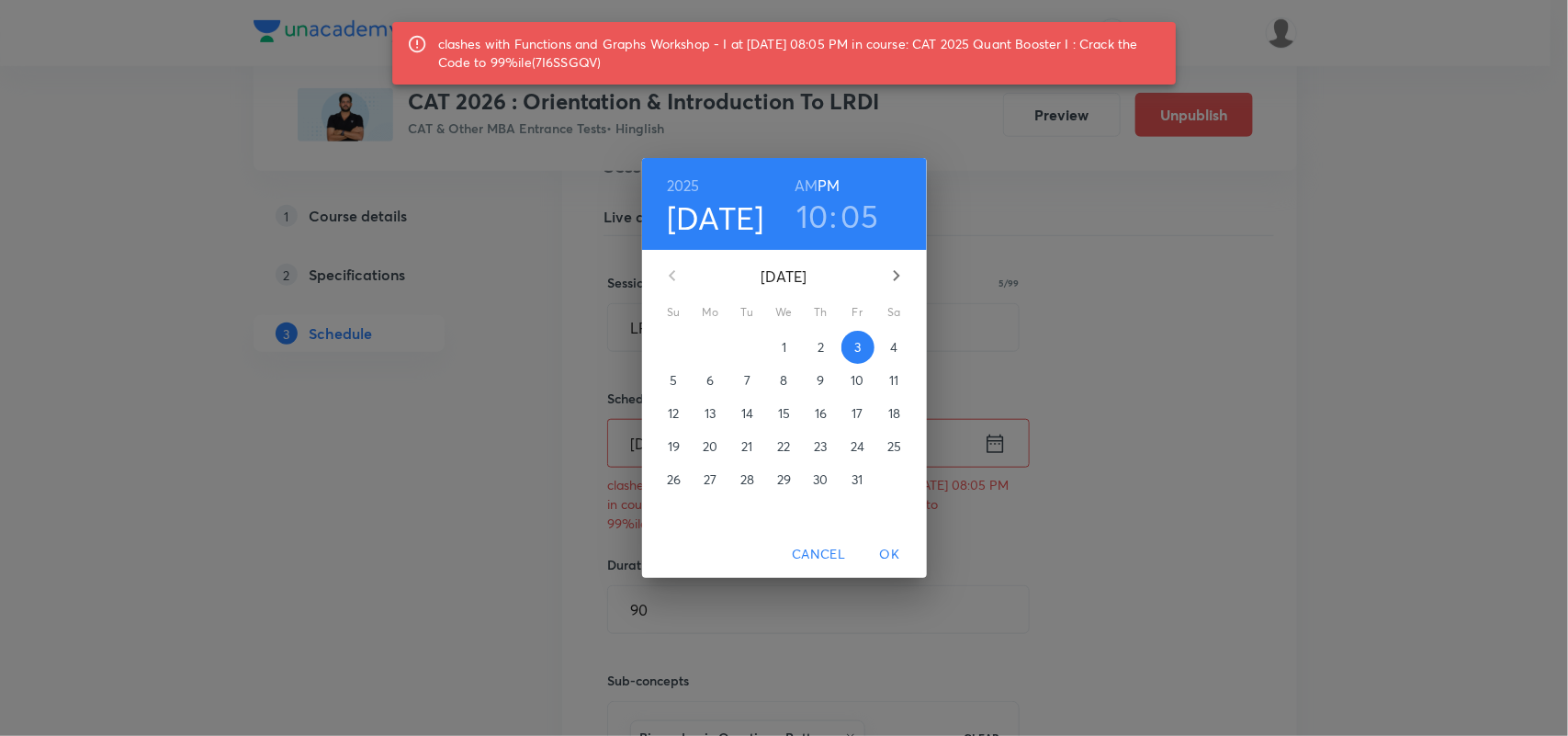
click at [895, 552] on span "OK" at bounding box center [890, 554] width 44 height 23
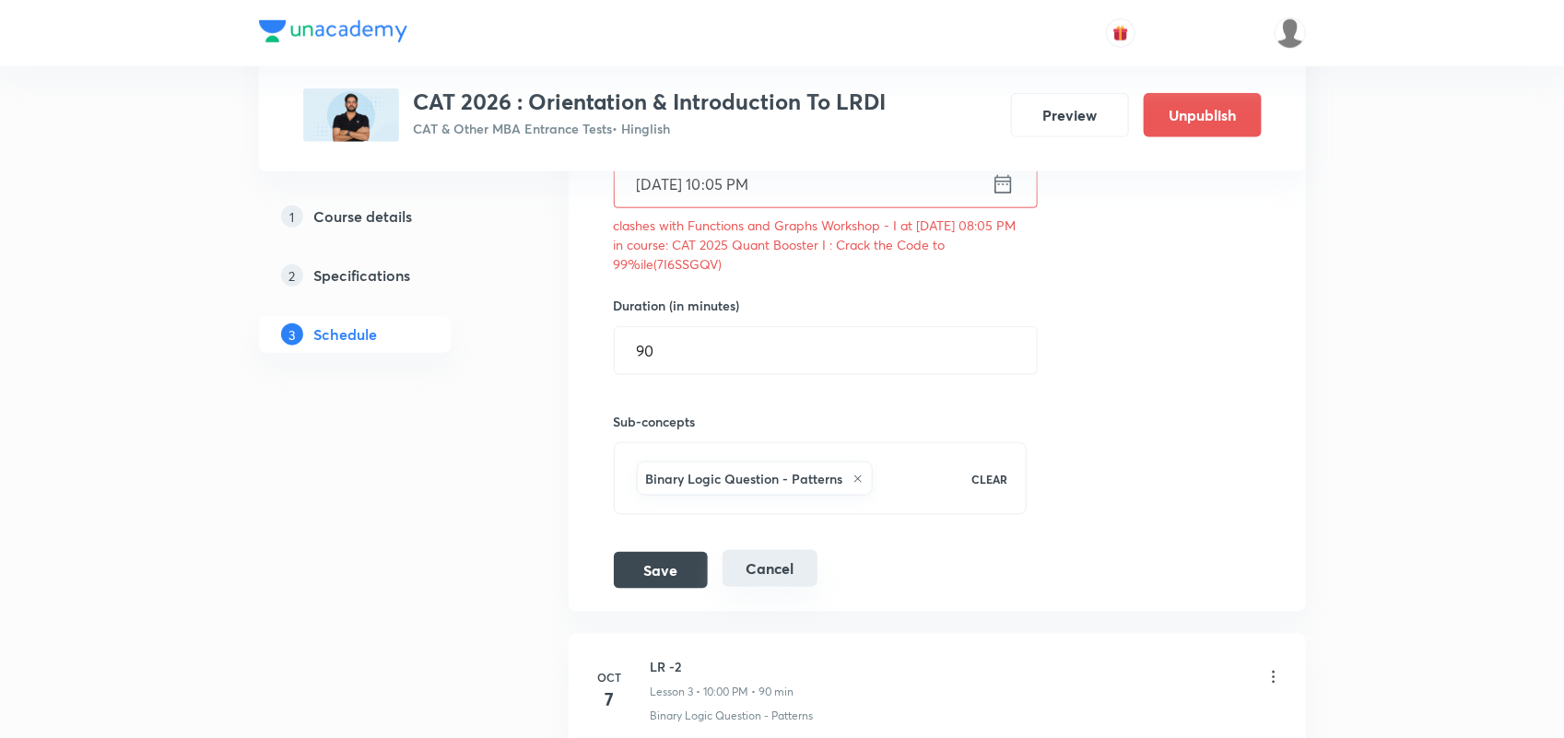
click at [785, 569] on button "Cancel" at bounding box center [769, 568] width 95 height 37
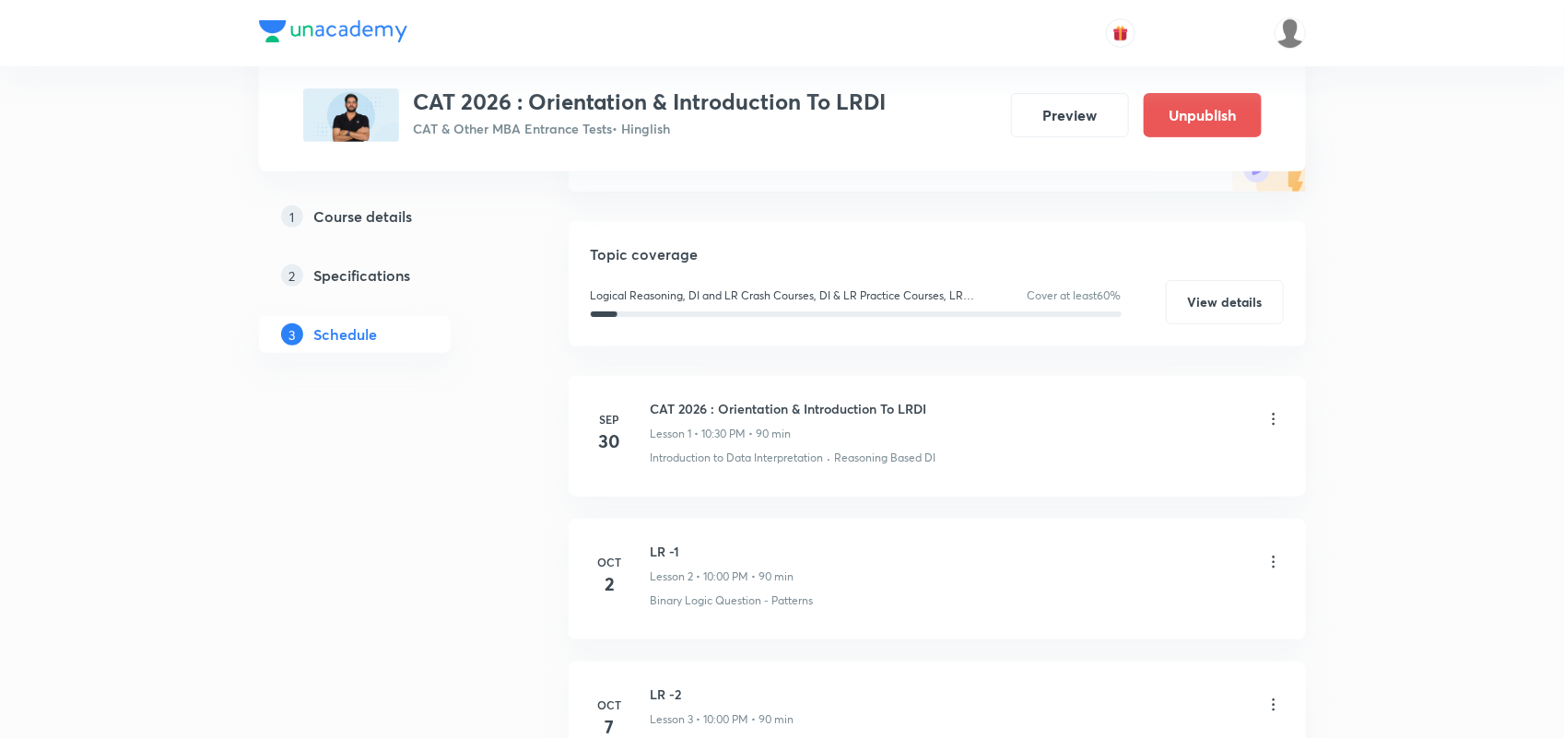
scroll to position [0, 0]
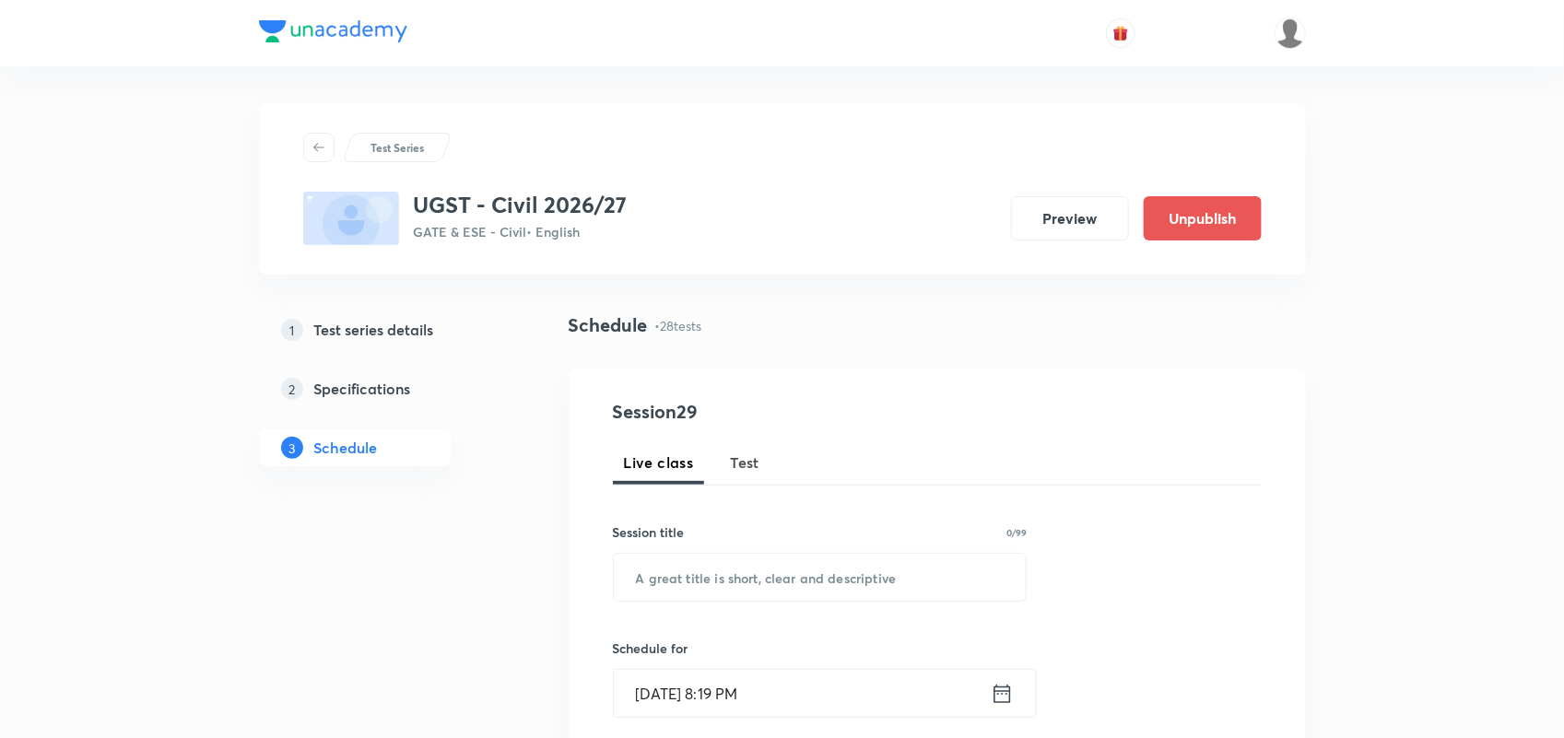
click at [379, 346] on link "1 Test series details" at bounding box center [384, 329] width 251 height 37
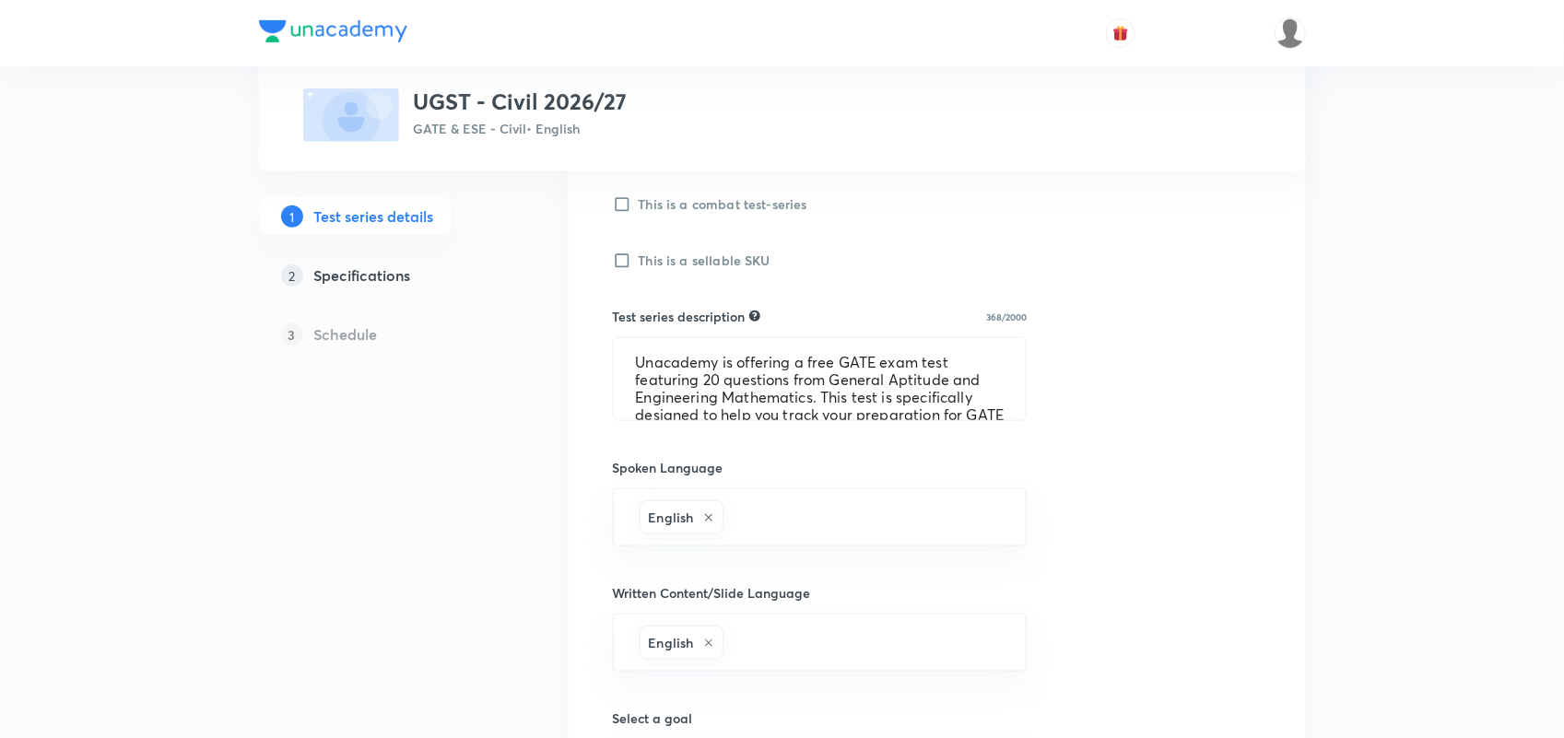
scroll to position [614, 0]
click at [725, 398] on textarea "Unacademy is offering a free GATE exam test featuring 20 questions from General…" at bounding box center [820, 378] width 413 height 82
click at [717, 380] on textarea "Unacademy is offering a free GATE exam test featuring 20 questions from General…" at bounding box center [820, 378] width 413 height 82
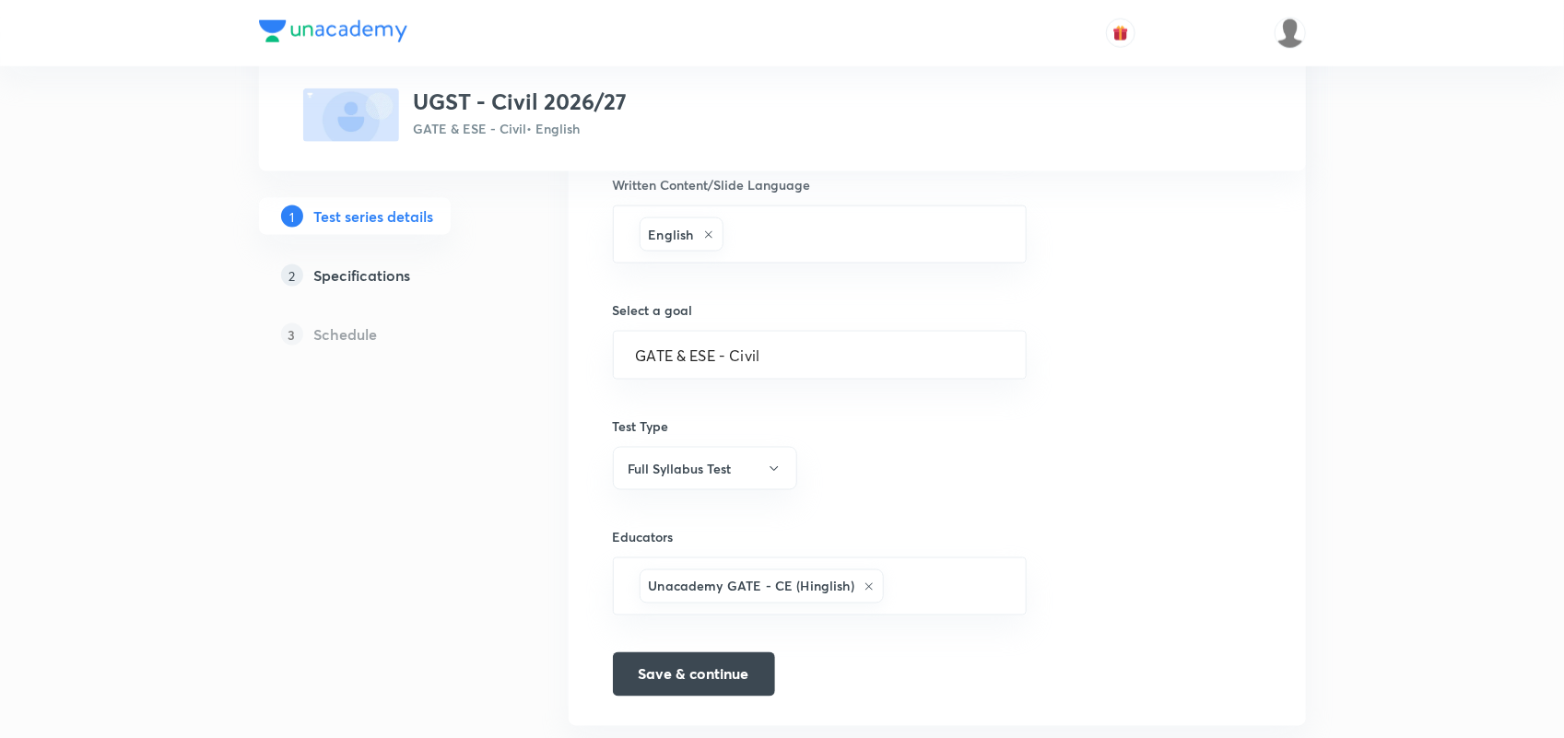
scroll to position [1072, 0]
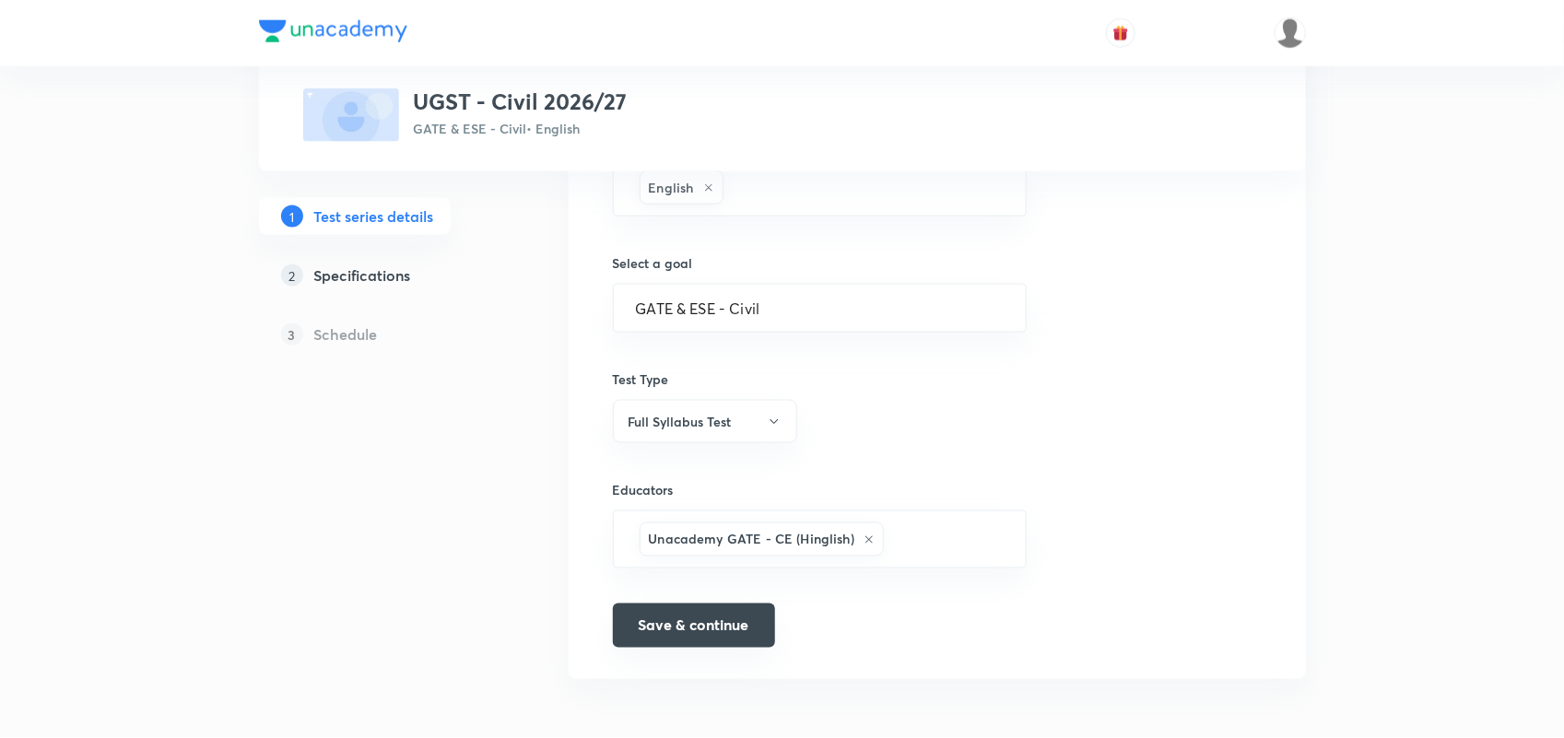
type textarea "Unacademy is offering a free GATE exam test featuring 25 questions from General…"
click at [696, 614] on button "Save & continue" at bounding box center [694, 626] width 162 height 44
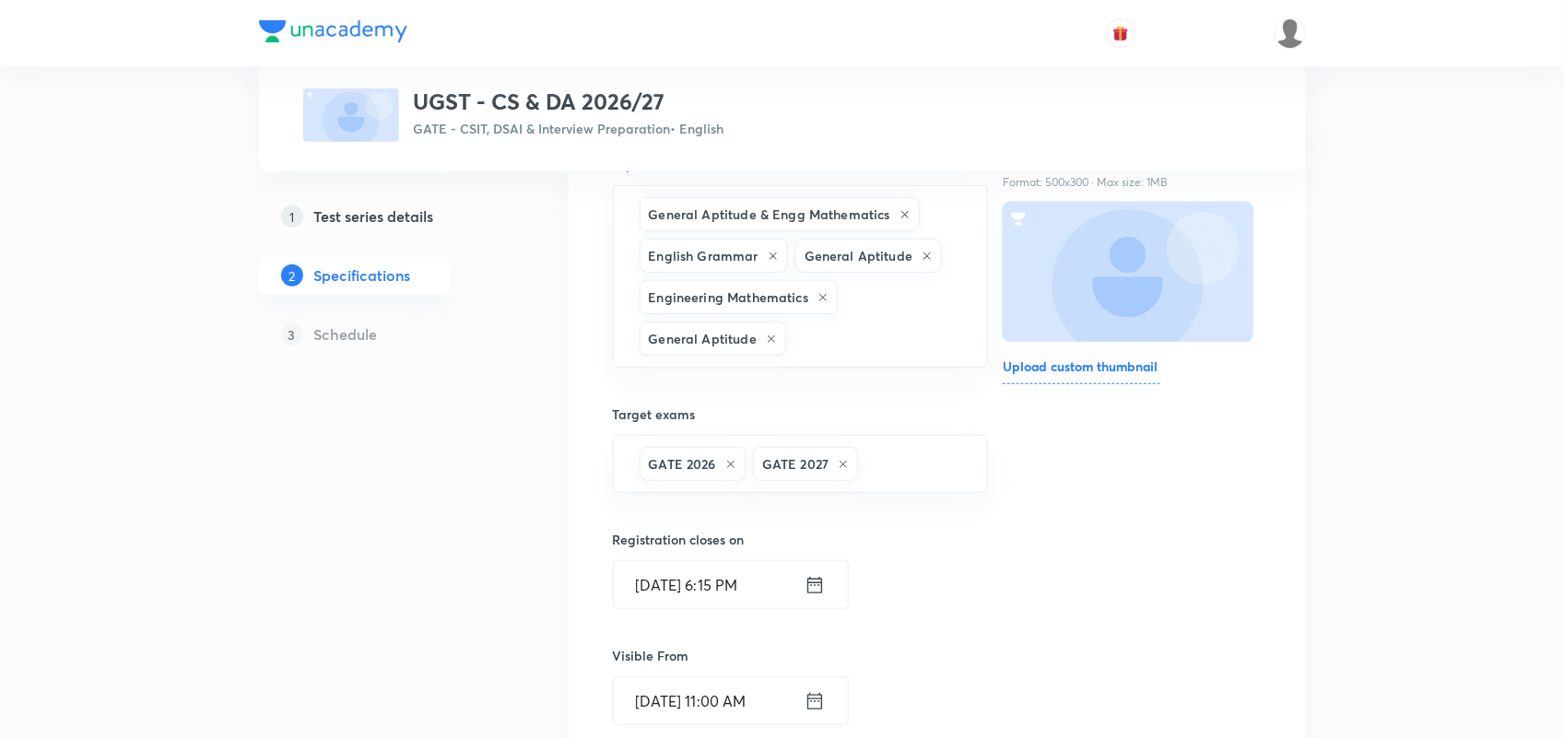
scroll to position [224, 0]
click at [402, 205] on h5 "Test series details" at bounding box center [374, 216] width 120 height 22
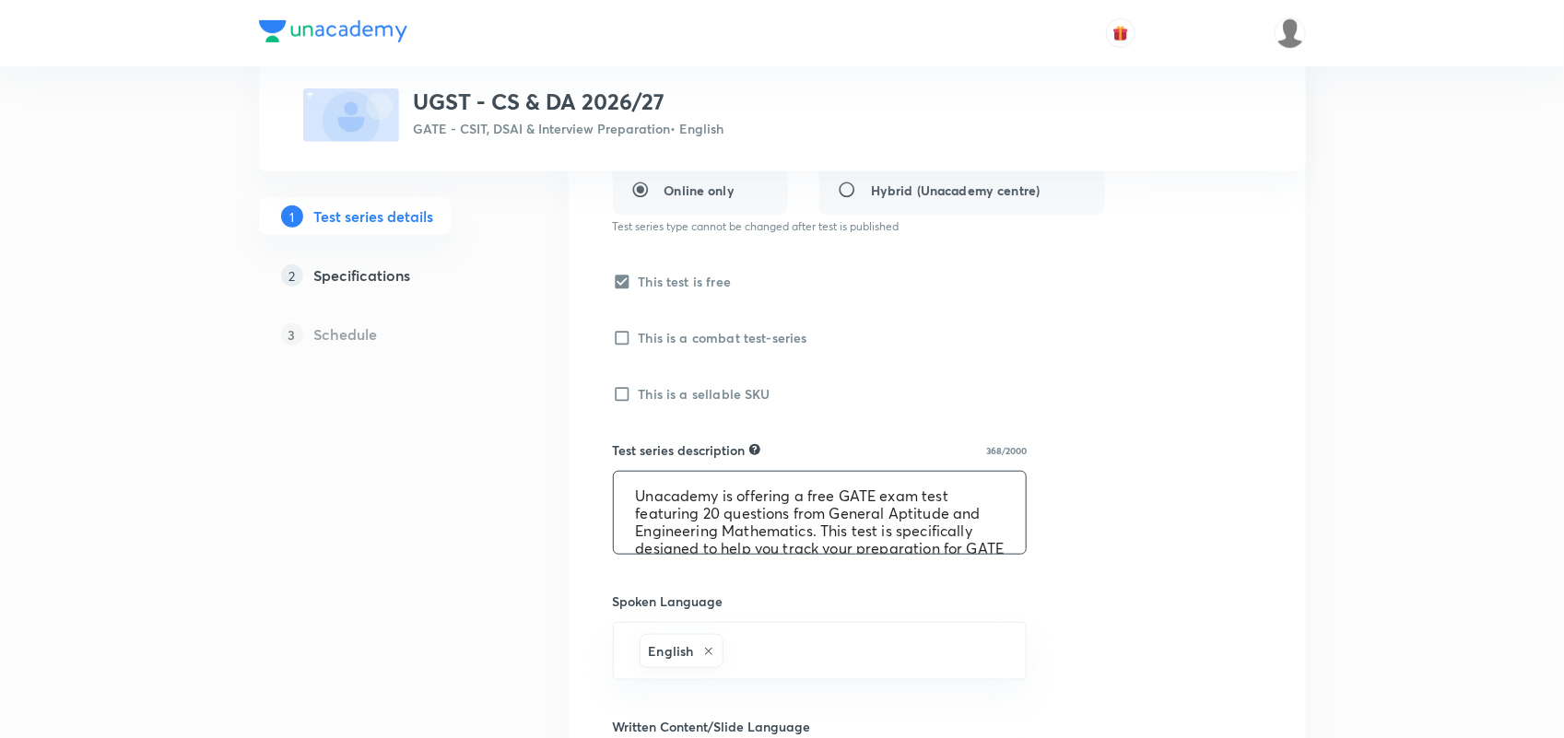
scroll to position [477, 0]
click at [719, 513] on textarea "Unacademy is offering a free GATE exam test featuring 20 questions from General…" at bounding box center [820, 515] width 413 height 82
click at [726, 514] on textarea "Unacademy is offering a free GATE exam test featuring 256 questions from Genera…" at bounding box center [820, 515] width 413 height 82
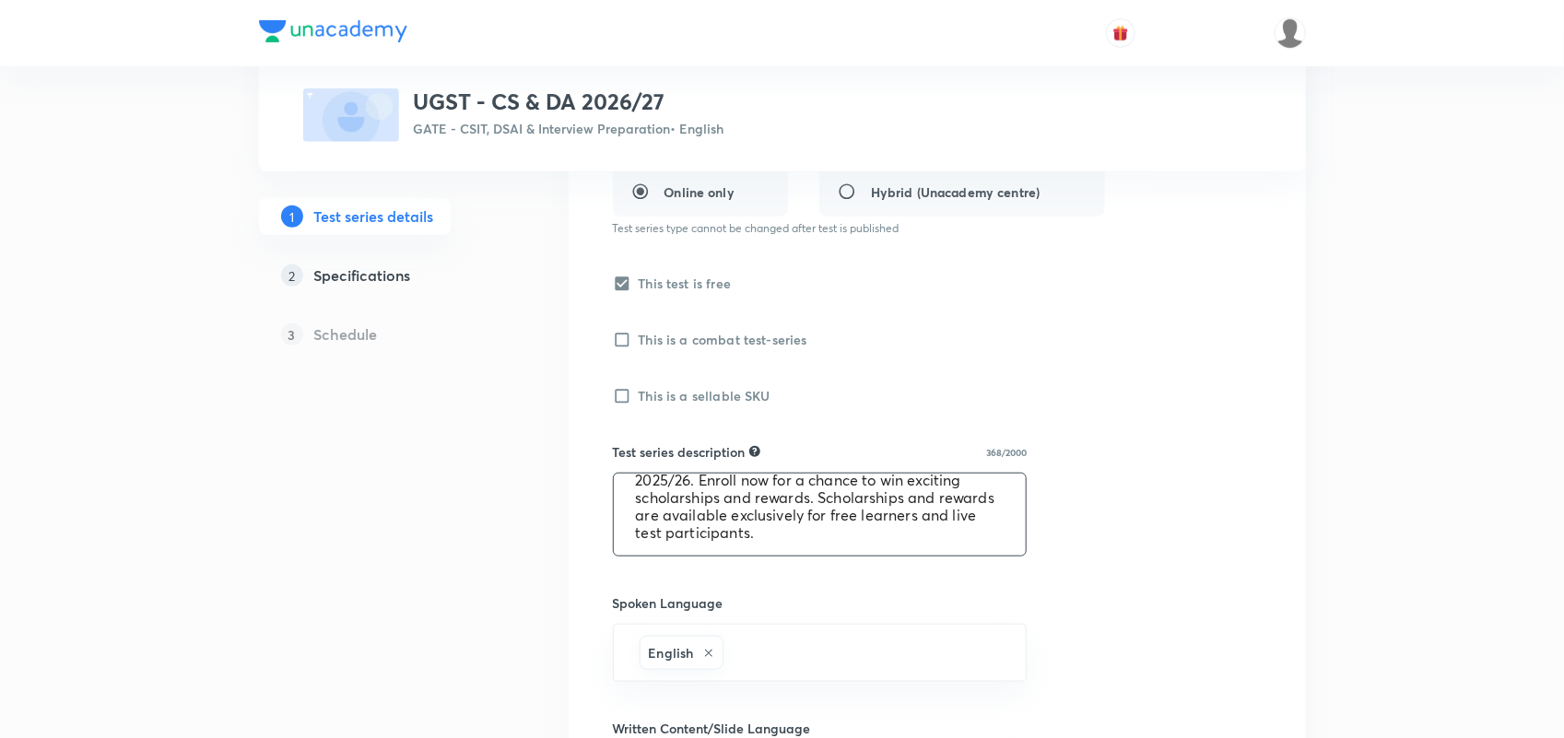
scroll to position [1072, 0]
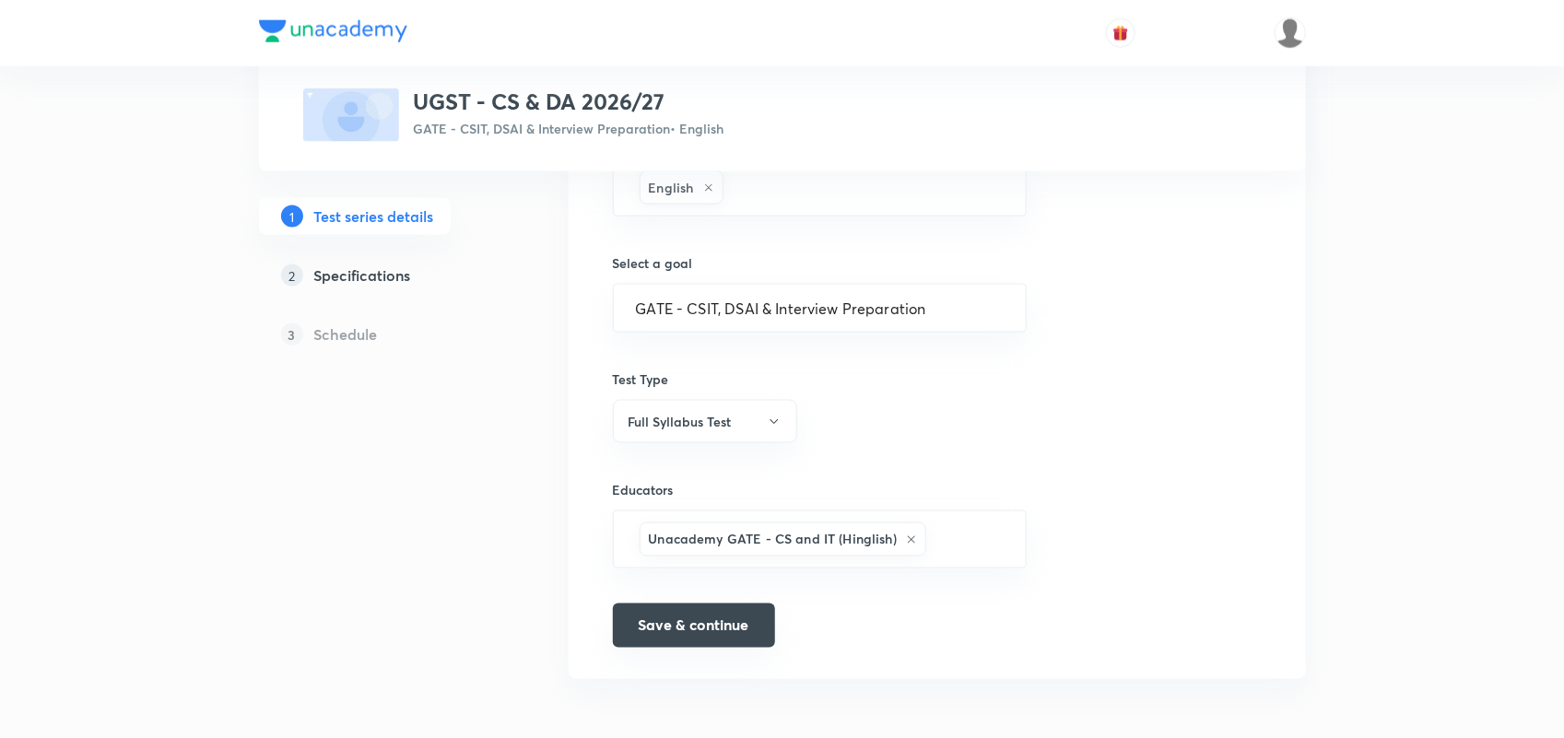
type textarea "Unacademy is offering a free GATE exam test featuring 25 questions from General…"
click at [671, 620] on button "Save & continue" at bounding box center [694, 626] width 162 height 44
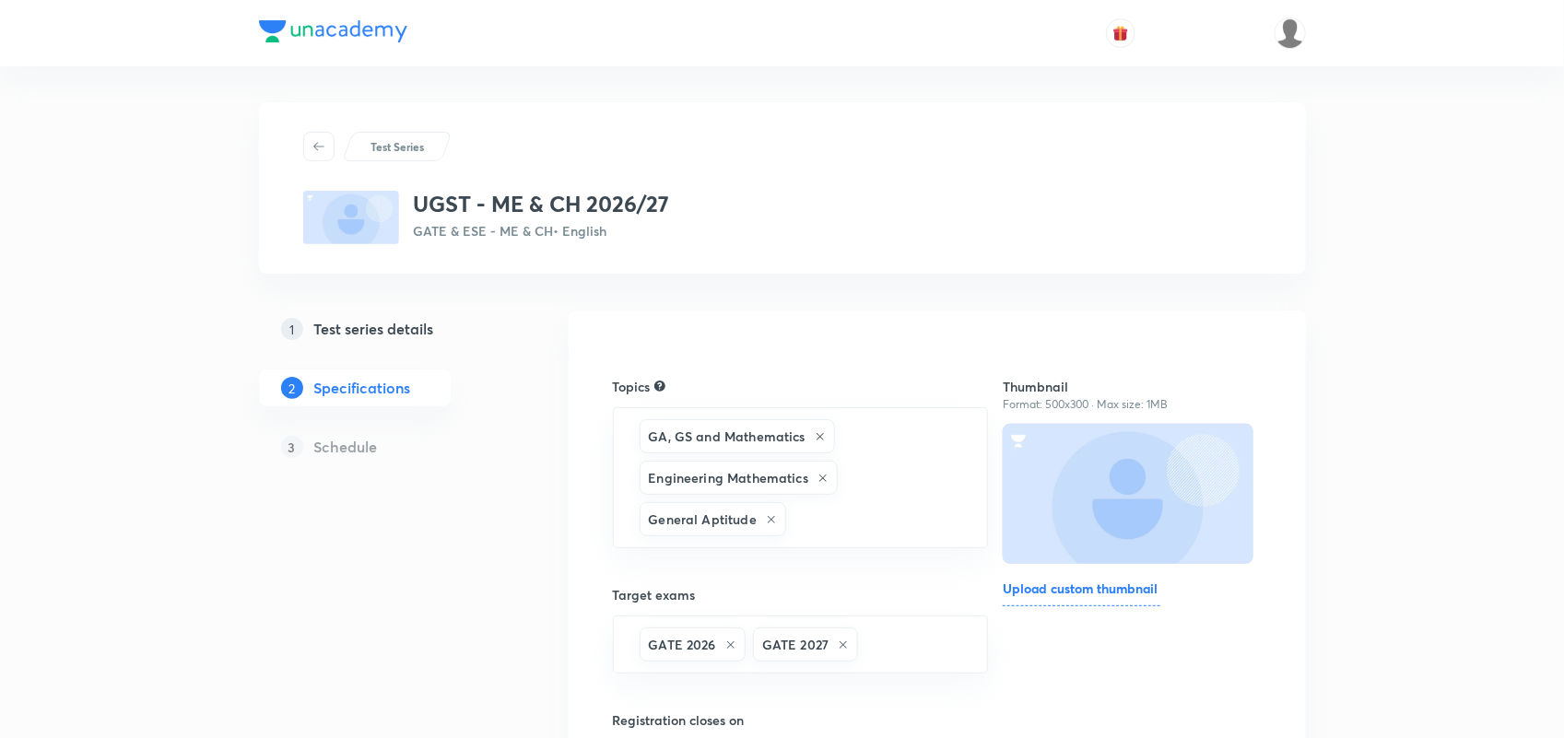
click at [403, 329] on h5 "Test series details" at bounding box center [374, 329] width 120 height 22
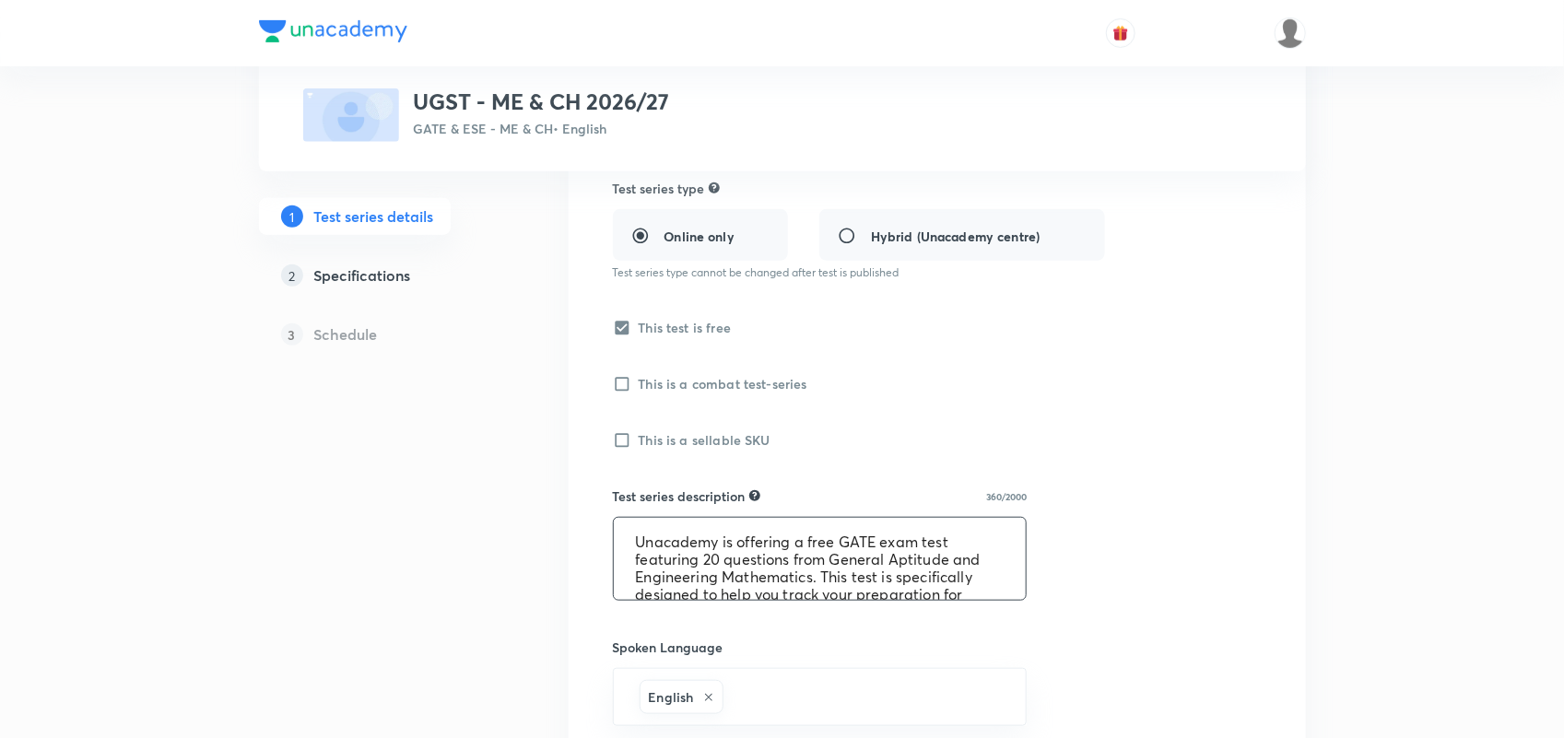
click at [719, 562] on textarea "Unacademy is offering a free GATE exam test featuring 20 questions from General…" at bounding box center [820, 559] width 413 height 82
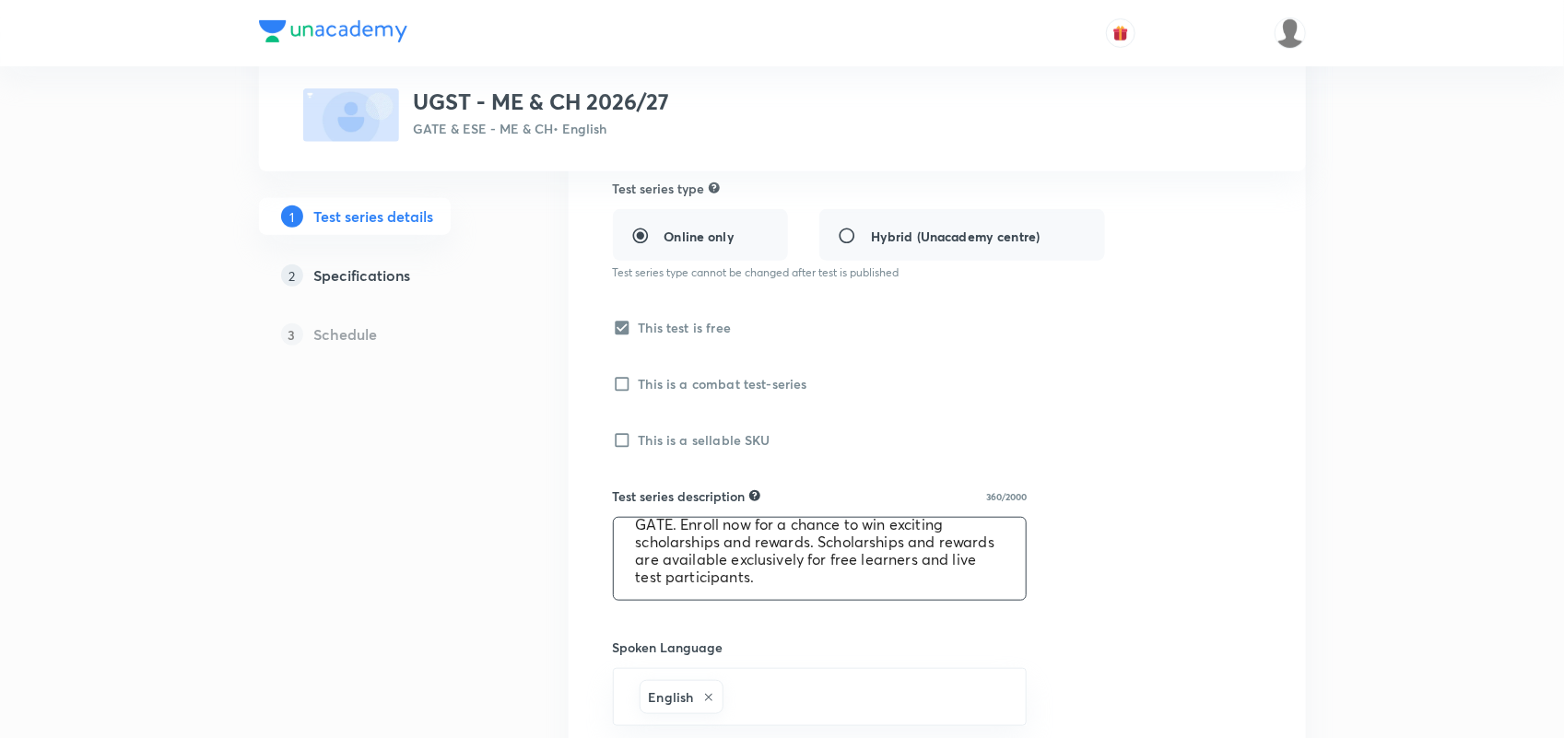
scroll to position [1072, 0]
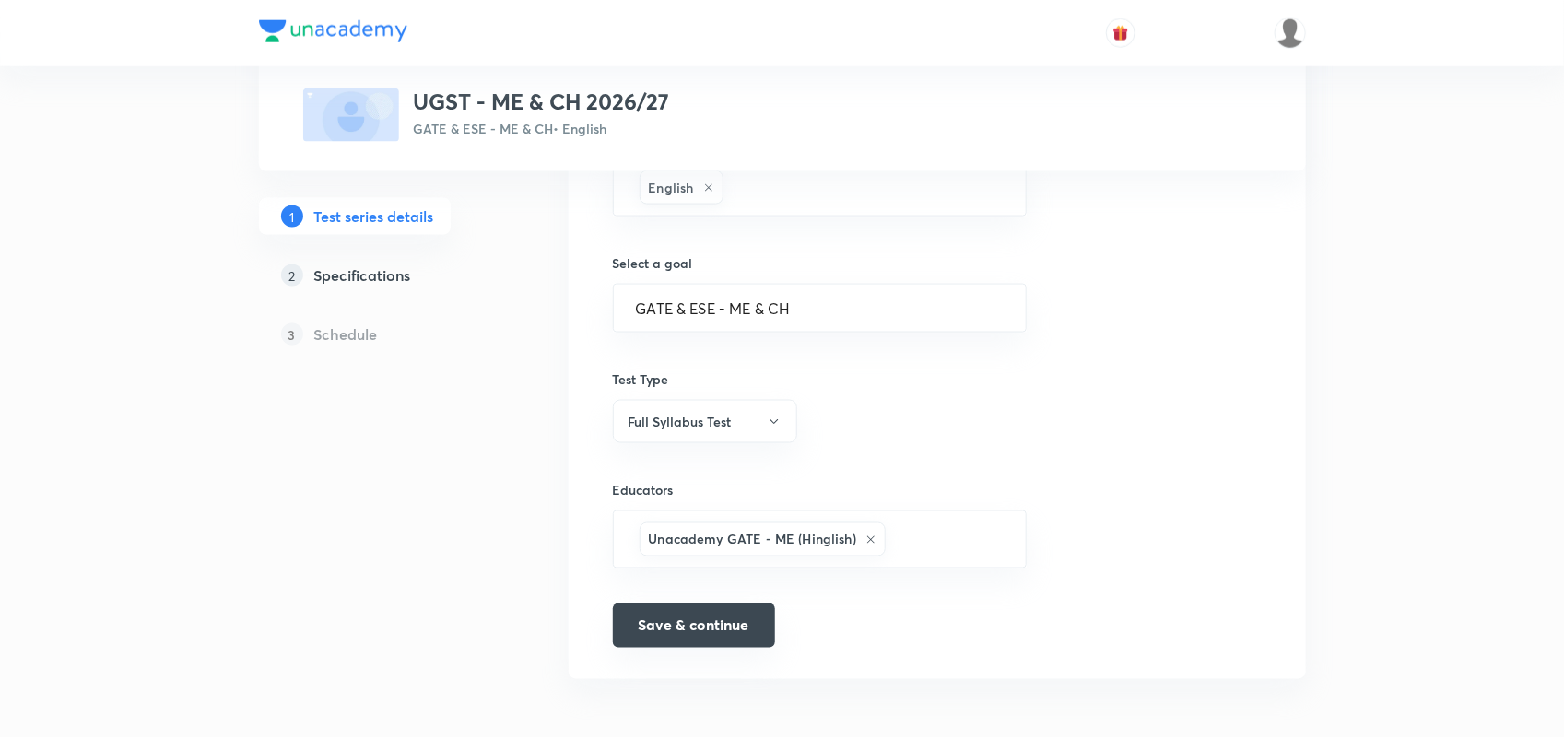
type textarea "Unacademy is offering a free GATE exam test featuring 25 questions from General…"
click at [739, 615] on button "Save & continue" at bounding box center [694, 626] width 162 height 44
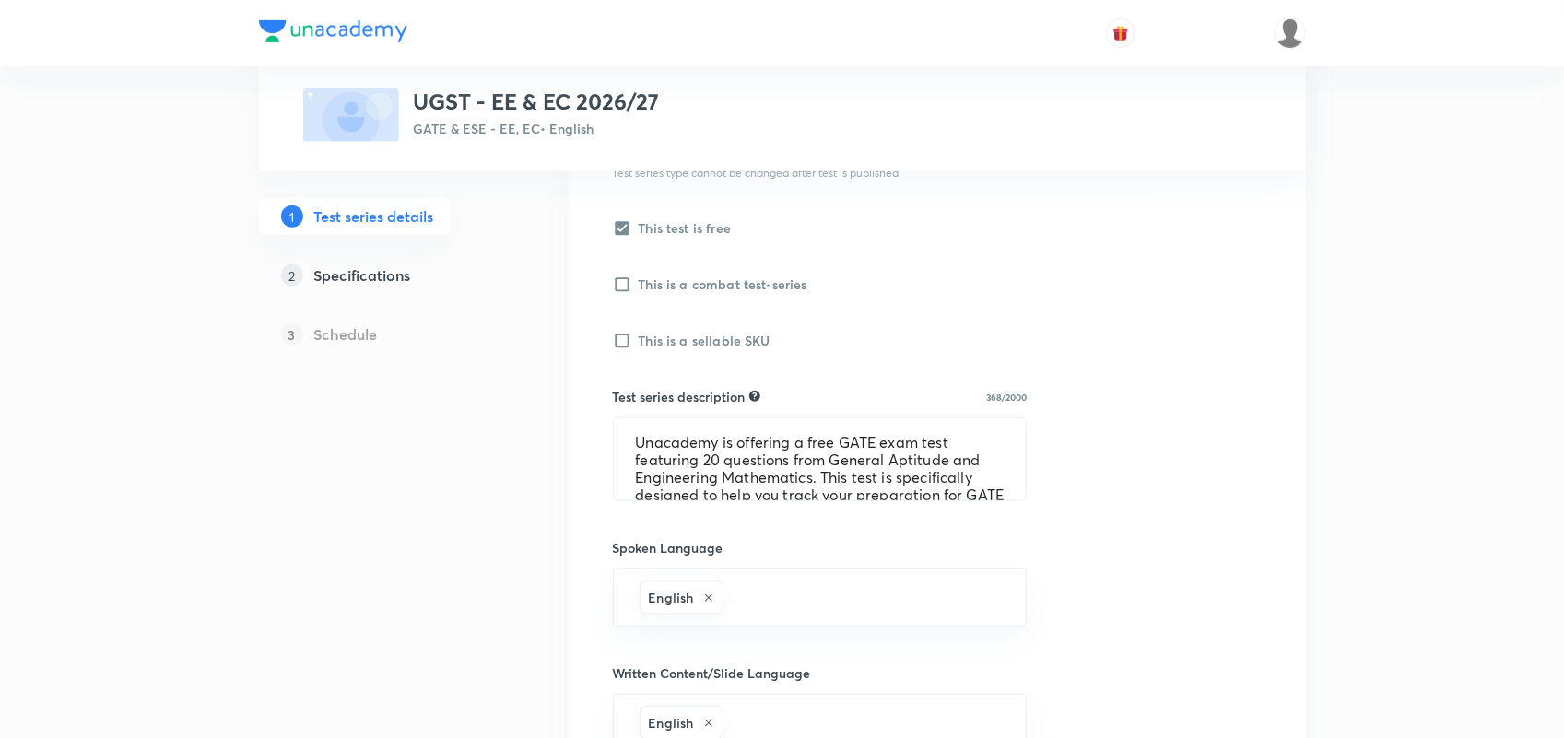
scroll to position [698, 0]
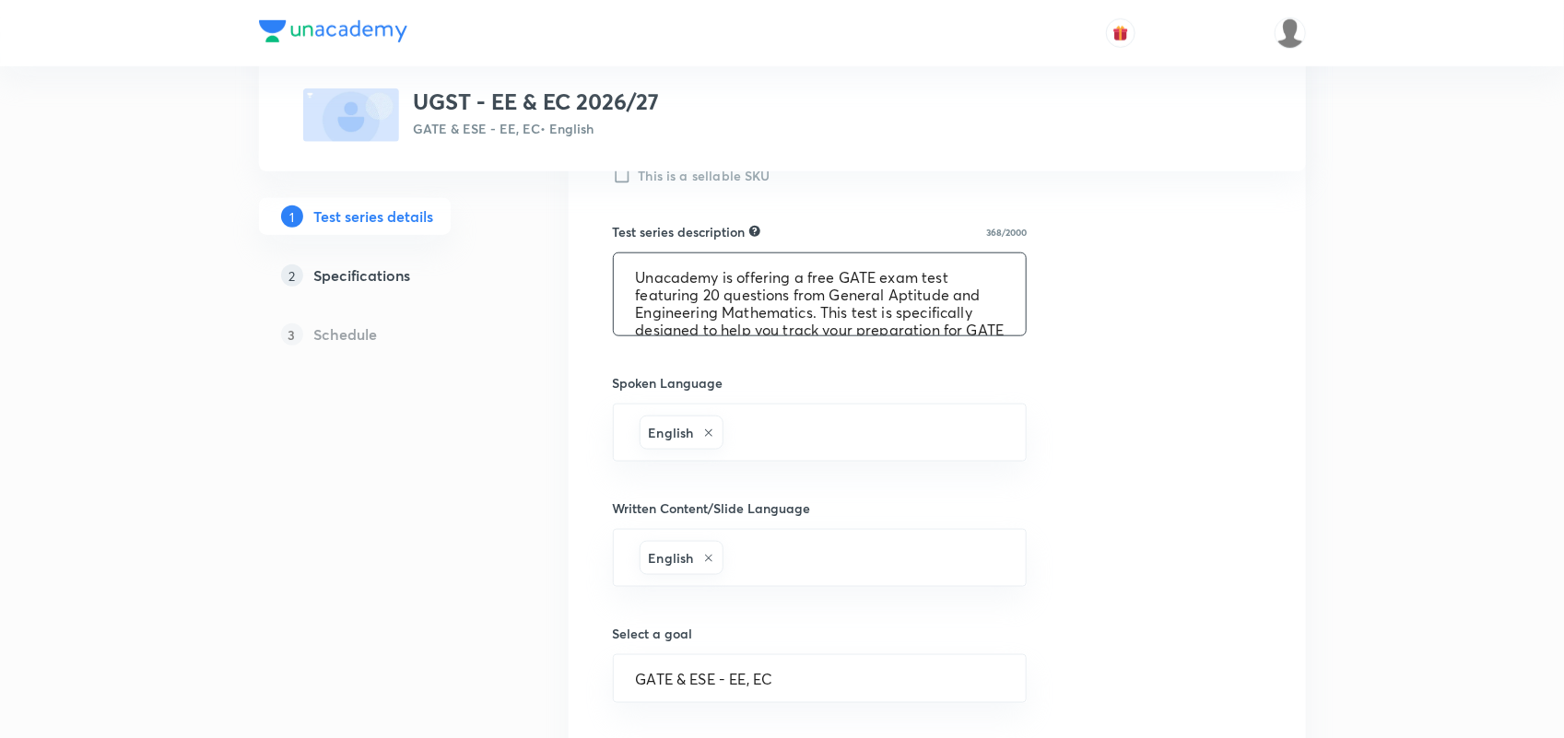
click at [723, 292] on textarea "Unacademy is offering a free GATE exam test featuring 20 questions from General…" at bounding box center [820, 294] width 413 height 82
click at [719, 292] on textarea "Unacademy is offering a free GATE exam test featuring 20 questions from General…" at bounding box center [820, 294] width 413 height 82
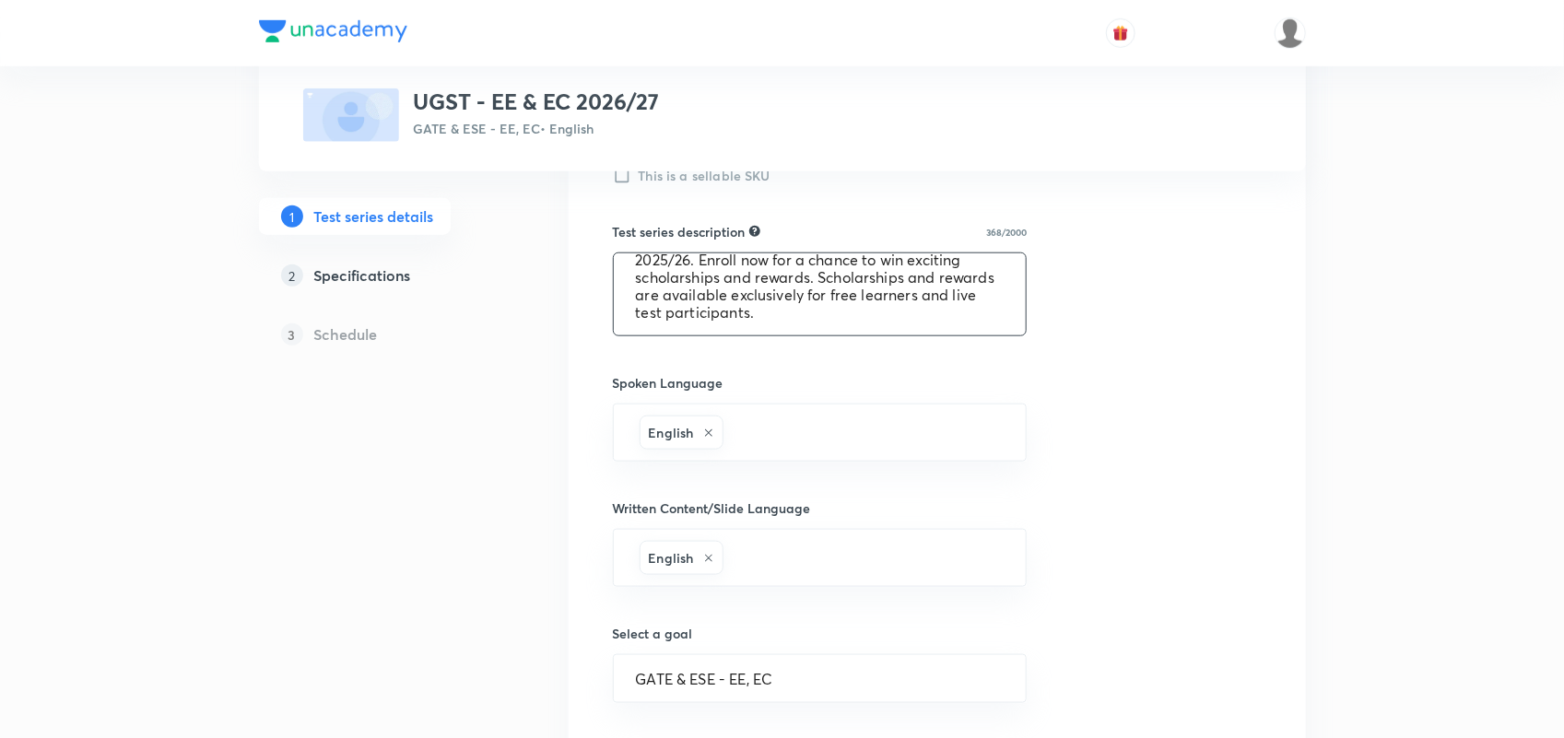
scroll to position [1072, 0]
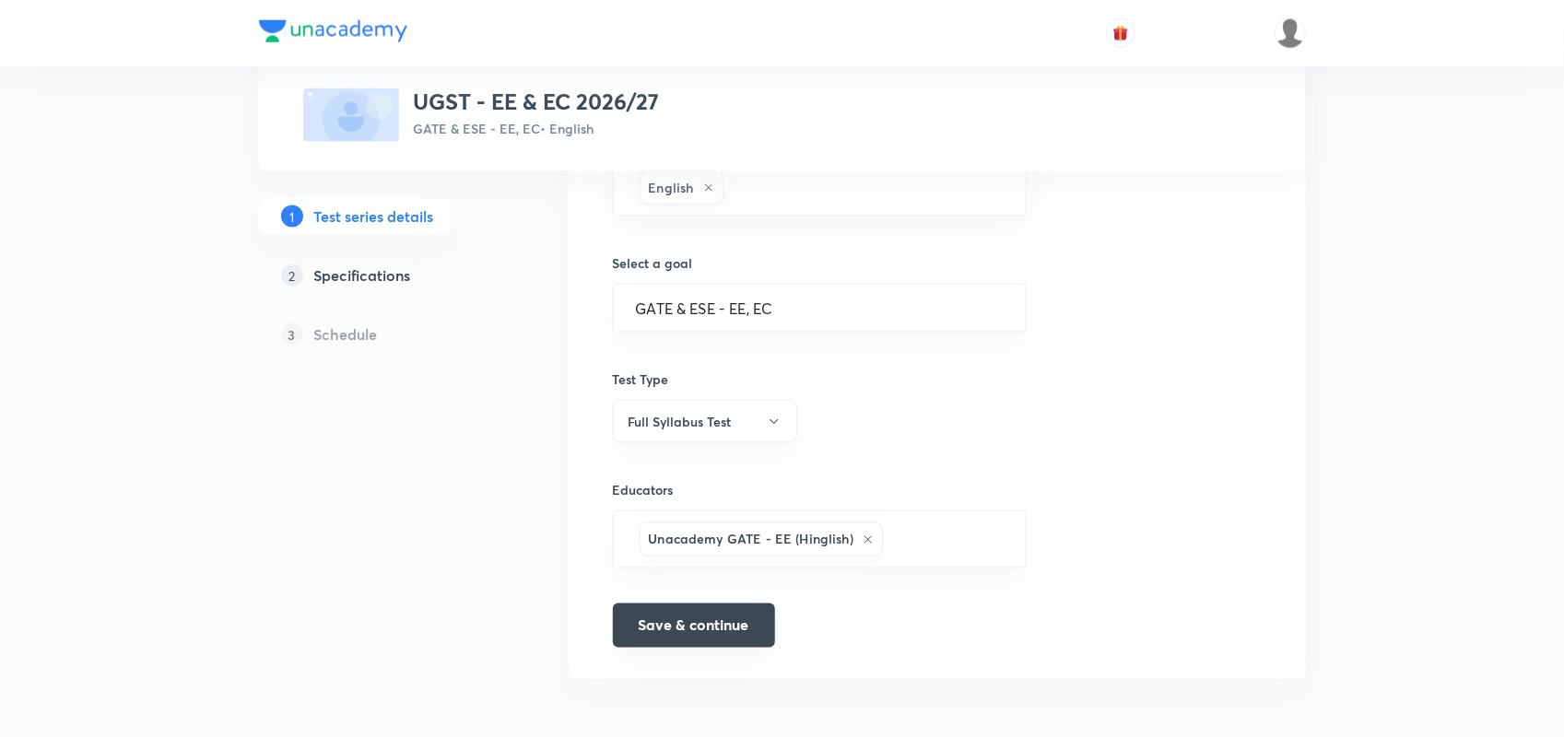
type textarea "Unacademy is offering a free GATE exam test featuring 25 questions from General…"
click at [694, 631] on button "Save & continue" at bounding box center [694, 626] width 162 height 44
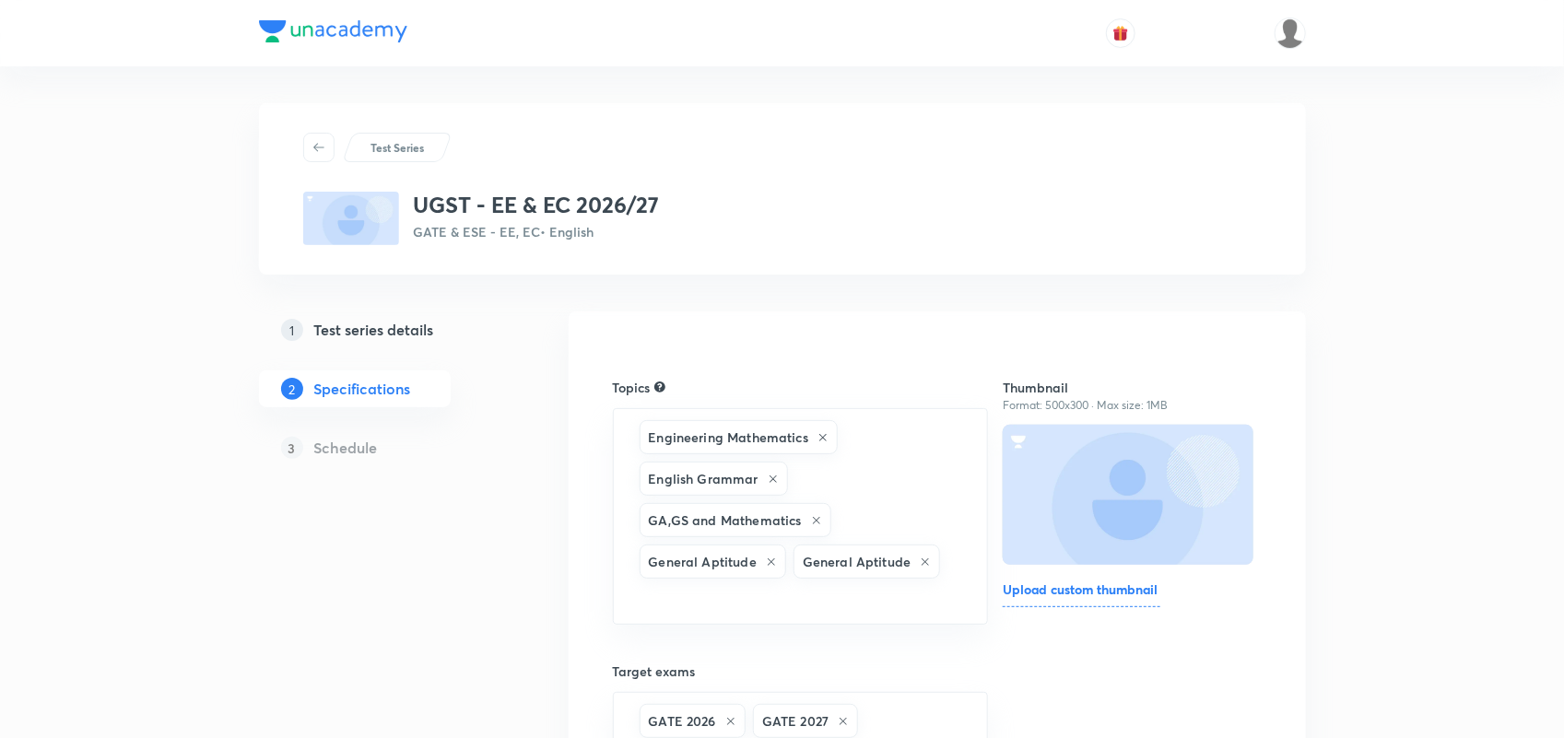
scroll to position [1, 0]
